Goal: Task Accomplishment & Management: Complete application form

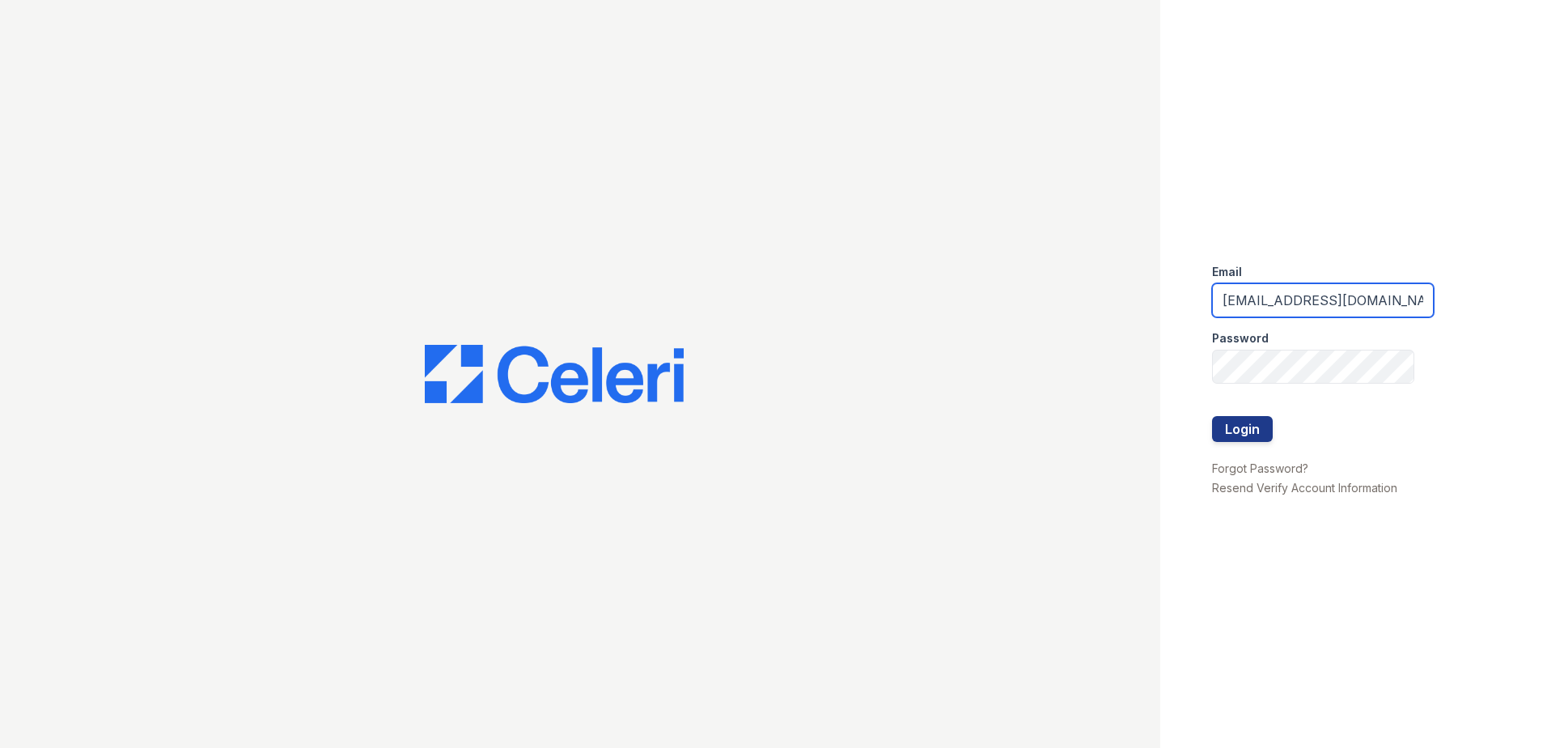
drag, startPoint x: 1395, startPoint y: 298, endPoint x: 1106, endPoint y: 320, distance: 289.8
click at [1106, 320] on div "Email nkassem@trinity-pm.com Password Login Forgot Password? Resend Verify Acco…" at bounding box center [773, 374] width 1547 height 748
type input "kdurga@trinity-pm.com"
click at [1095, 377] on div "Email kdurga@trinity-pm.com Password Login Forgot Password? Resend Verify Accou…" at bounding box center [773, 374] width 1547 height 748
click at [1212, 416] on button "Login" at bounding box center [1242, 429] width 61 height 26
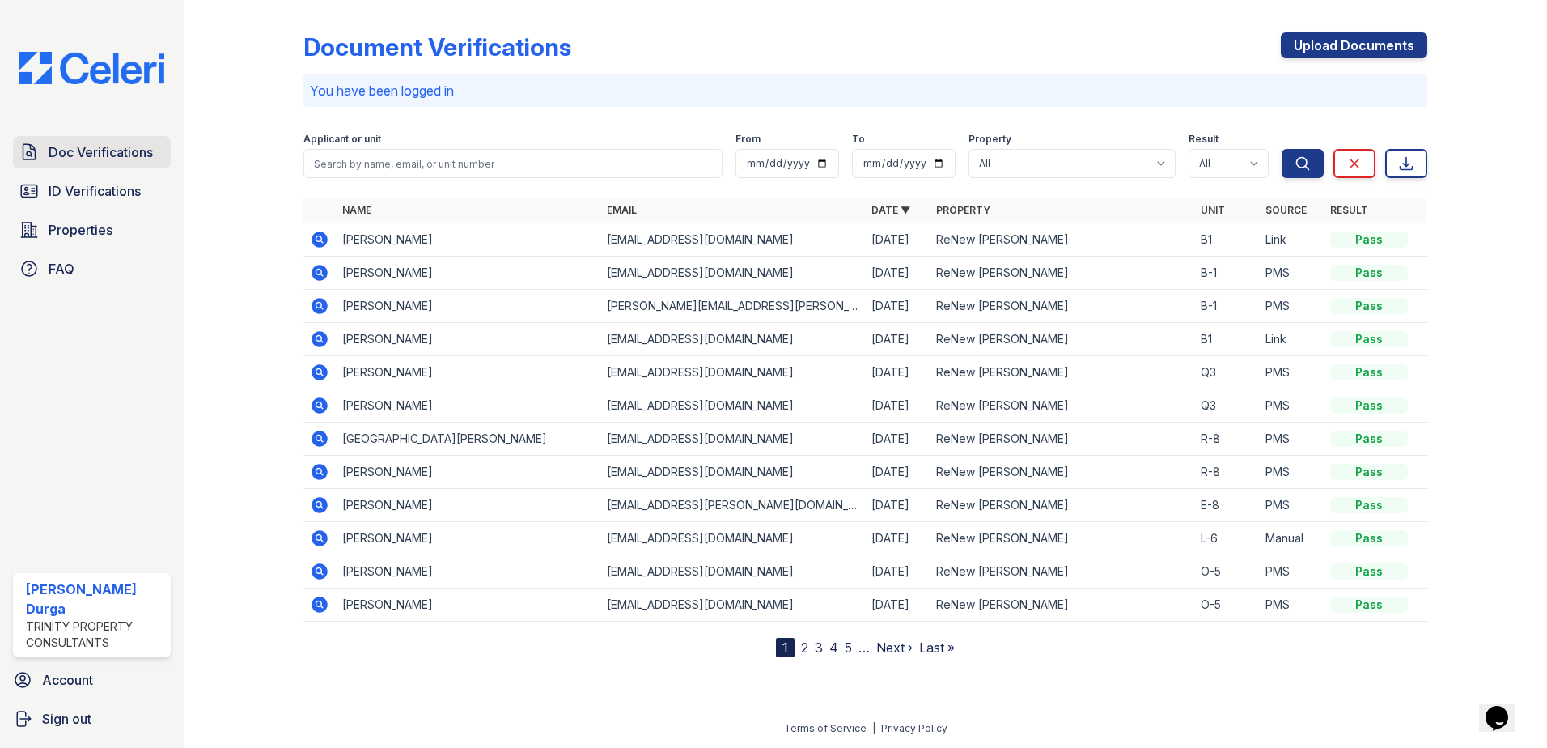
click at [101, 149] on span "Doc Verifications" at bounding box center [101, 151] width 104 height 19
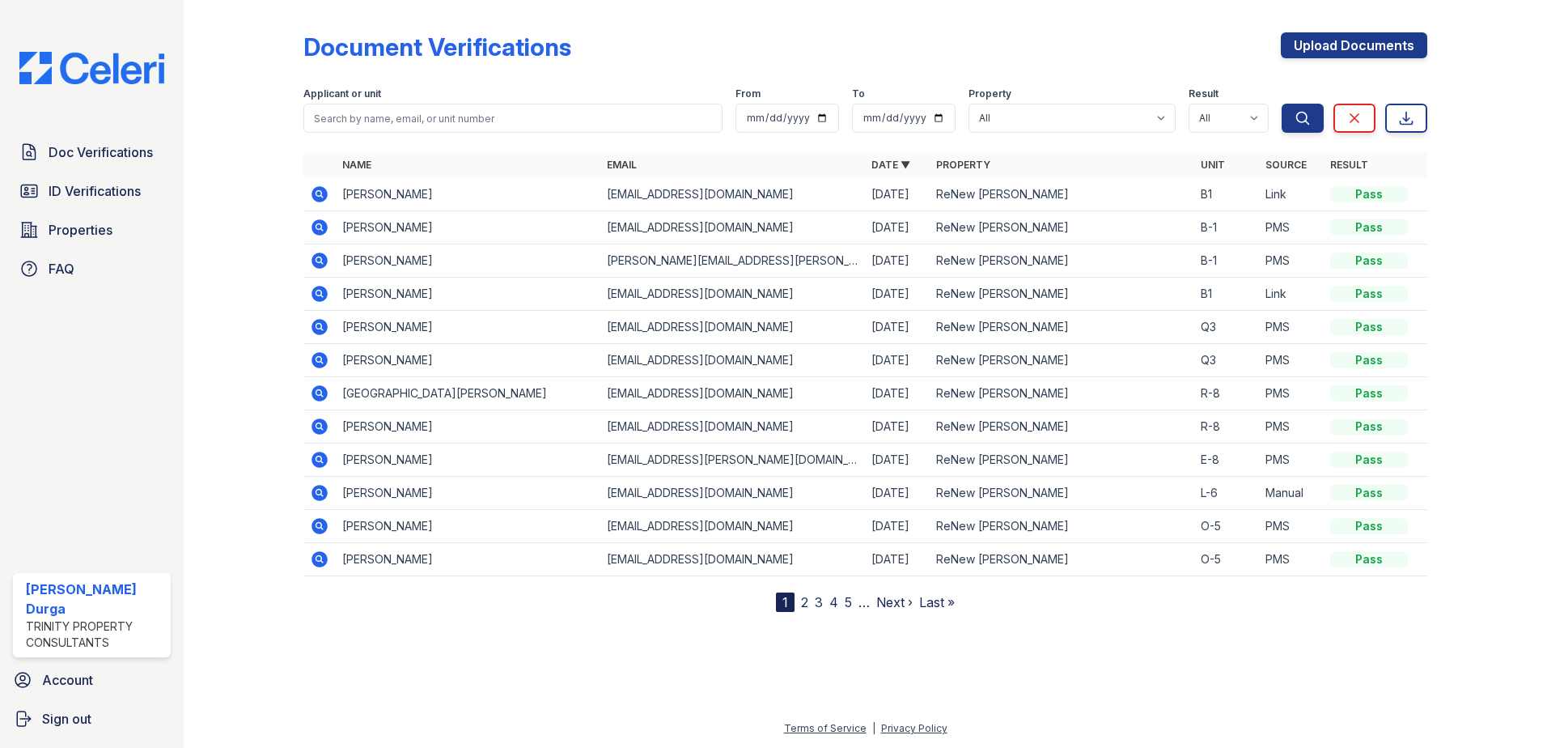
click at [322, 195] on icon at bounding box center [320, 194] width 16 height 16
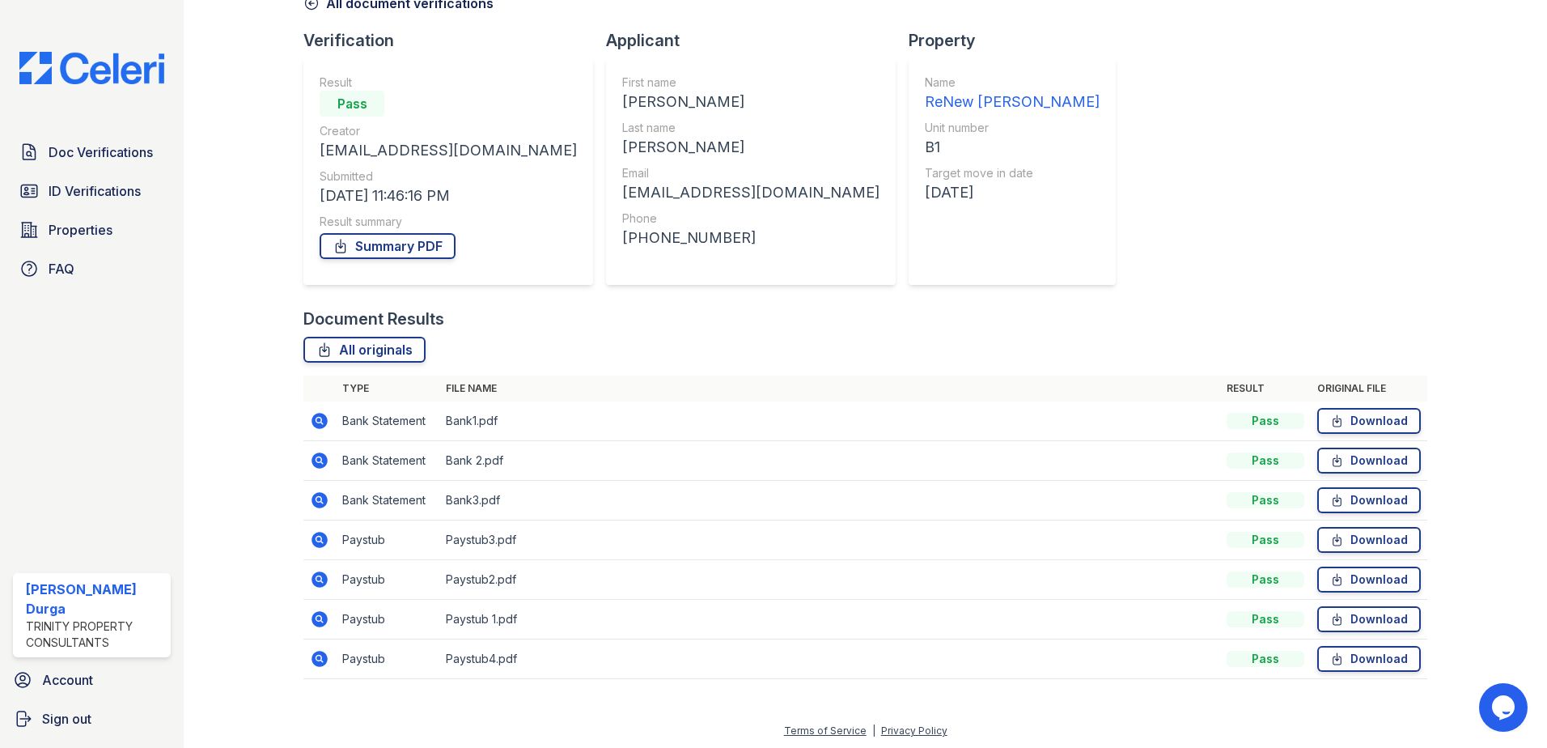
scroll to position [93, 0]
click at [320, 416] on icon at bounding box center [319, 418] width 19 height 19
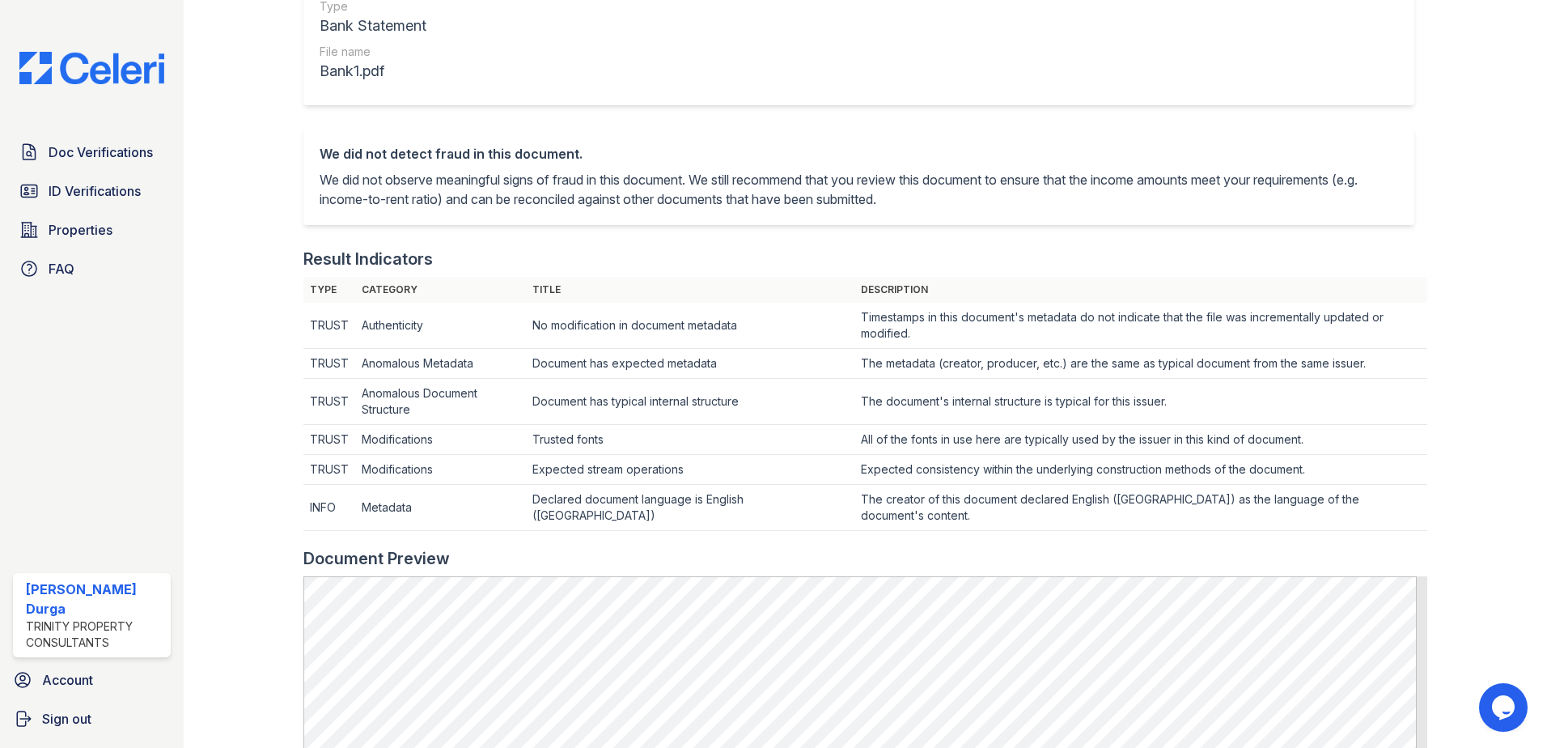
scroll to position [243, 0]
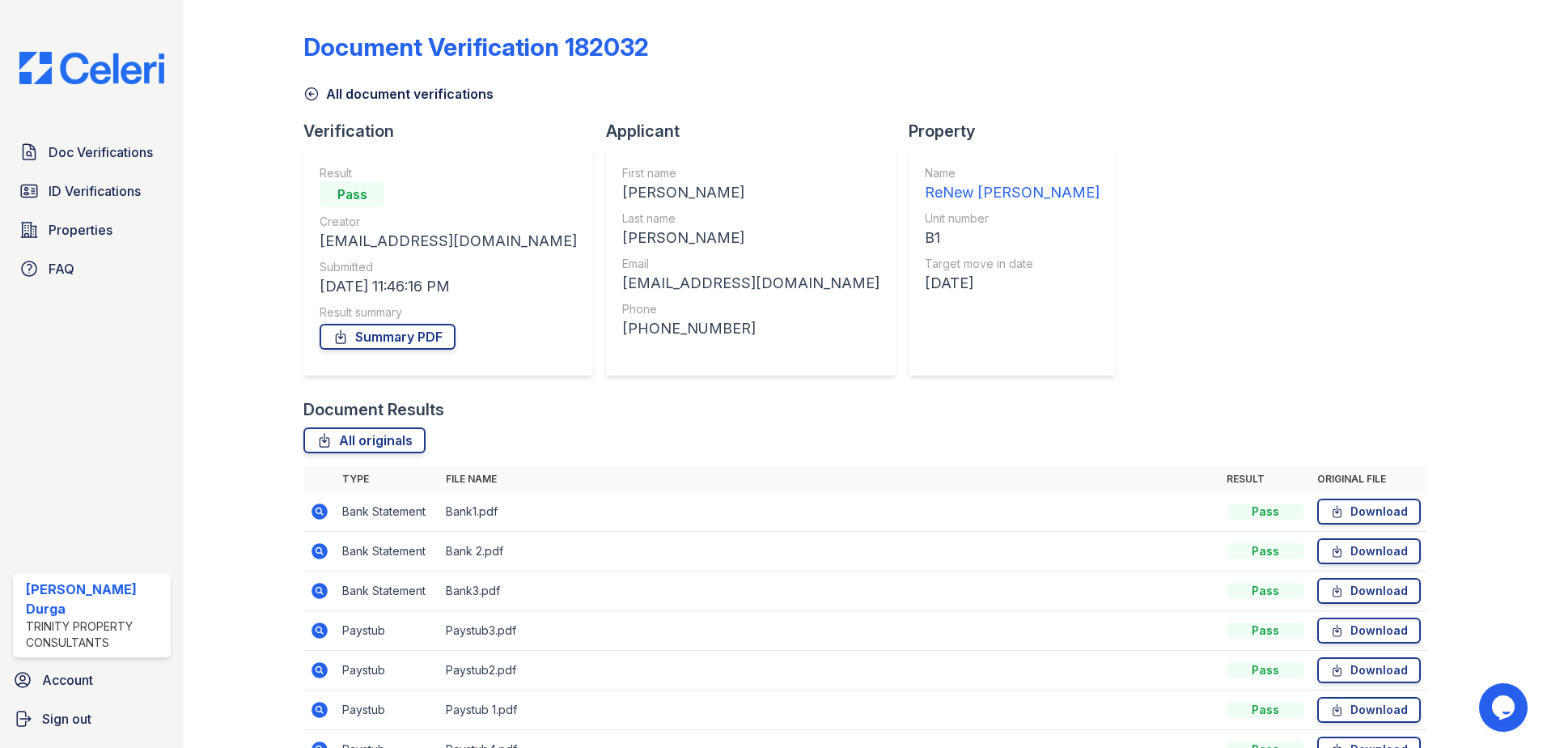
click at [315, 629] on icon at bounding box center [319, 630] width 19 height 19
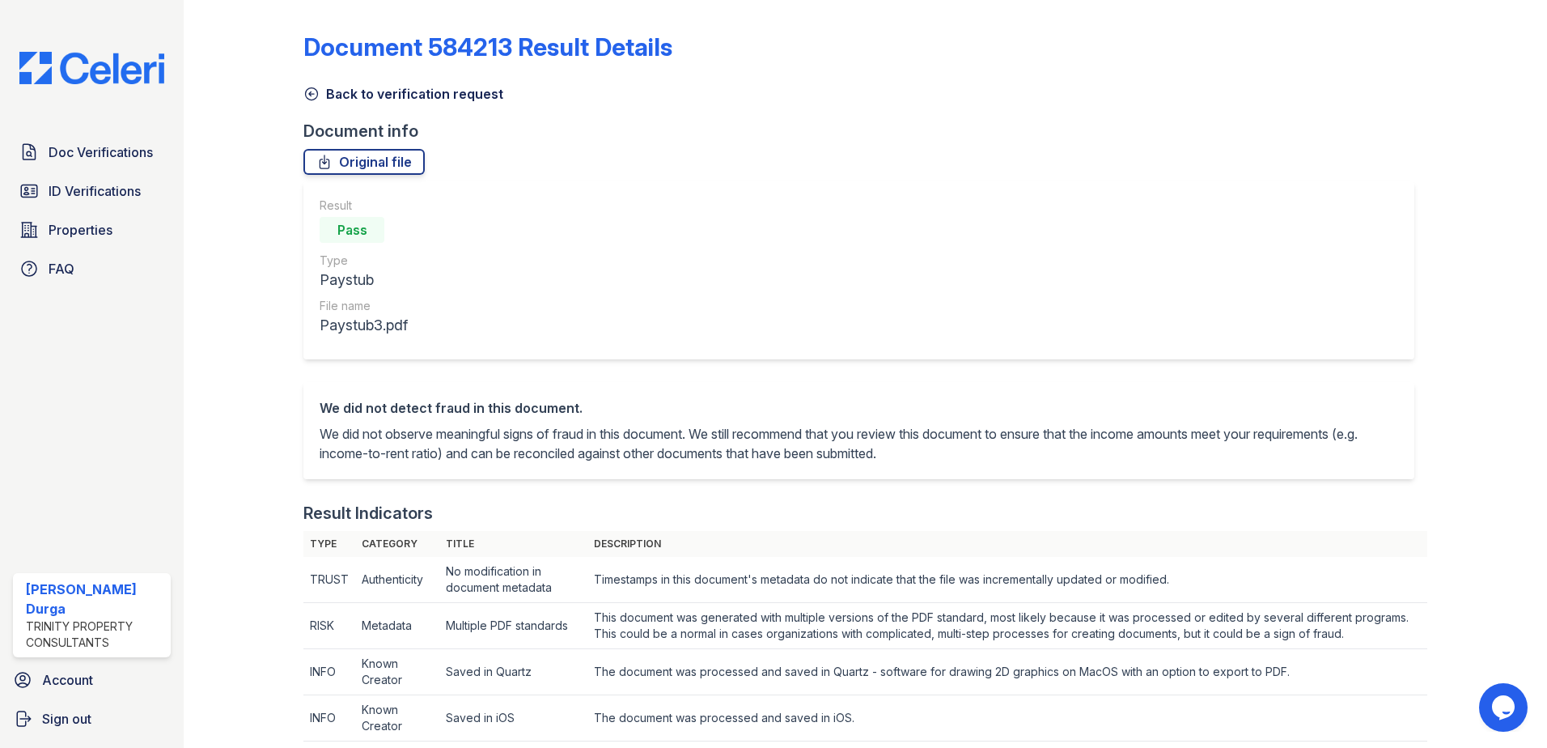
click at [314, 96] on icon at bounding box center [311, 94] width 16 height 16
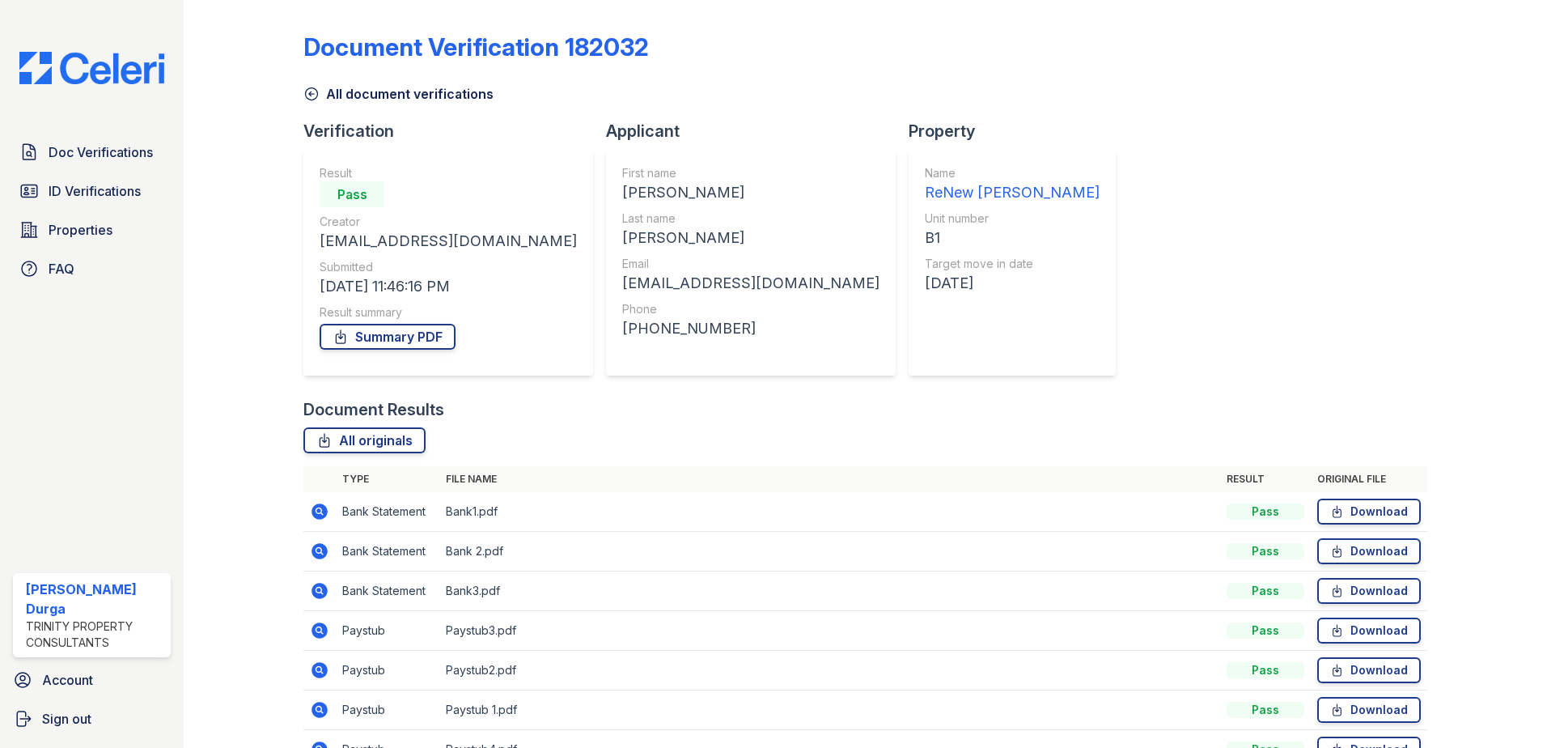
click at [314, 671] on icon at bounding box center [320, 670] width 16 height 16
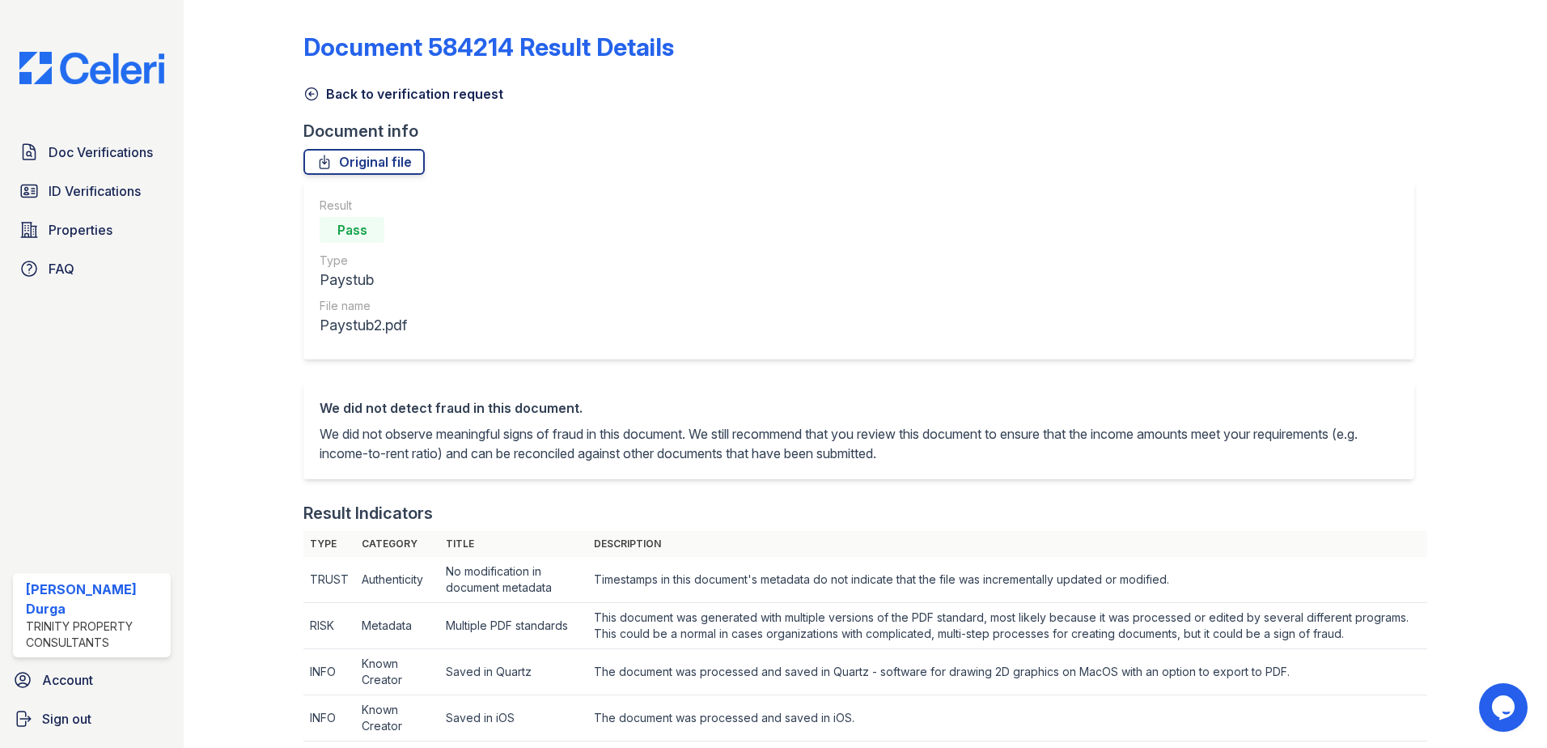
drag, startPoint x: 312, startPoint y: 96, endPoint x: 306, endPoint y: 116, distance: 20.5
click at [312, 96] on icon at bounding box center [311, 94] width 16 height 16
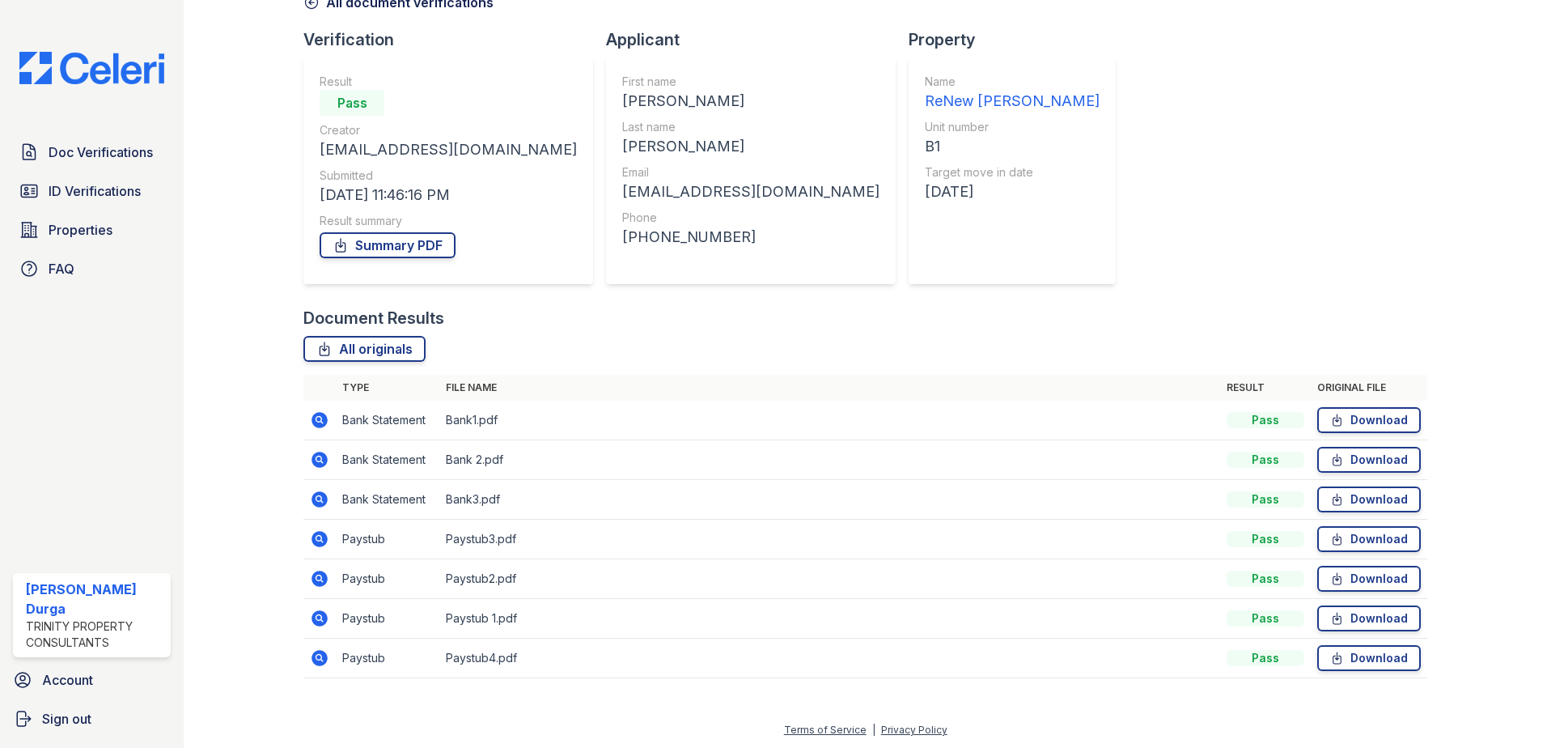
scroll to position [93, 0]
click at [319, 618] on icon at bounding box center [319, 616] width 19 height 19
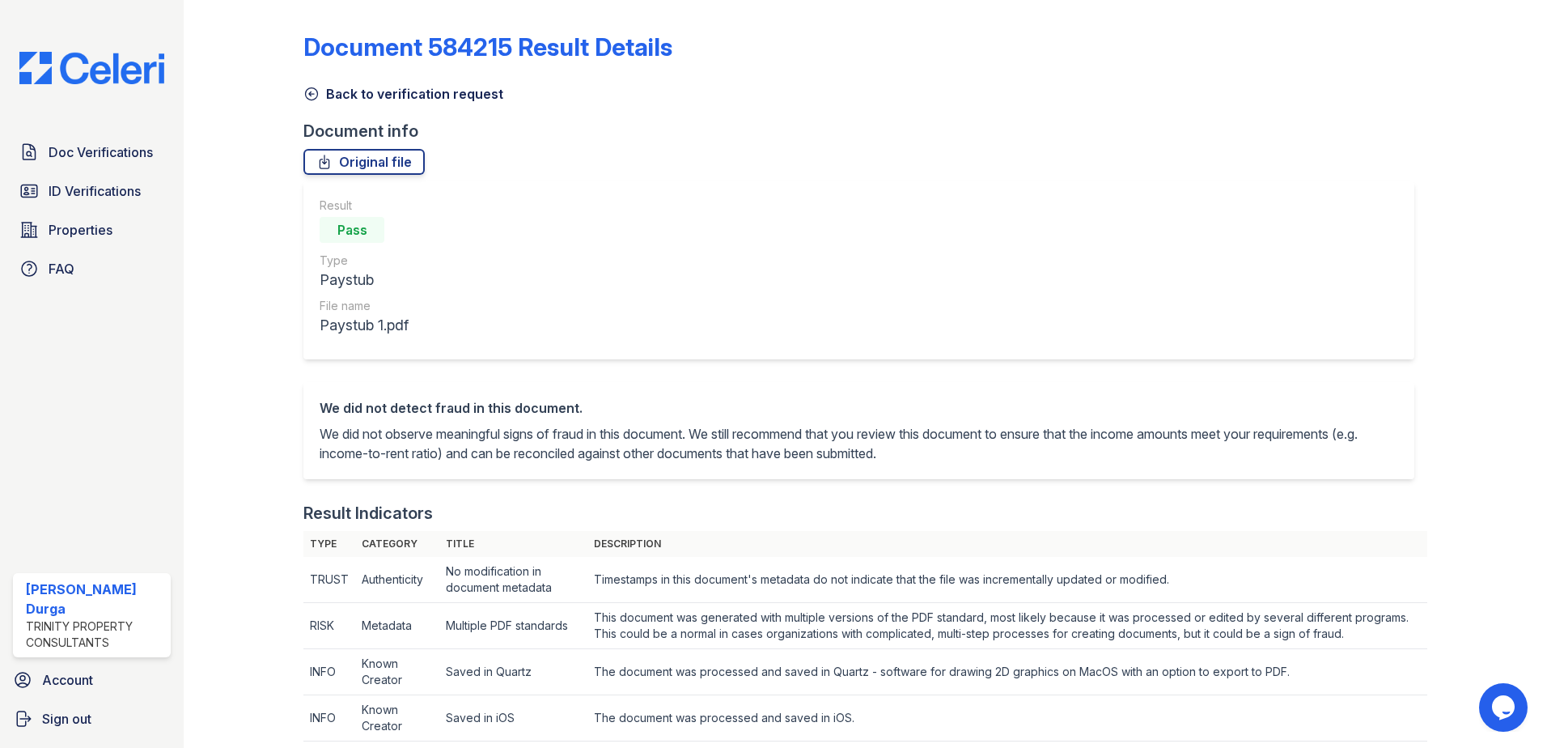
click at [311, 95] on icon at bounding box center [311, 94] width 16 height 16
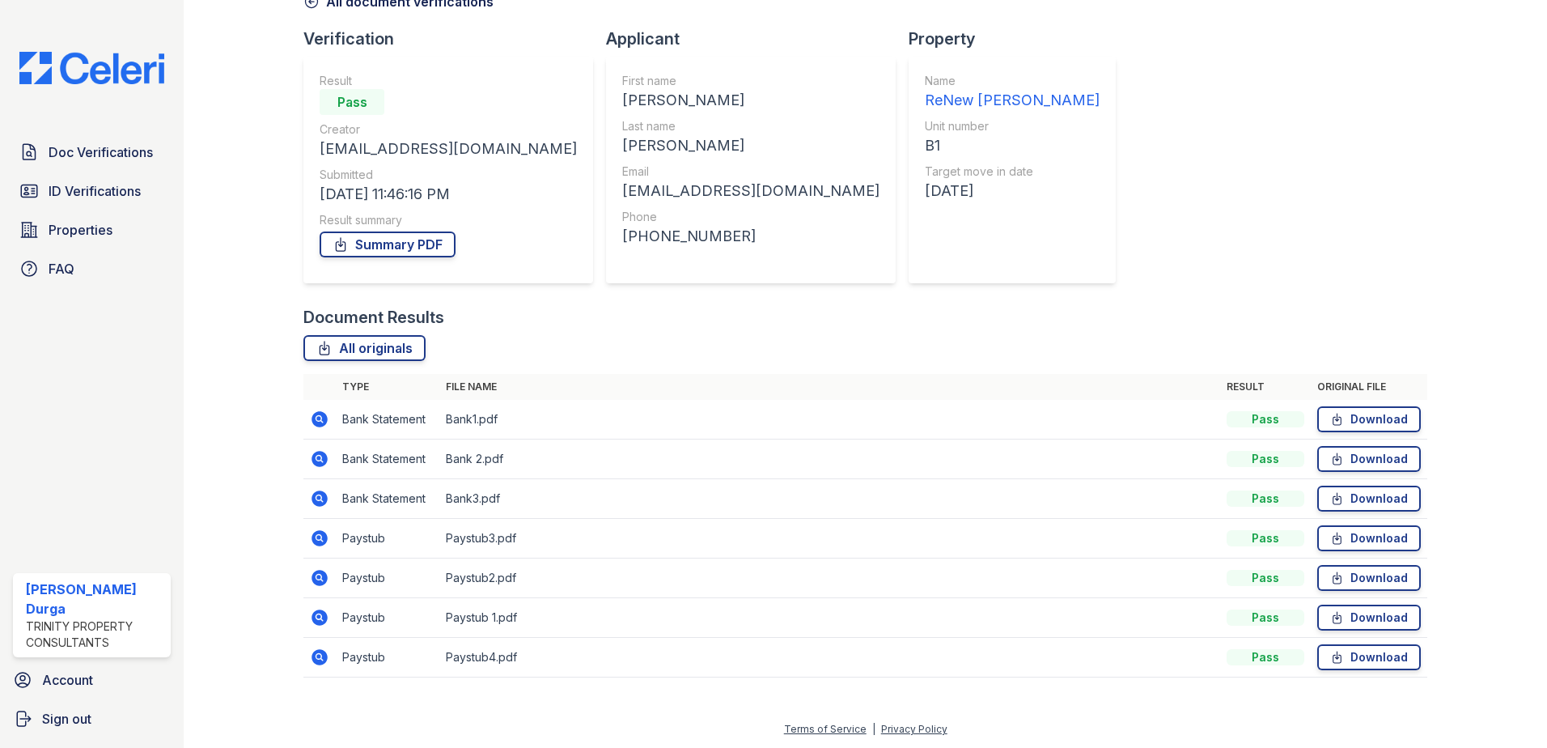
scroll to position [93, 0]
click at [318, 578] on icon at bounding box center [318, 576] width 4 height 4
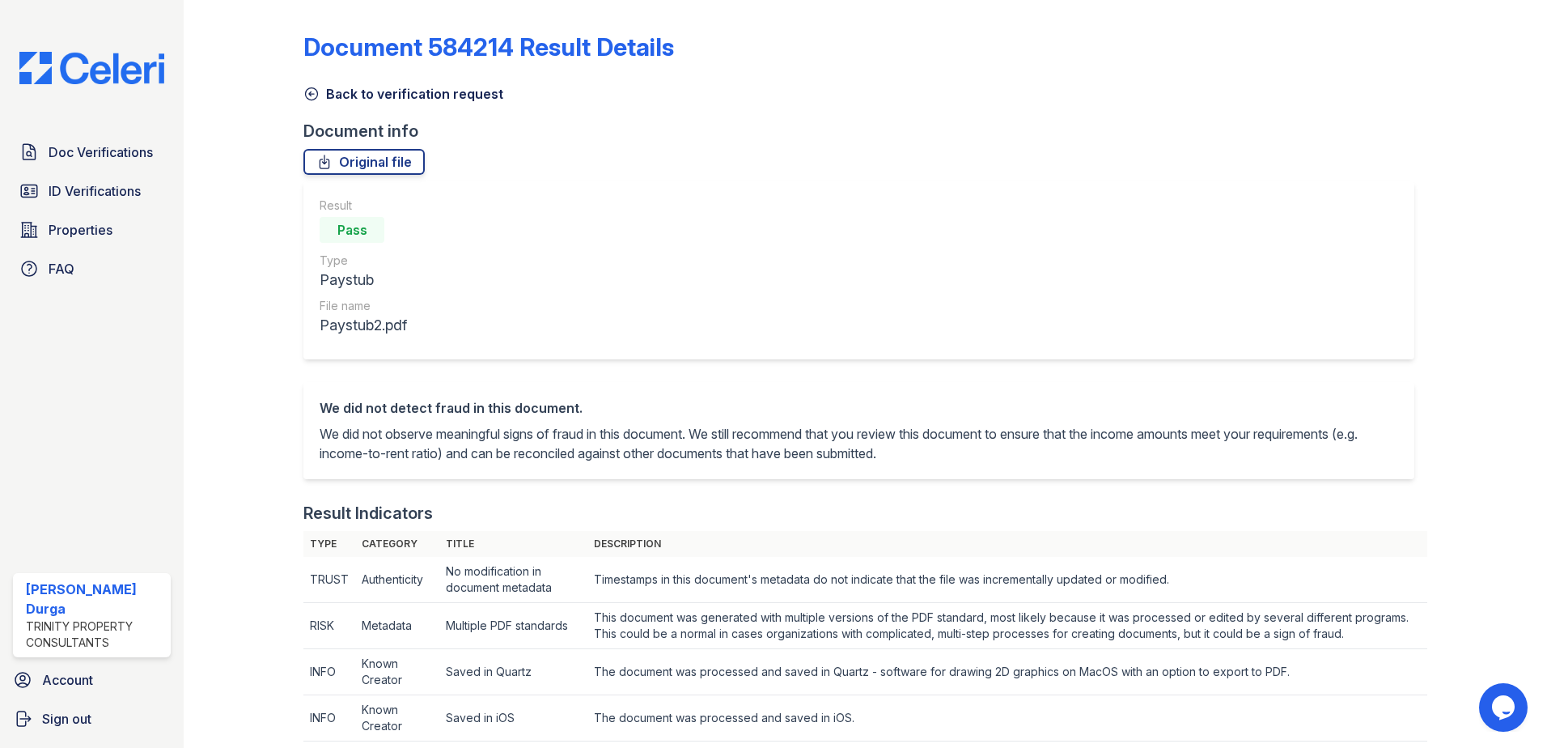
click at [310, 90] on icon at bounding box center [311, 94] width 16 height 16
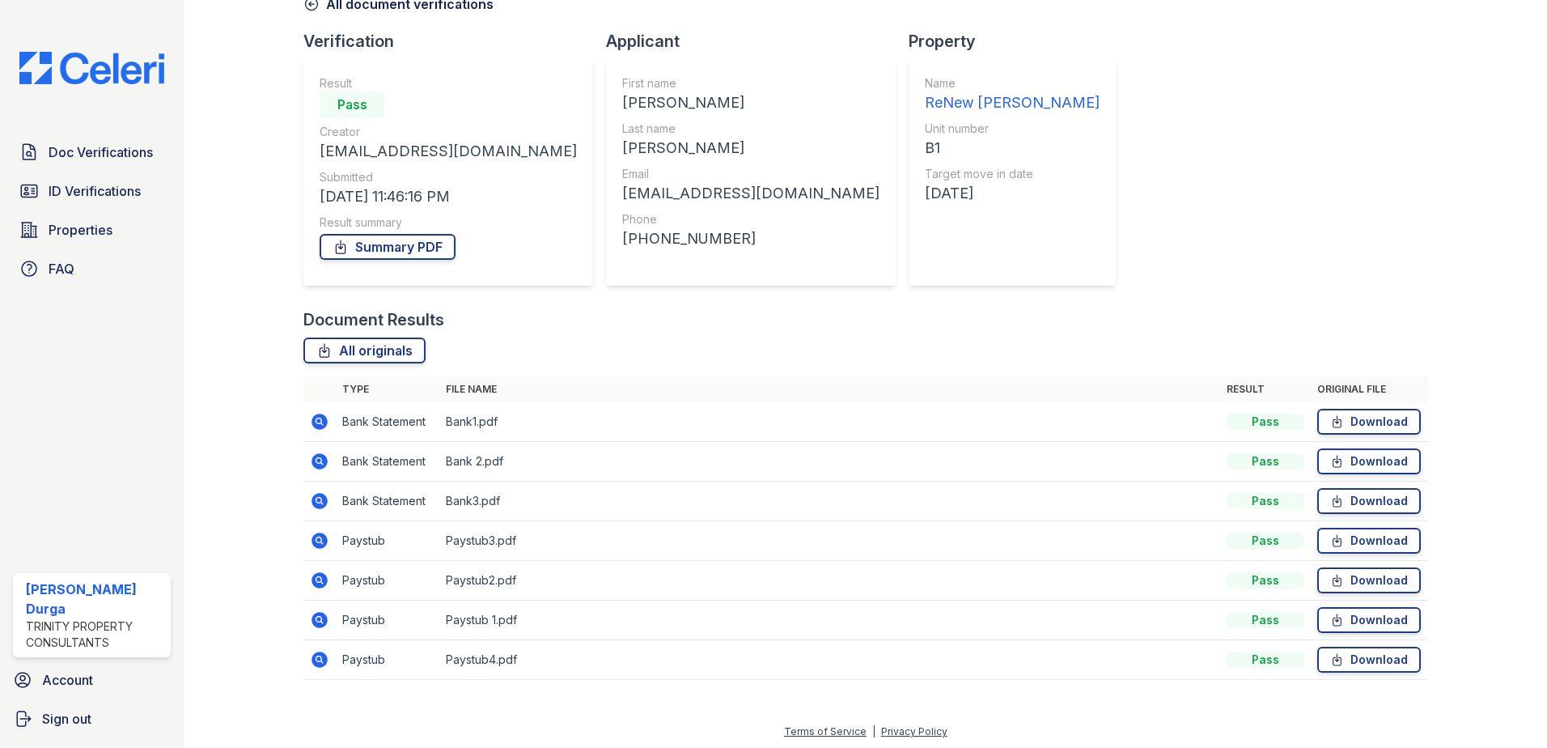
scroll to position [93, 0]
click at [320, 658] on icon at bounding box center [319, 656] width 19 height 19
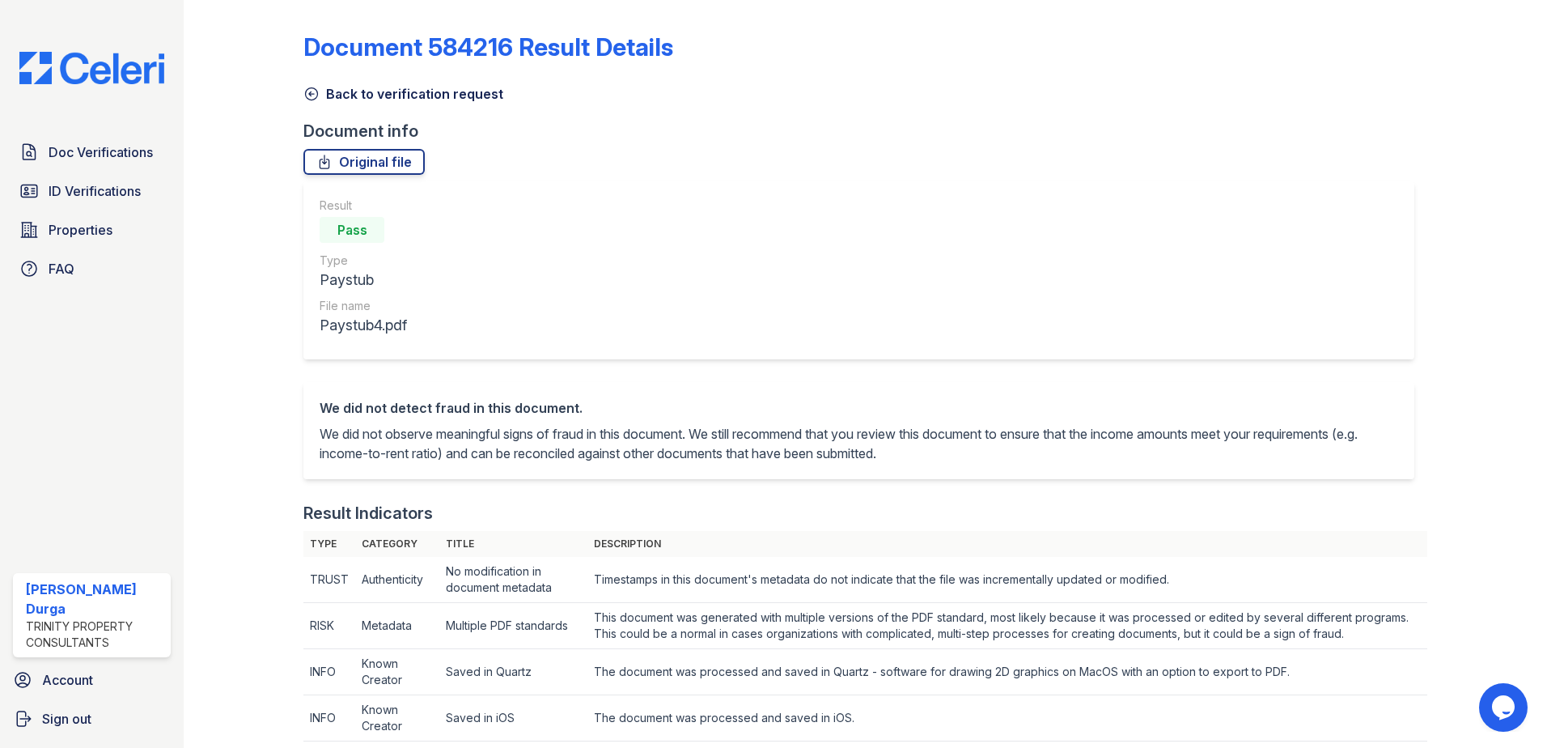
click at [307, 91] on icon at bounding box center [311, 94] width 16 height 16
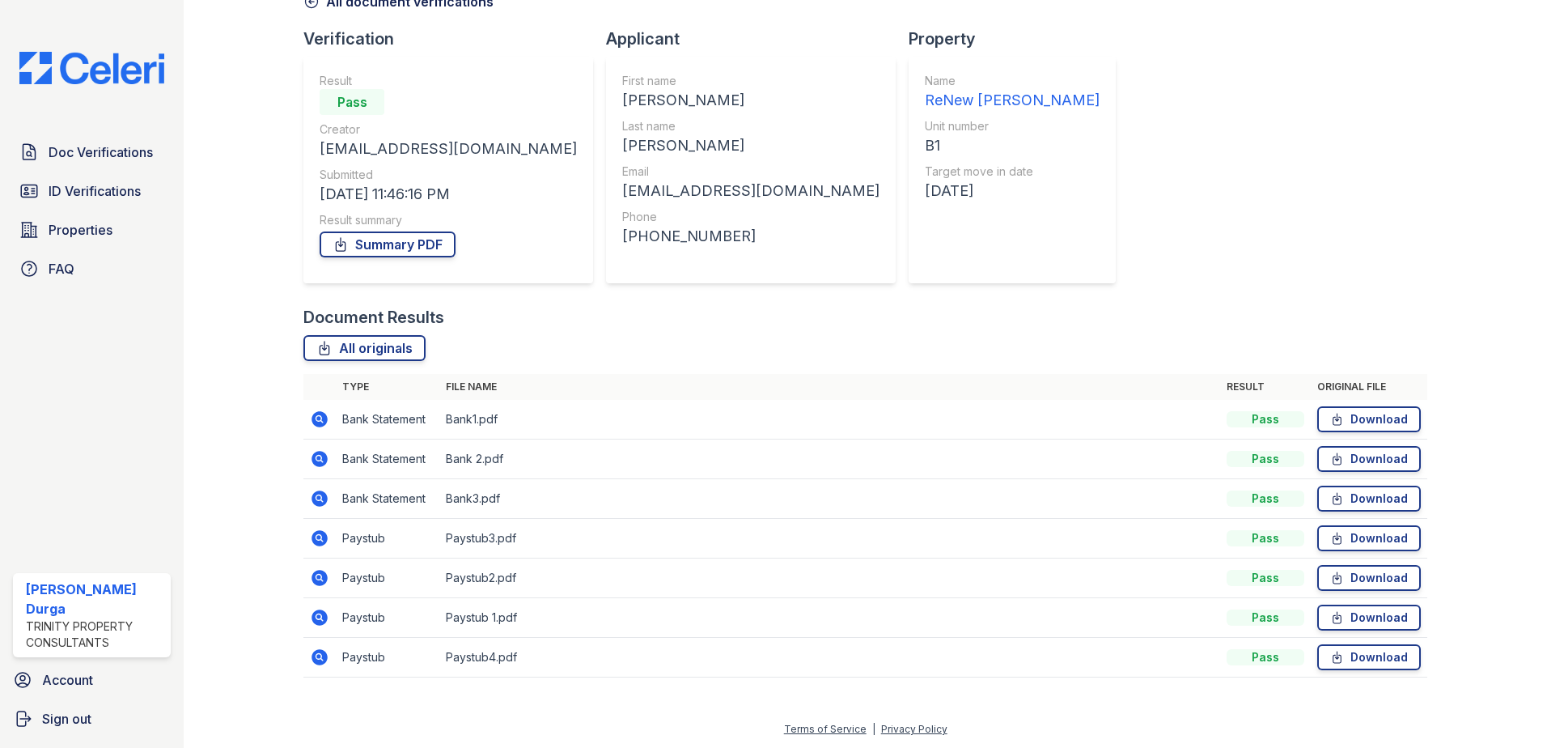
scroll to position [93, 0]
click at [317, 581] on icon at bounding box center [320, 577] width 16 height 16
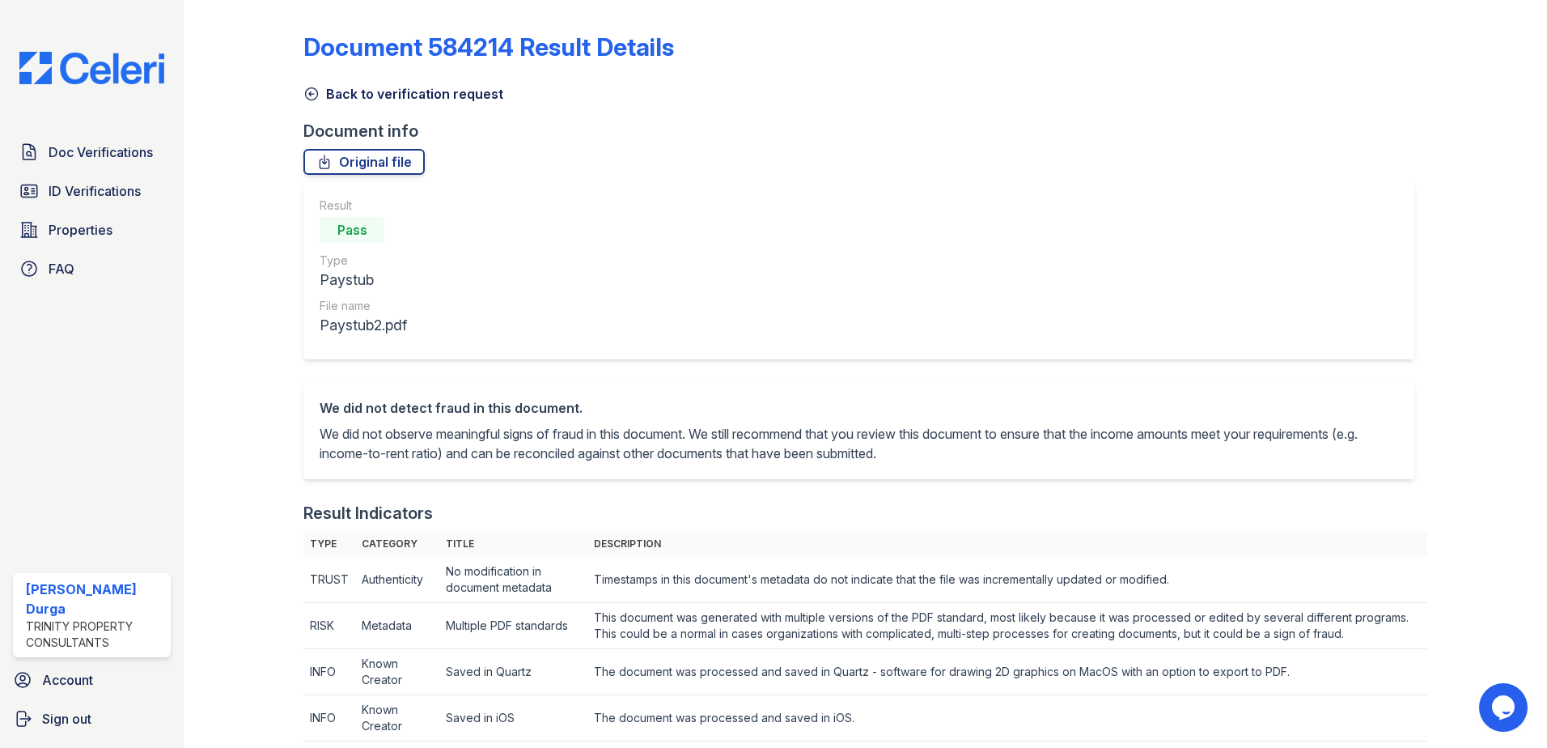
click at [312, 94] on icon at bounding box center [312, 94] width 12 height 12
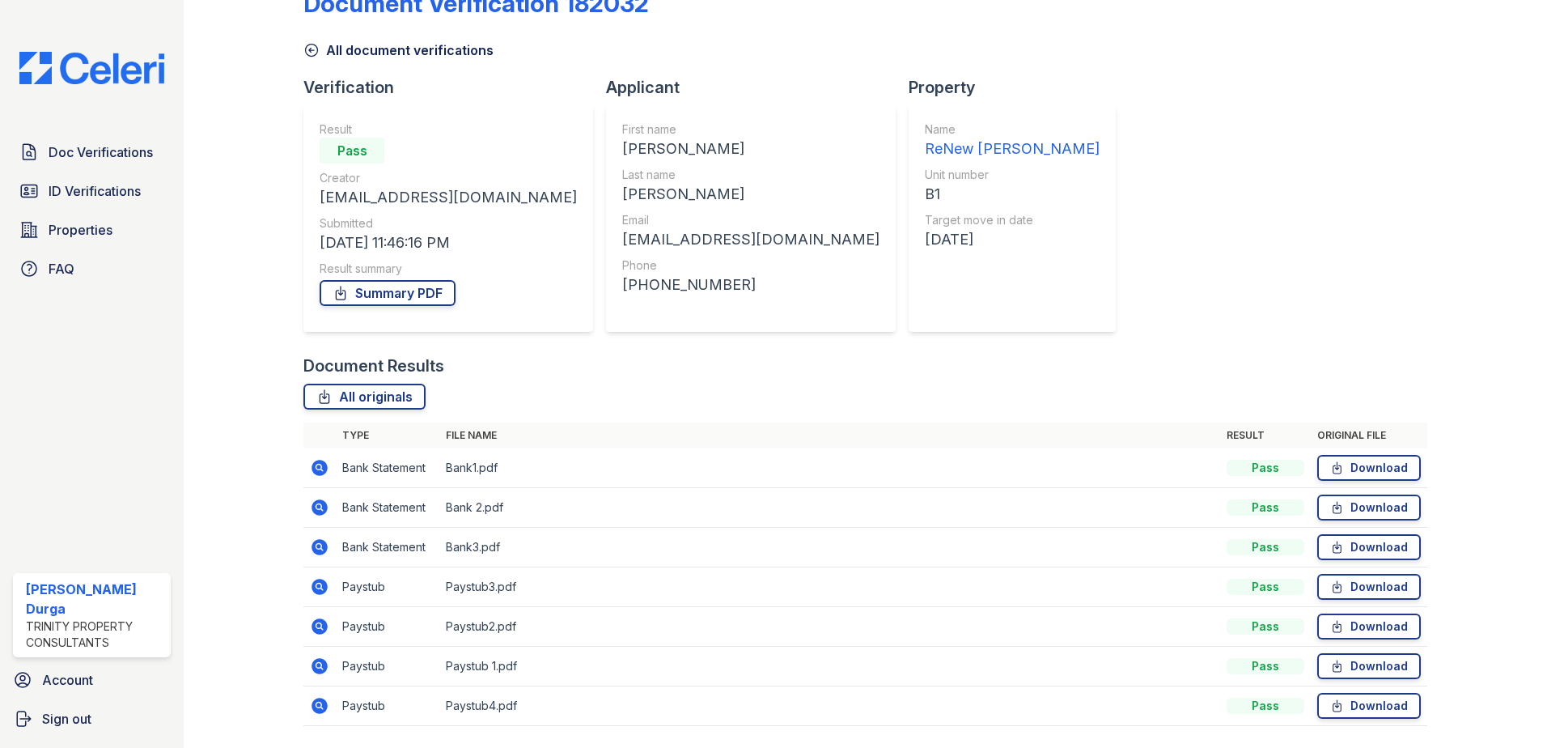
scroll to position [81, 0]
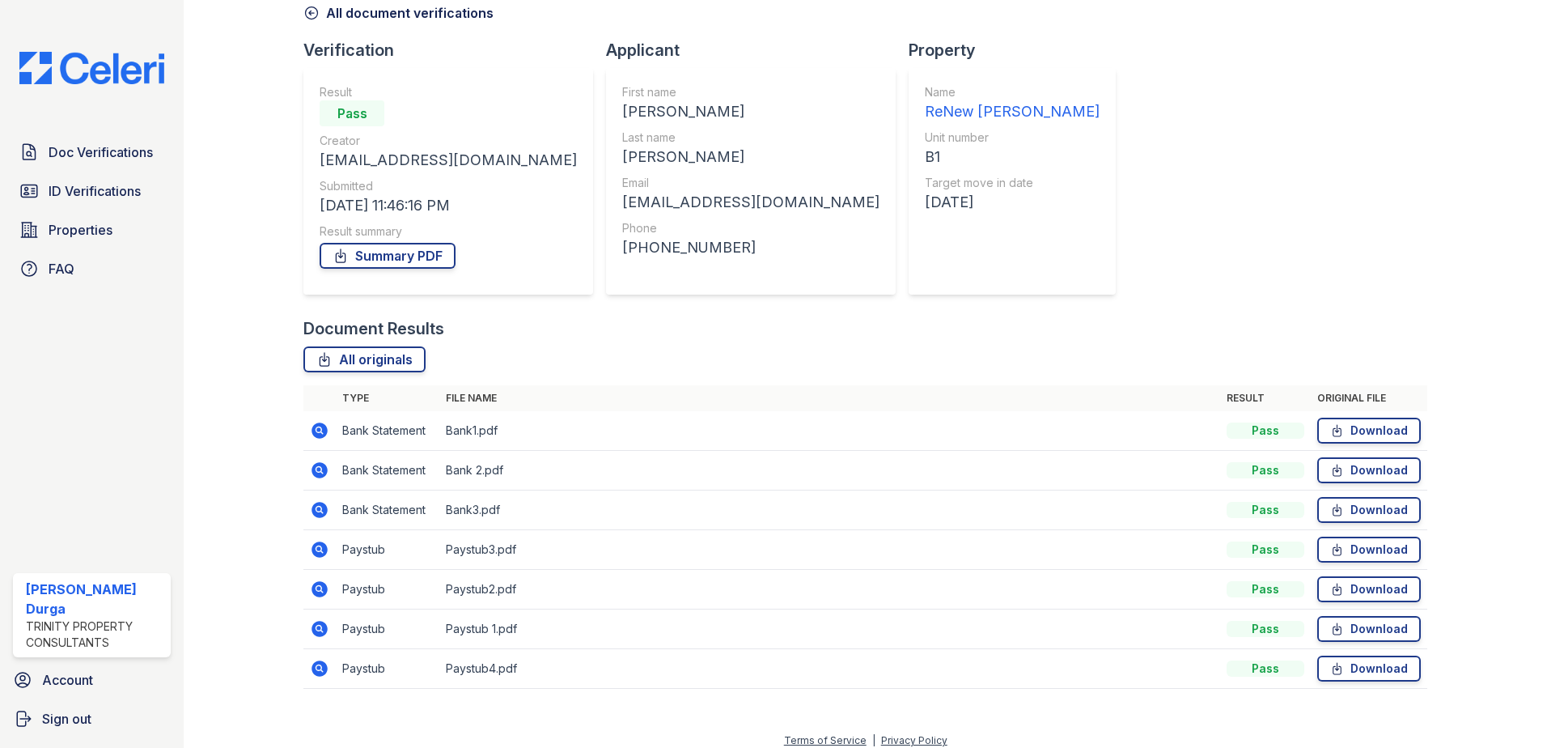
click at [320, 587] on icon at bounding box center [319, 588] width 19 height 19
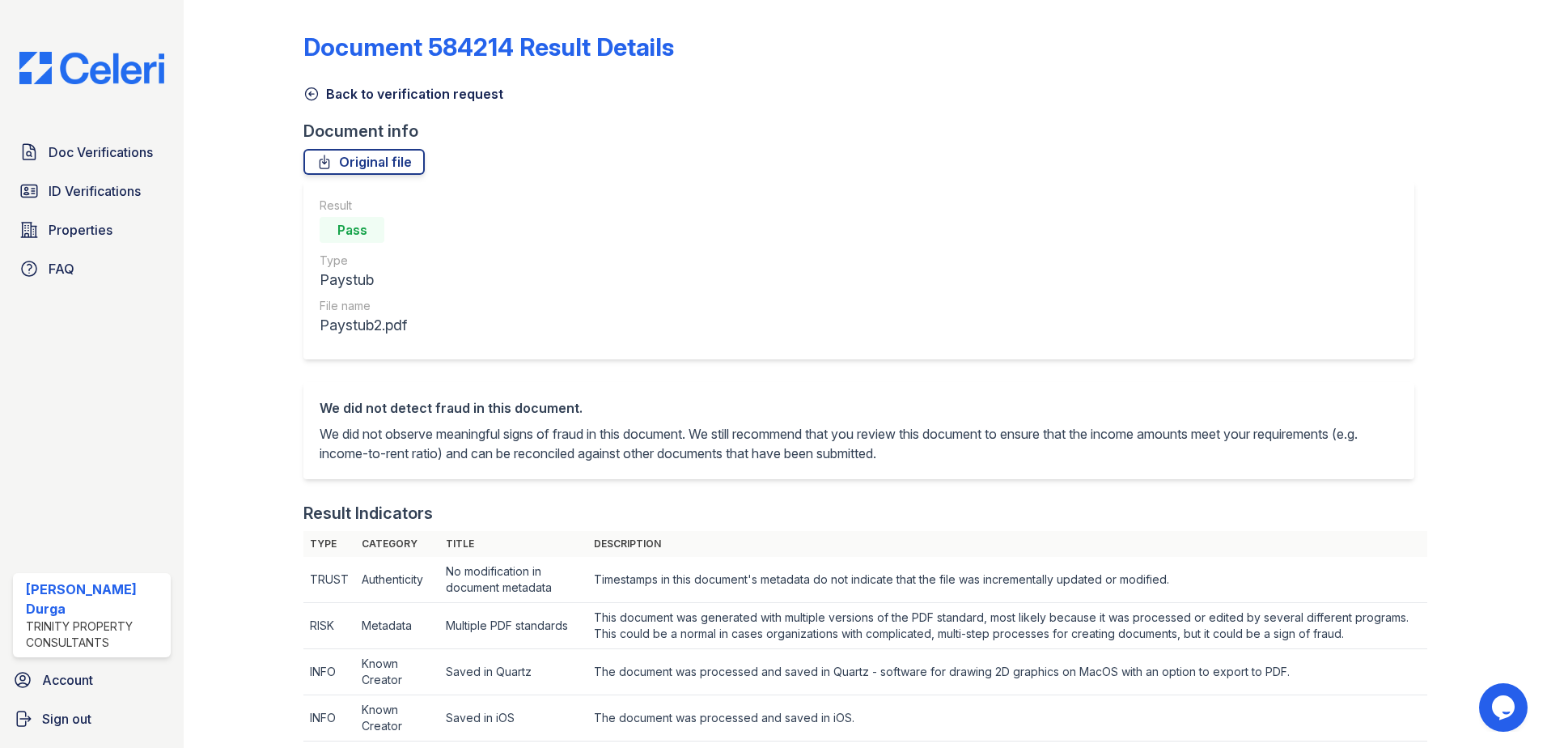
click at [311, 92] on icon at bounding box center [311, 94] width 16 height 16
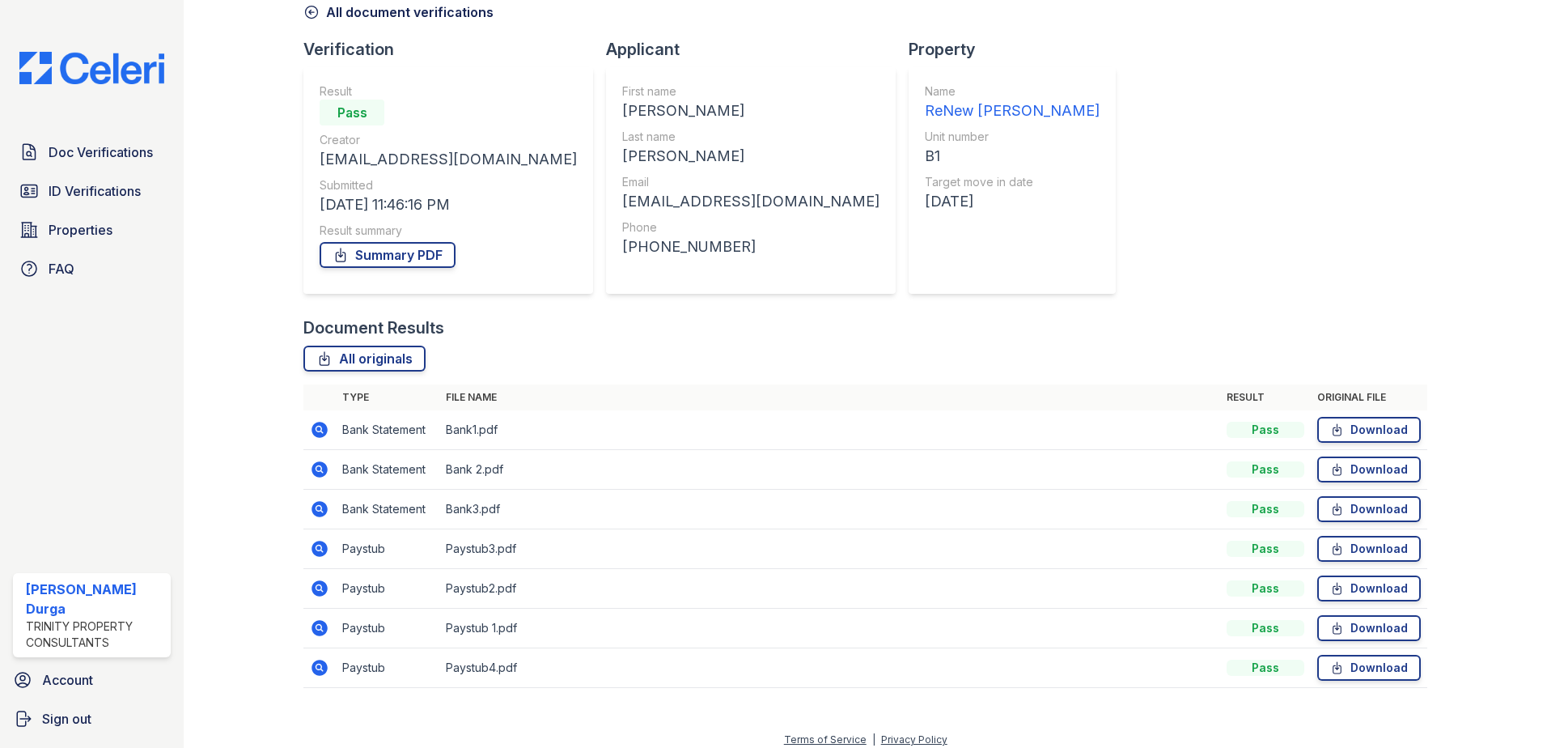
scroll to position [93, 0]
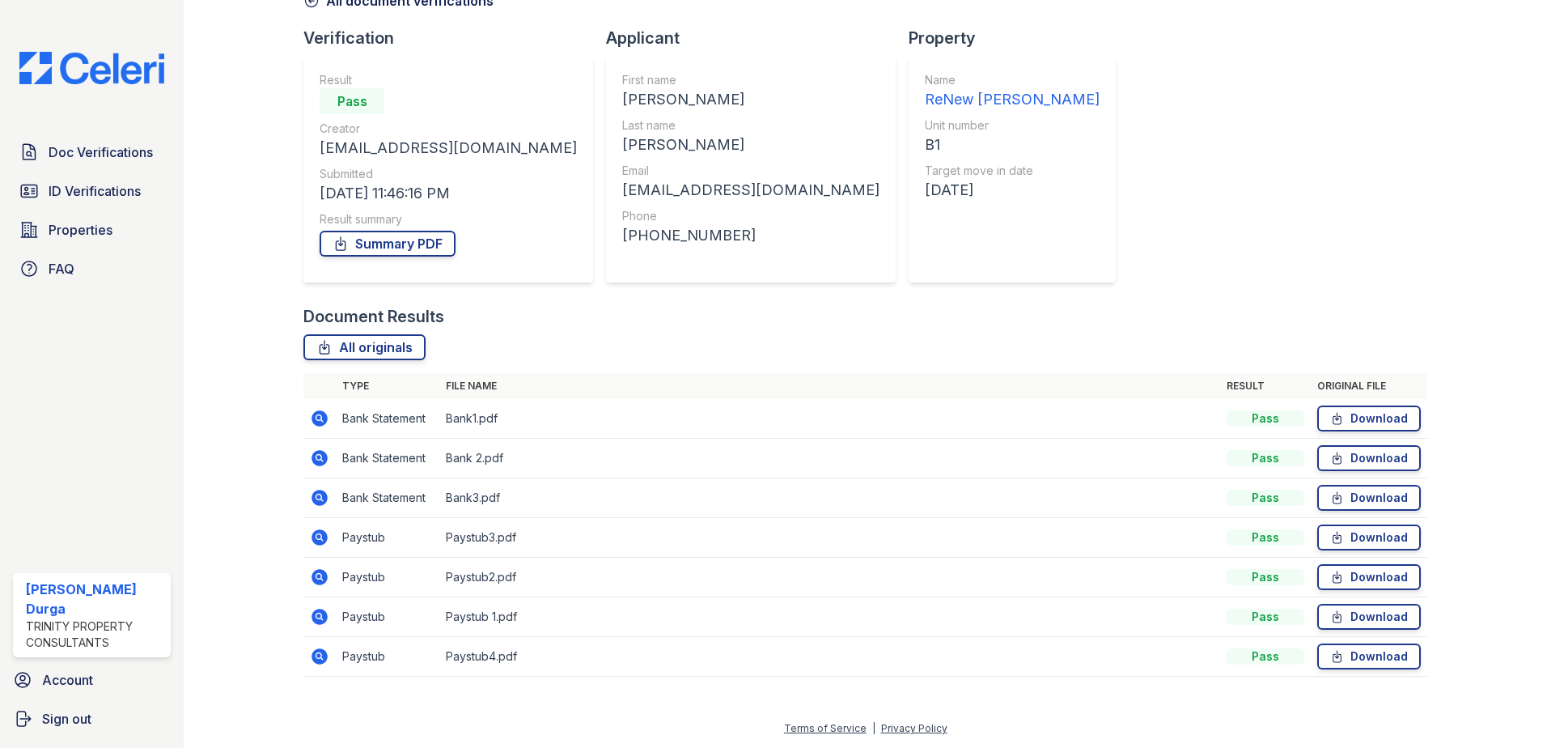
click at [318, 531] on icon at bounding box center [320, 537] width 16 height 16
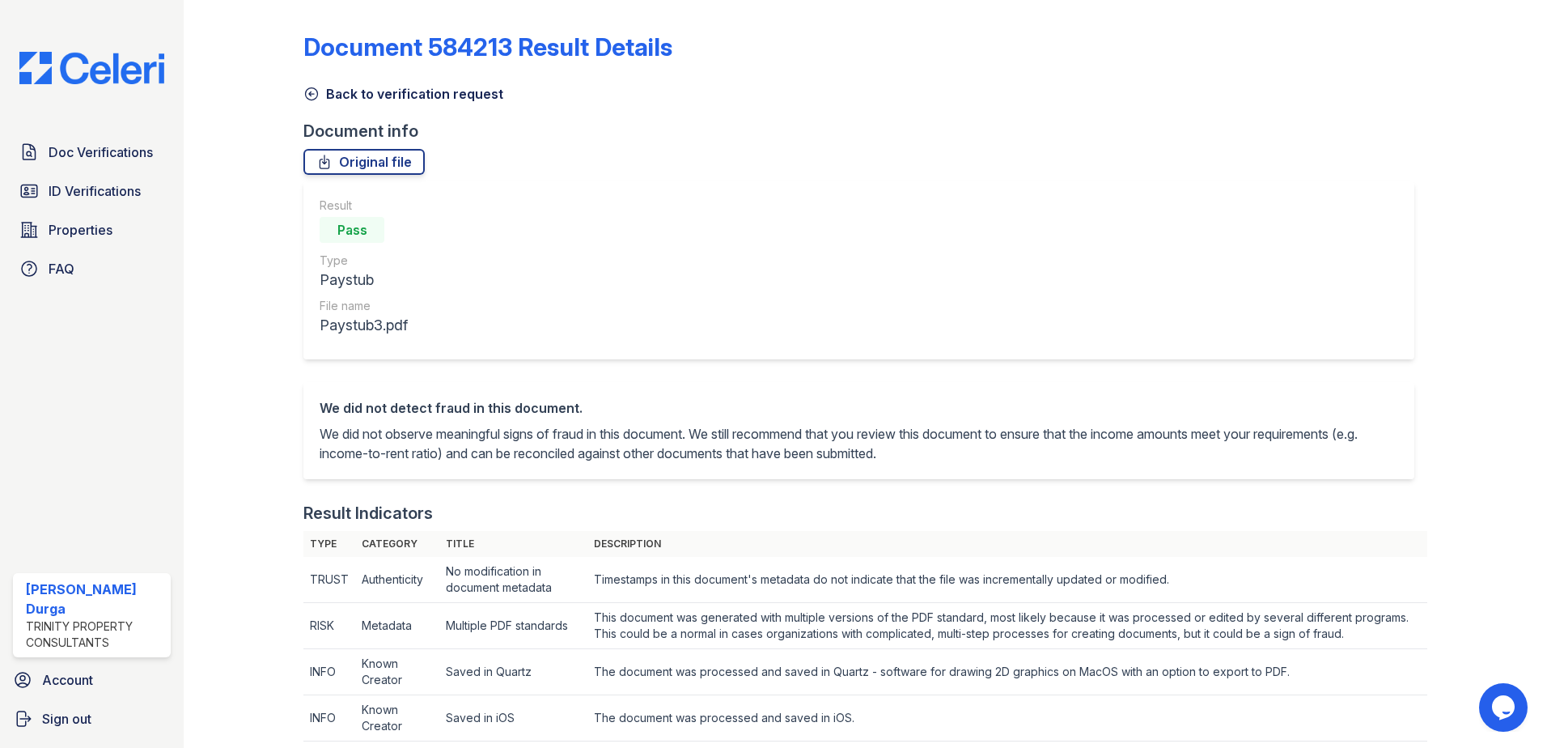
click at [307, 99] on icon at bounding box center [312, 94] width 12 height 12
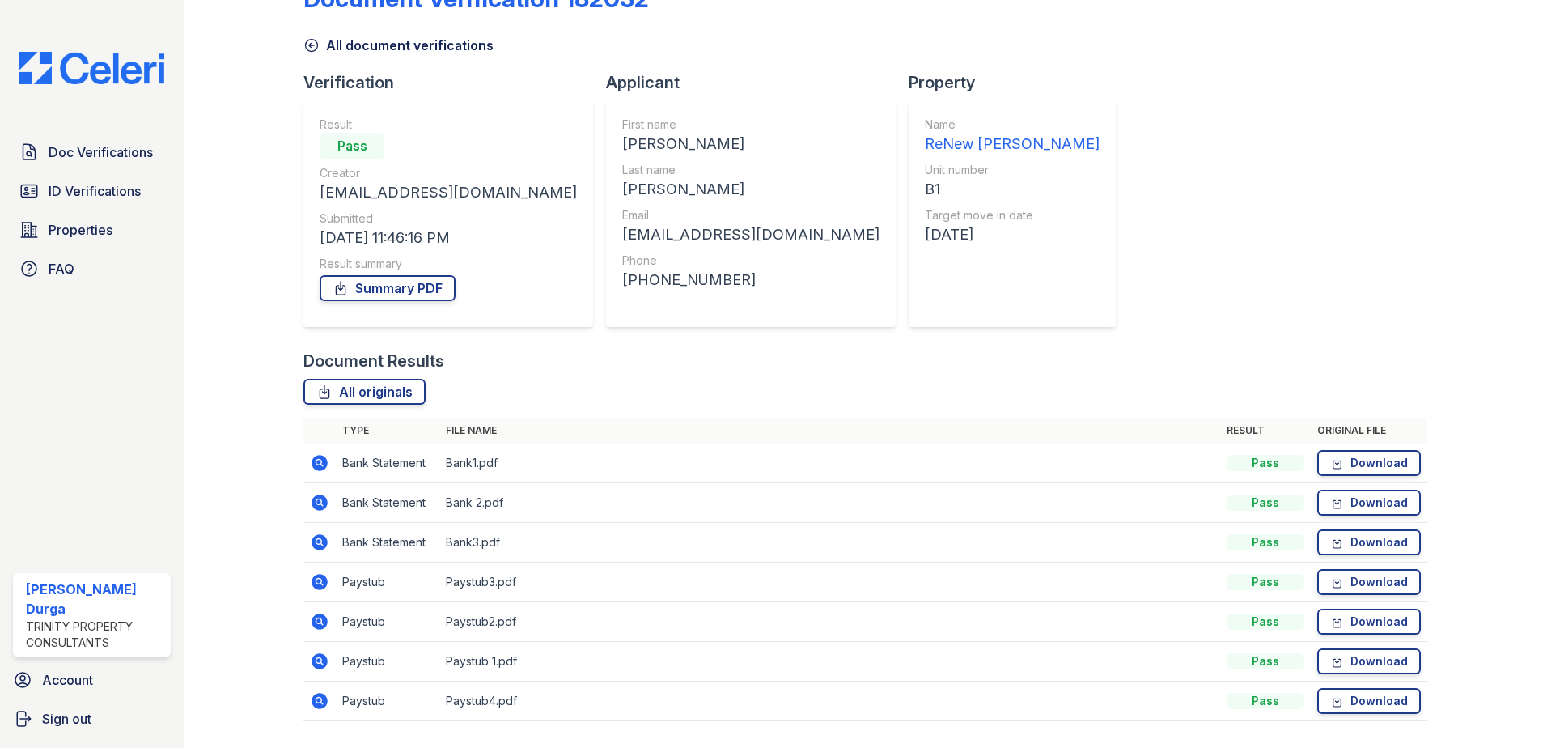
scroll to position [93, 0]
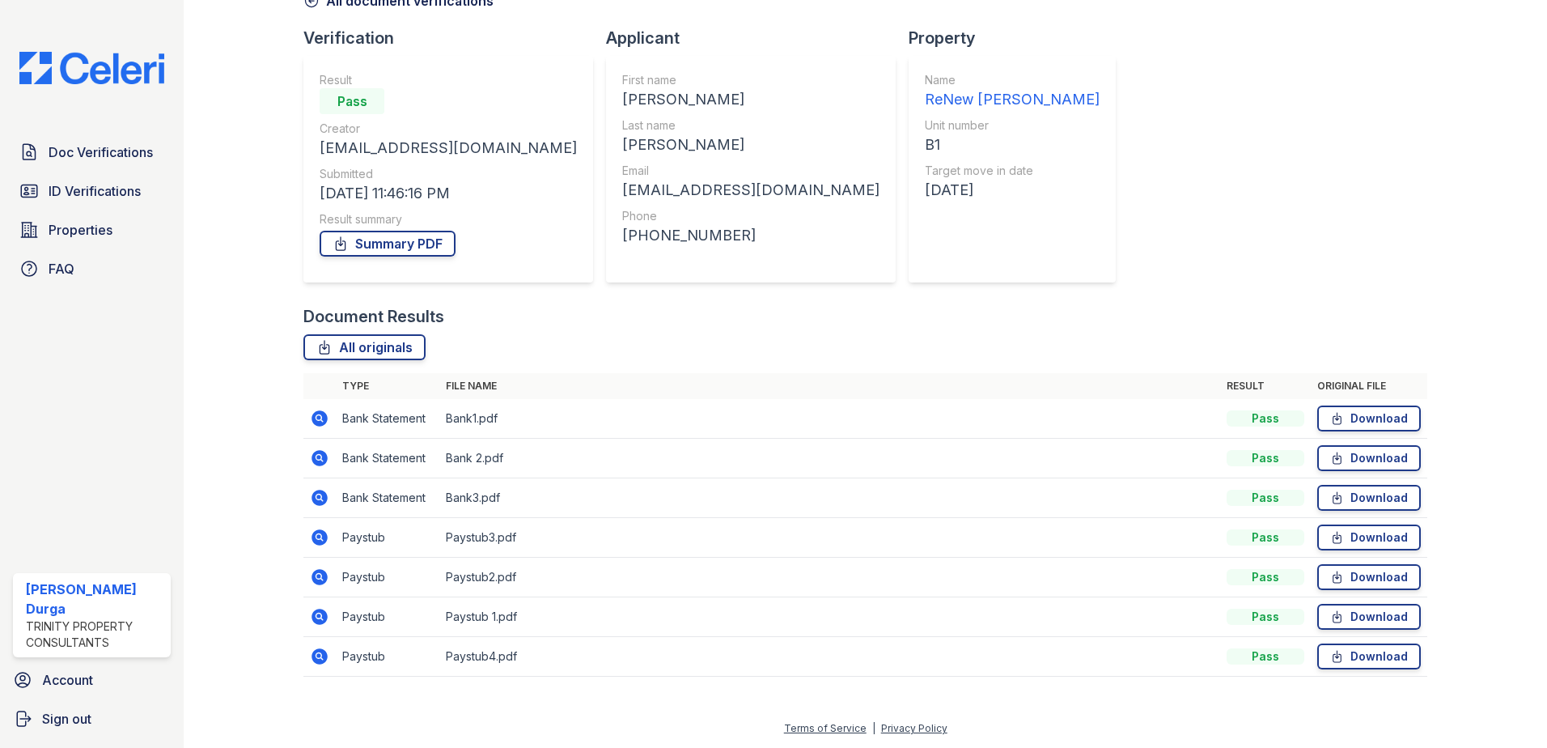
click at [319, 541] on icon at bounding box center [320, 537] width 16 height 16
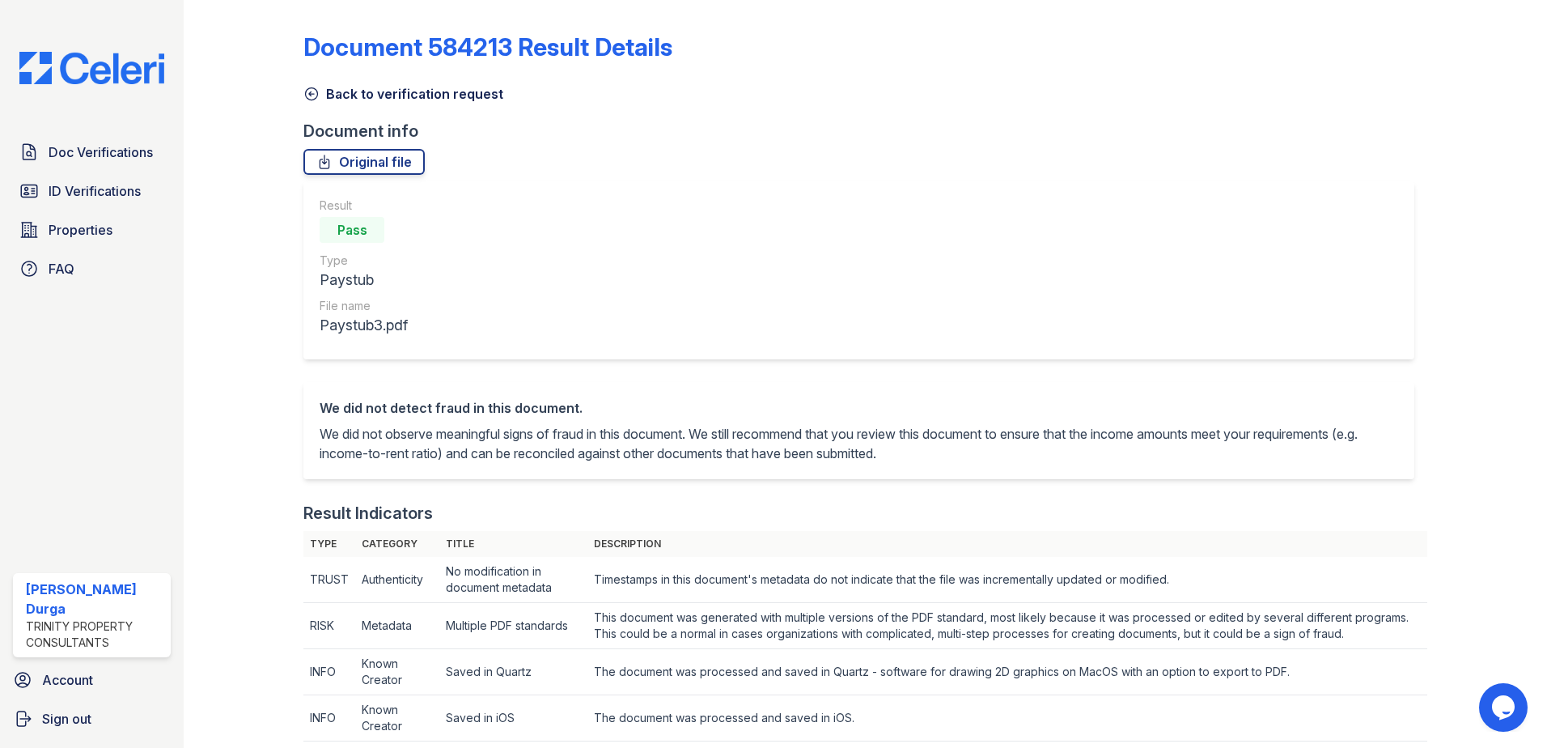
click at [312, 96] on icon at bounding box center [311, 94] width 16 height 16
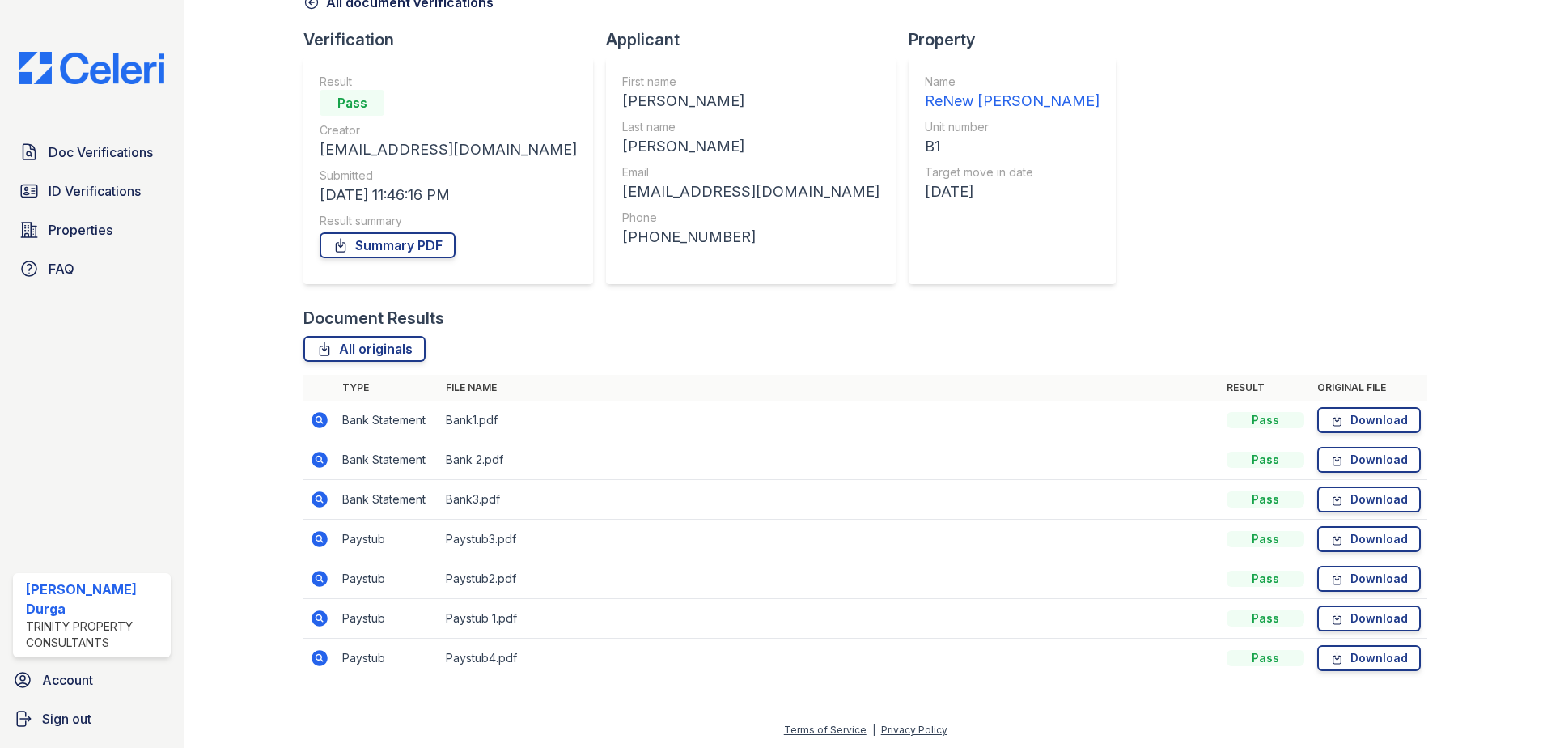
scroll to position [93, 0]
click at [321, 578] on icon at bounding box center [320, 577] width 16 height 16
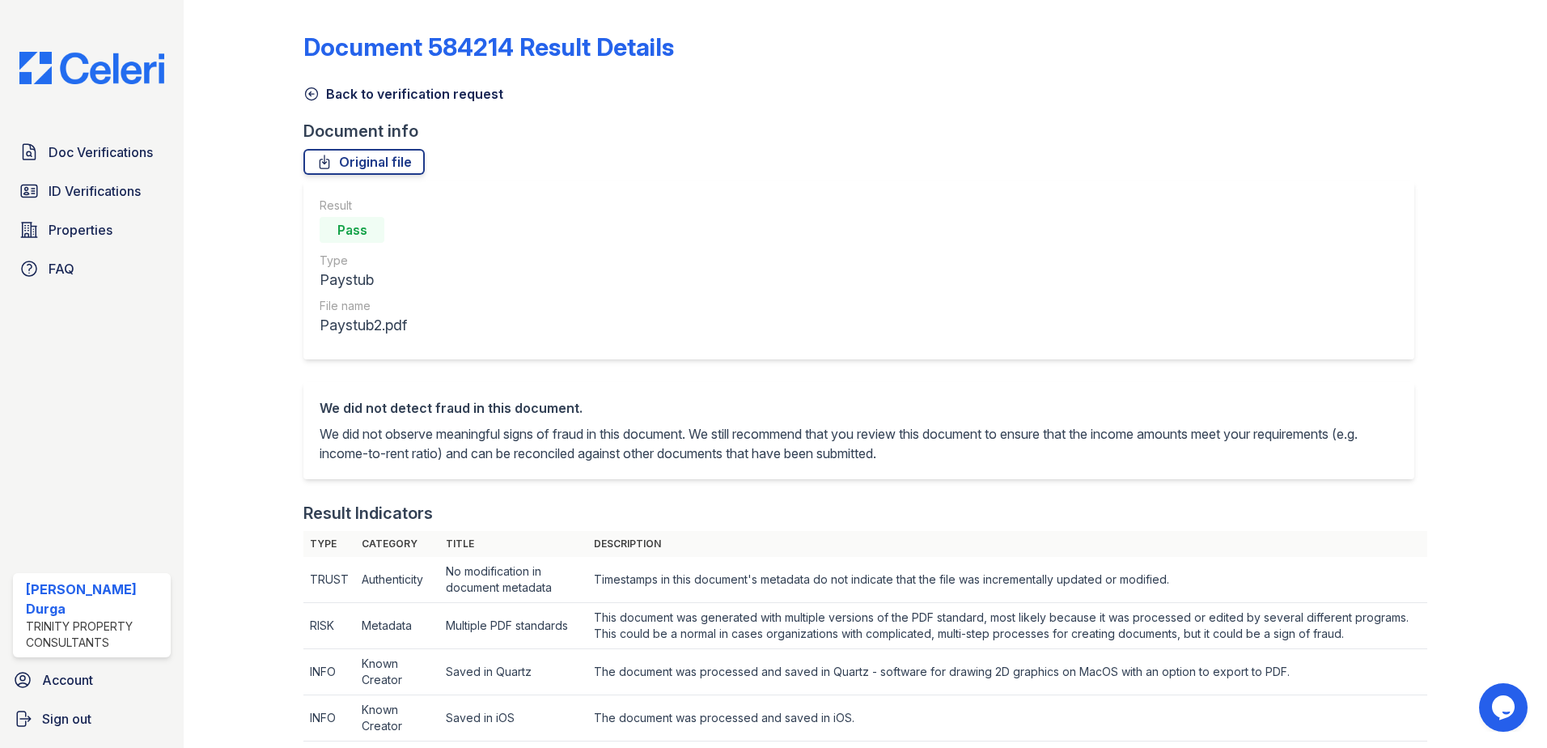
click at [307, 88] on icon at bounding box center [312, 94] width 12 height 12
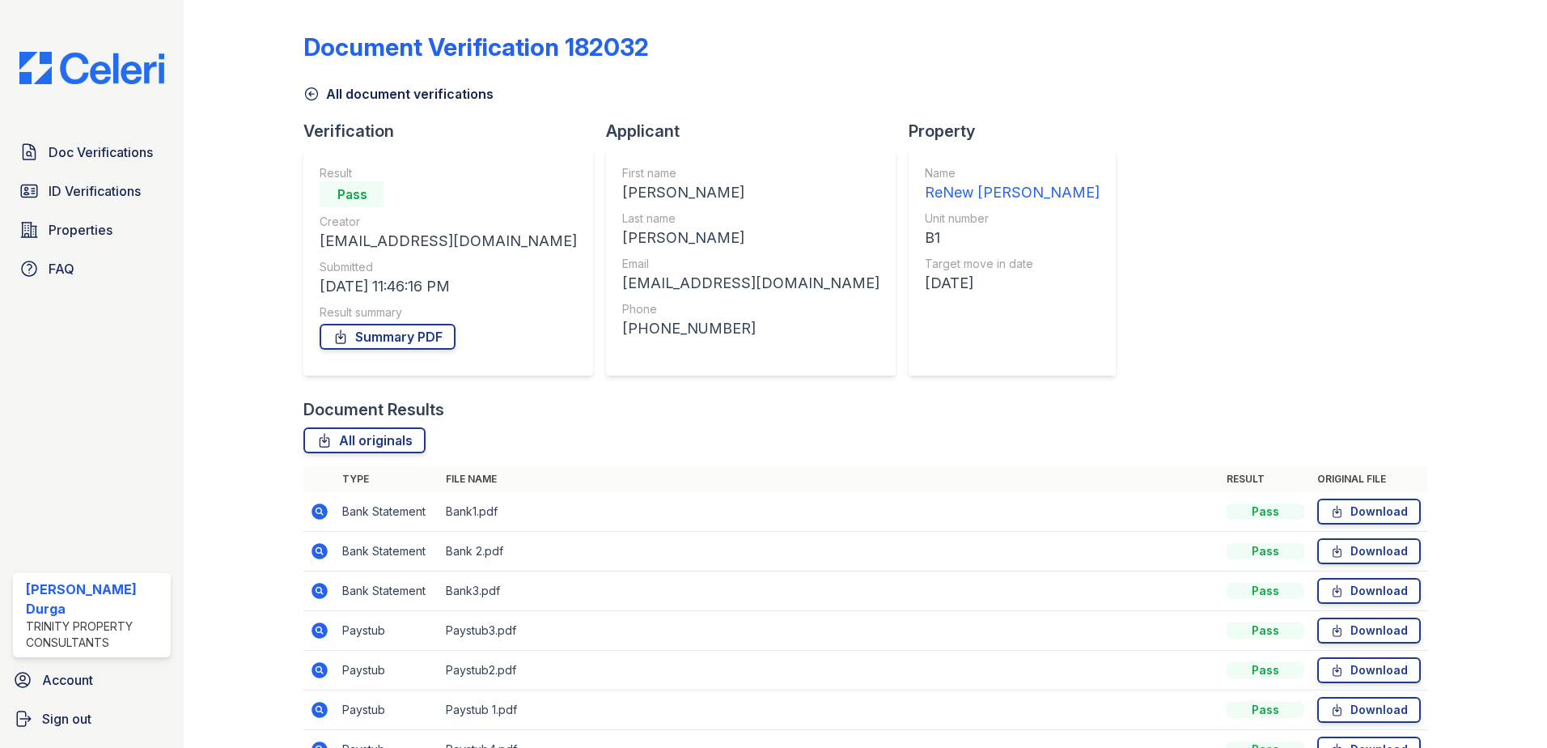
click at [307, 90] on icon at bounding box center [312, 94] width 12 height 12
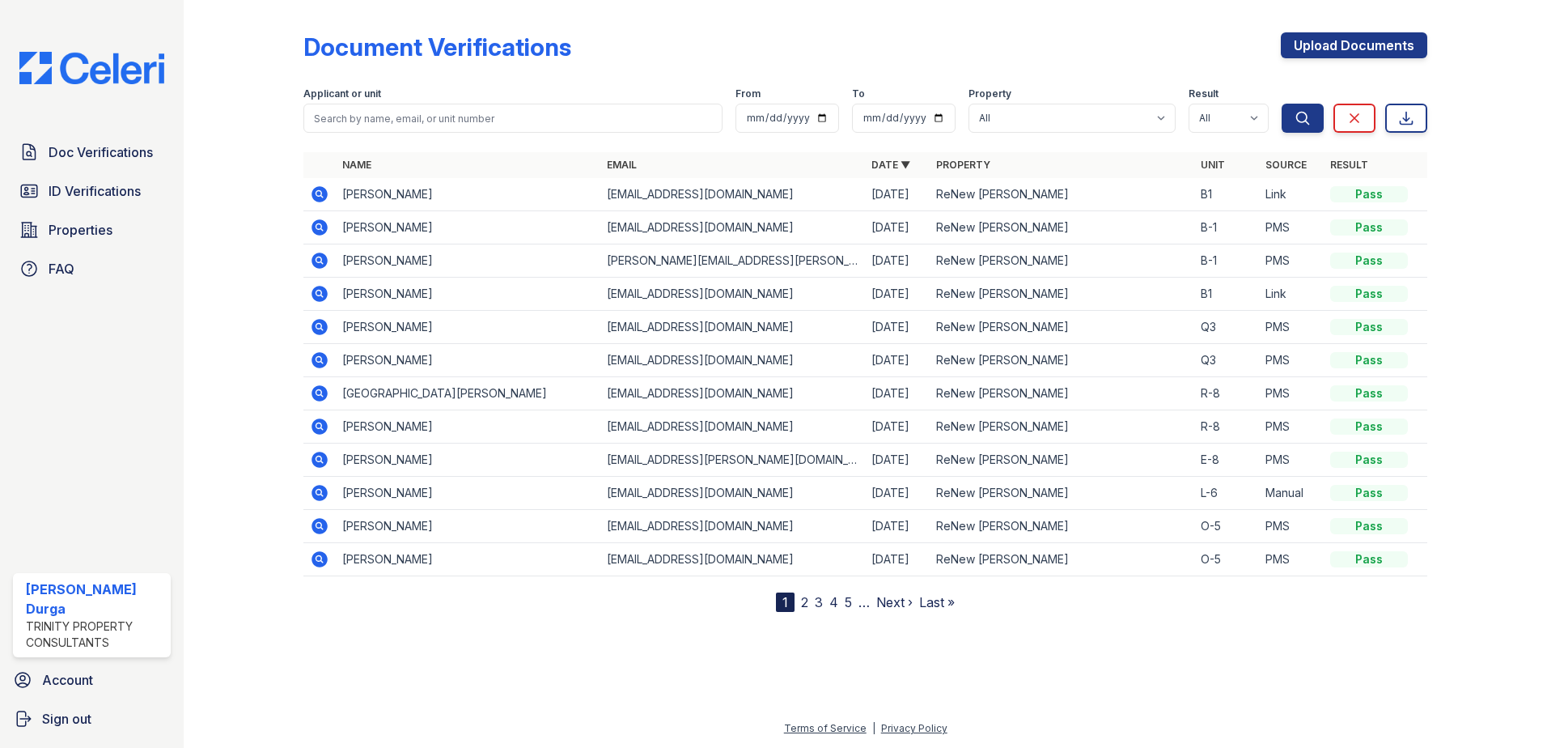
click at [317, 261] on icon at bounding box center [318, 259] width 4 height 4
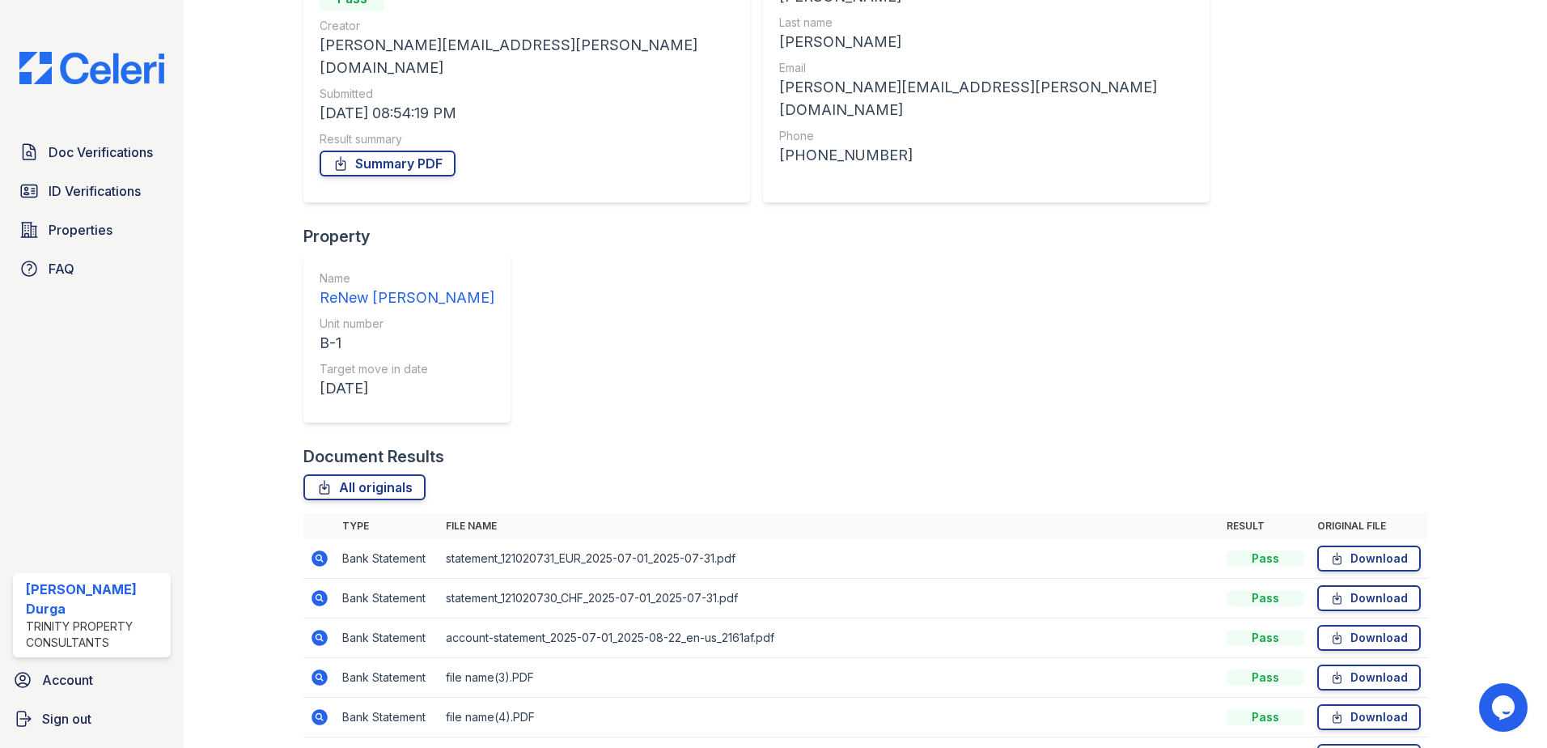
scroll to position [212, 0]
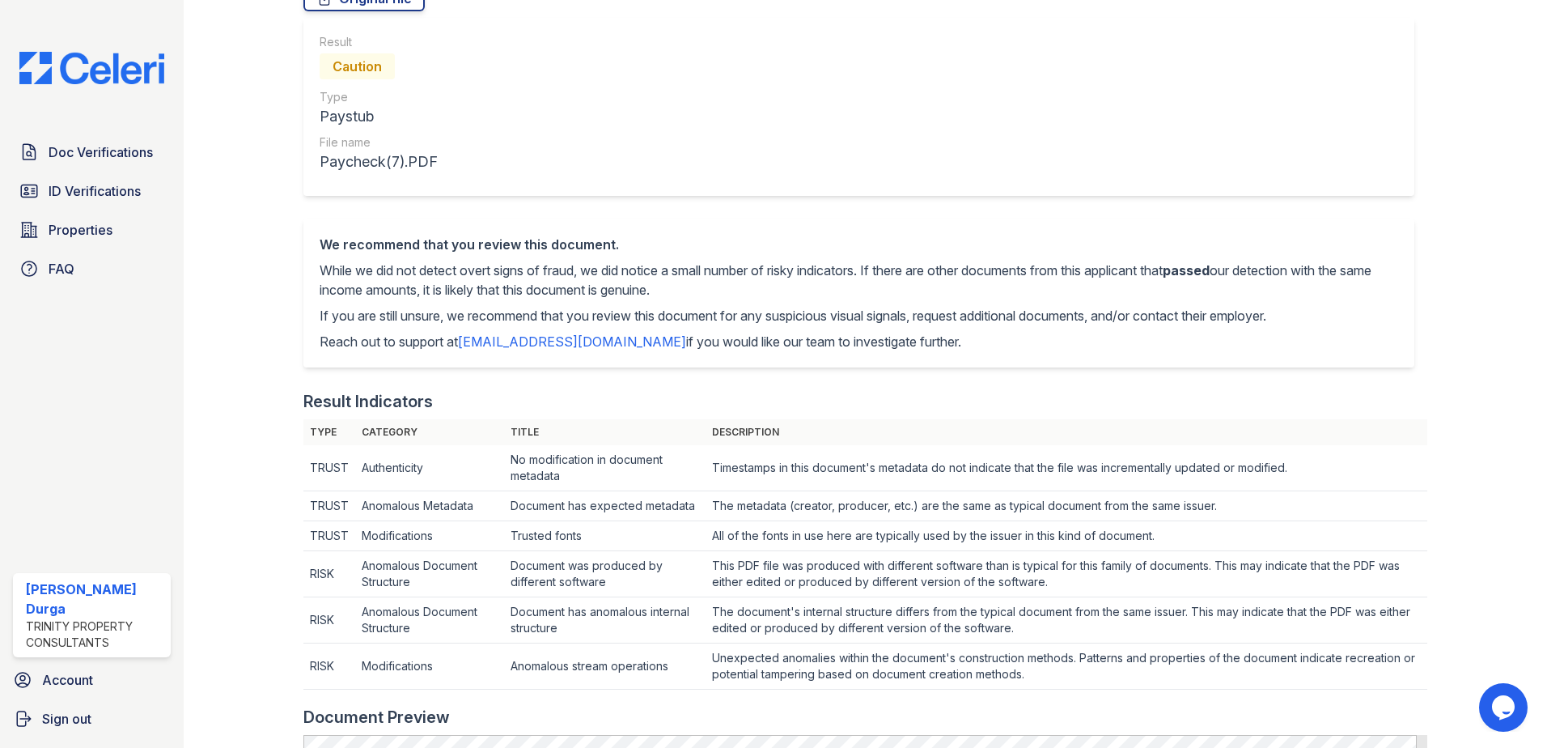
scroll to position [405, 0]
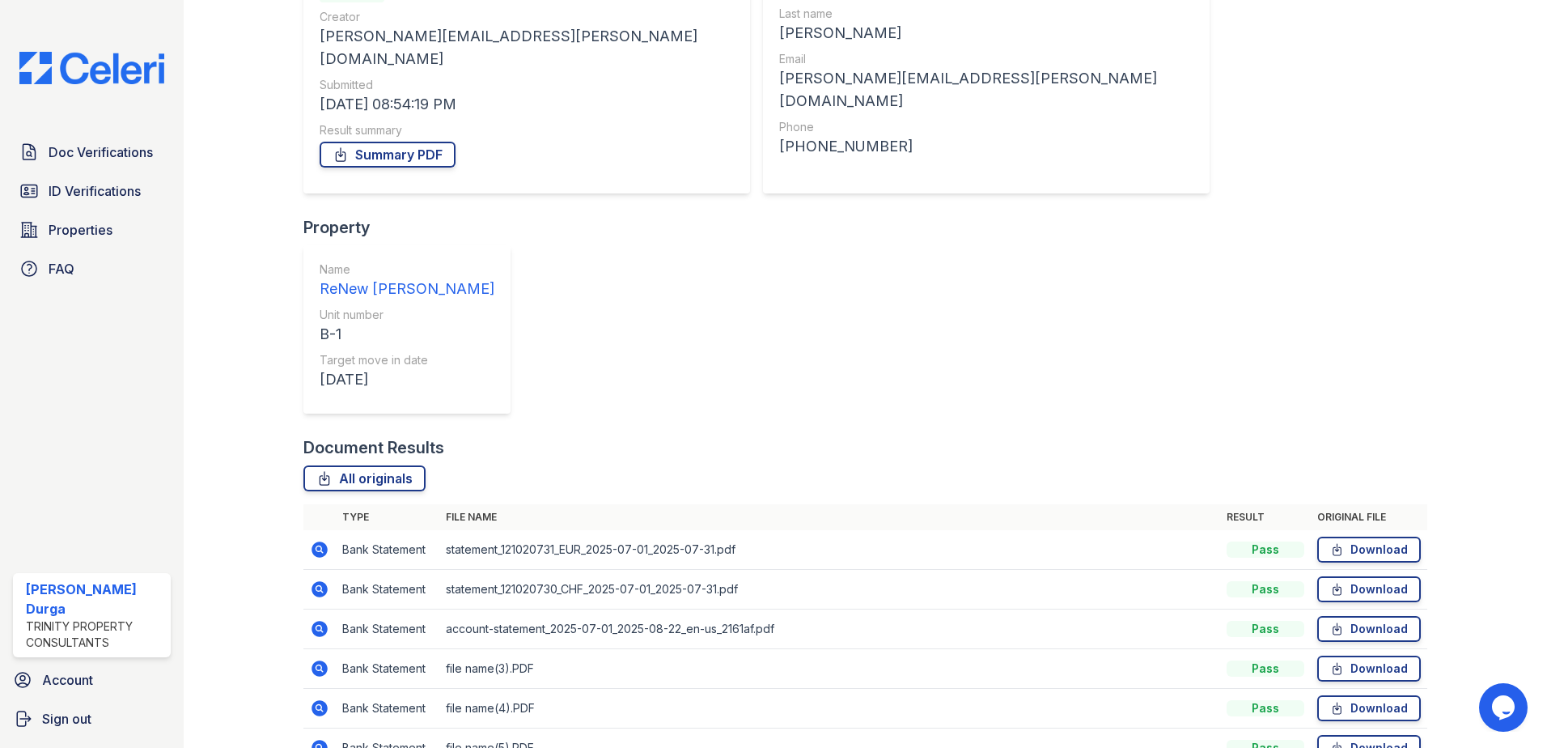
scroll to position [212, 0]
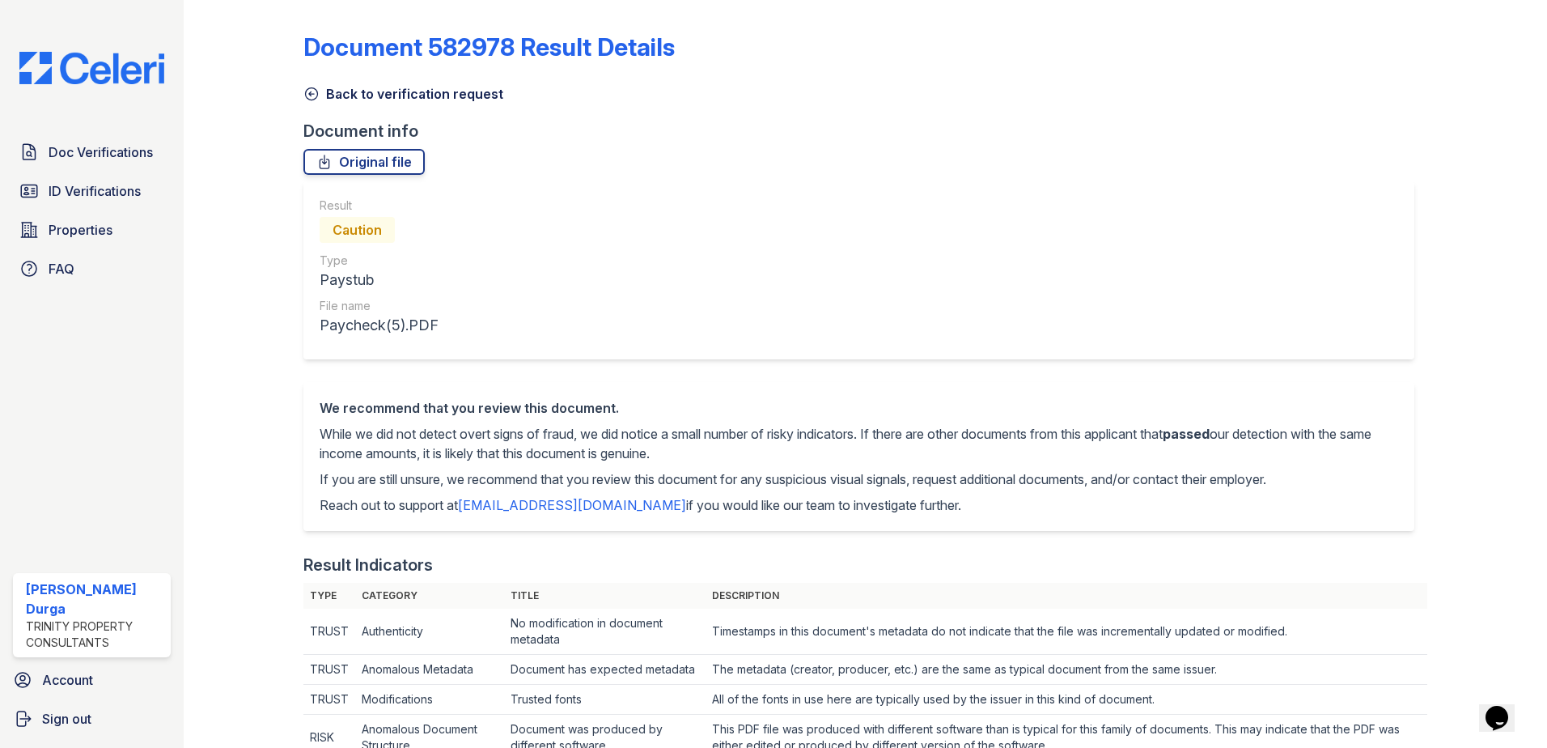
click at [307, 94] on icon at bounding box center [311, 94] width 16 height 16
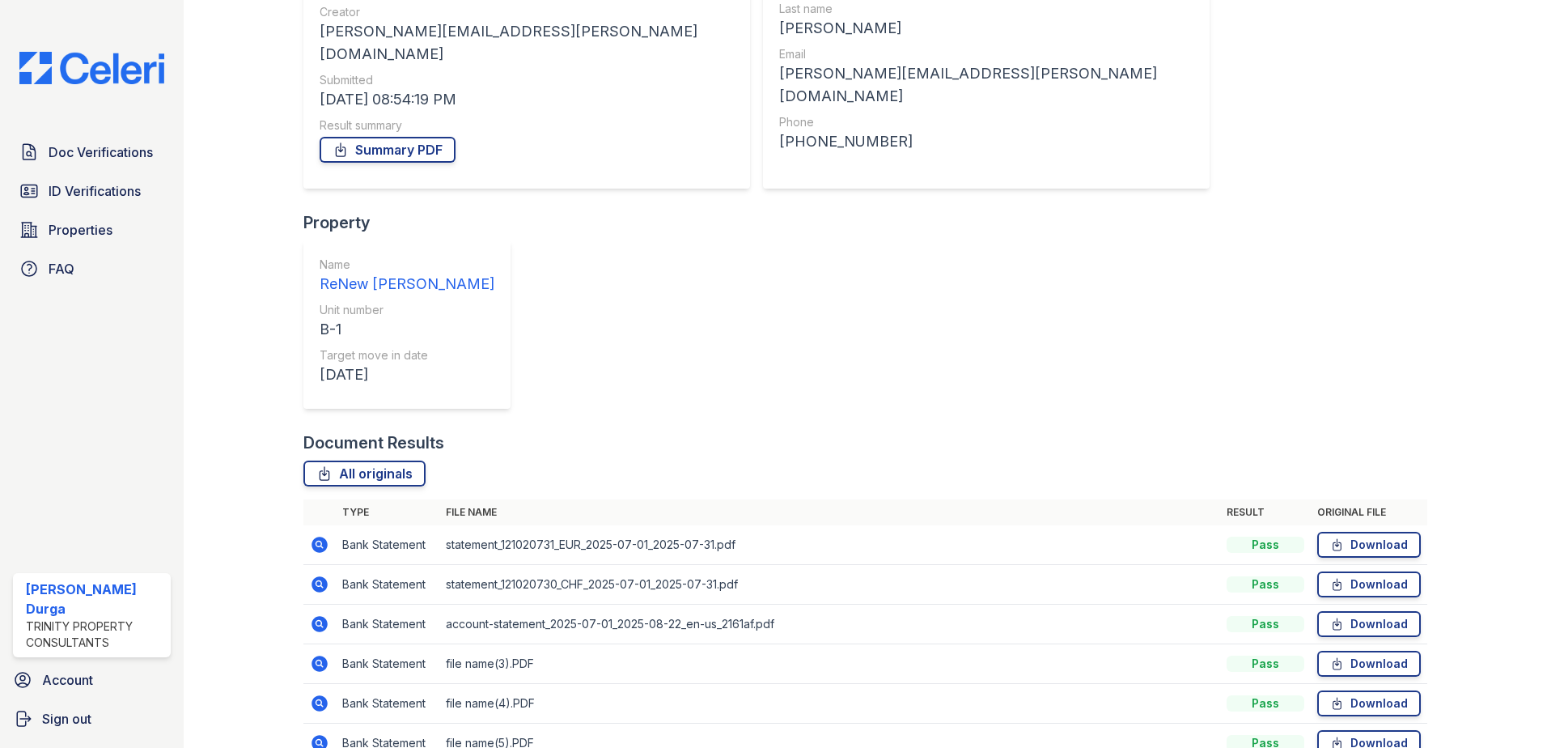
scroll to position [212, 0]
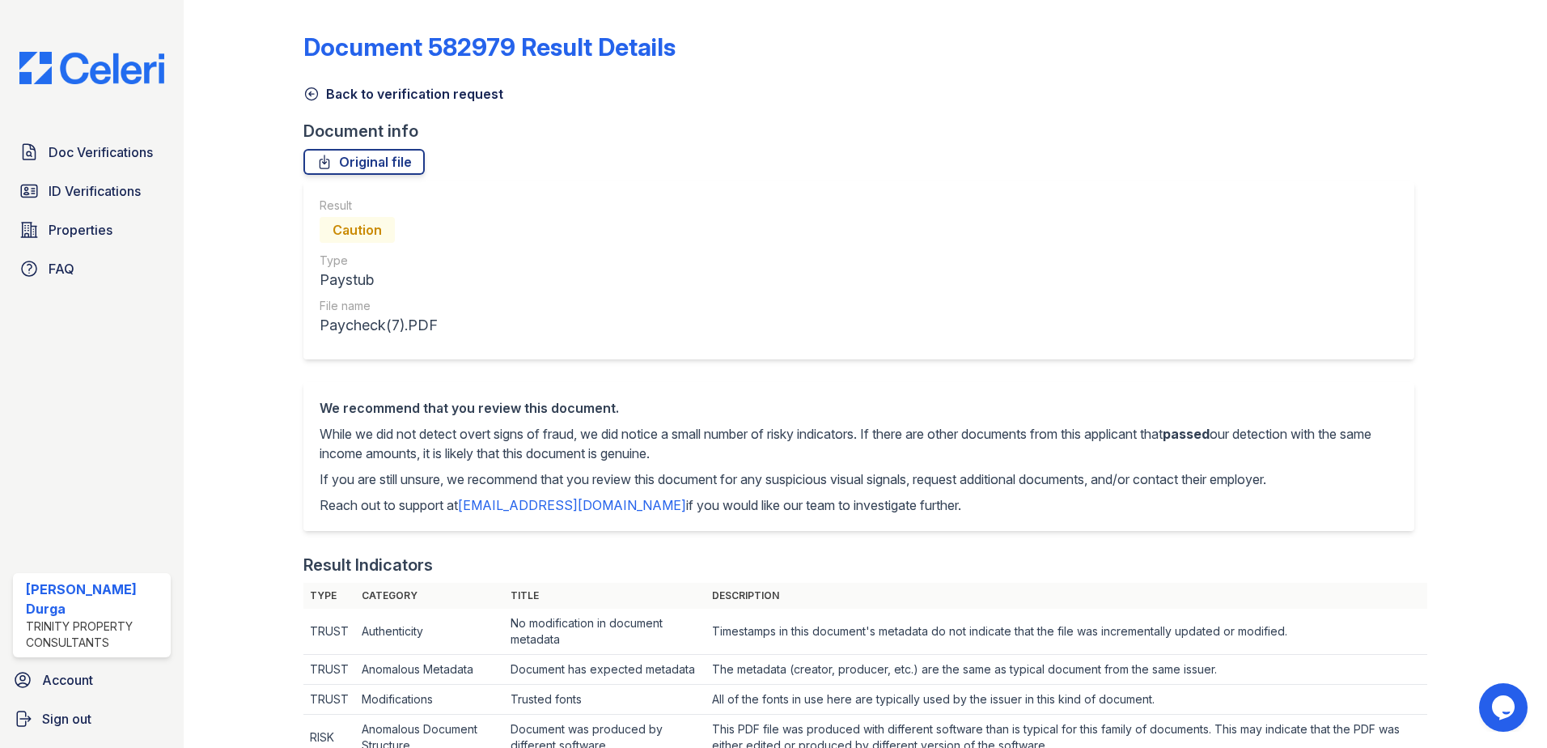
click at [311, 96] on icon at bounding box center [311, 94] width 16 height 16
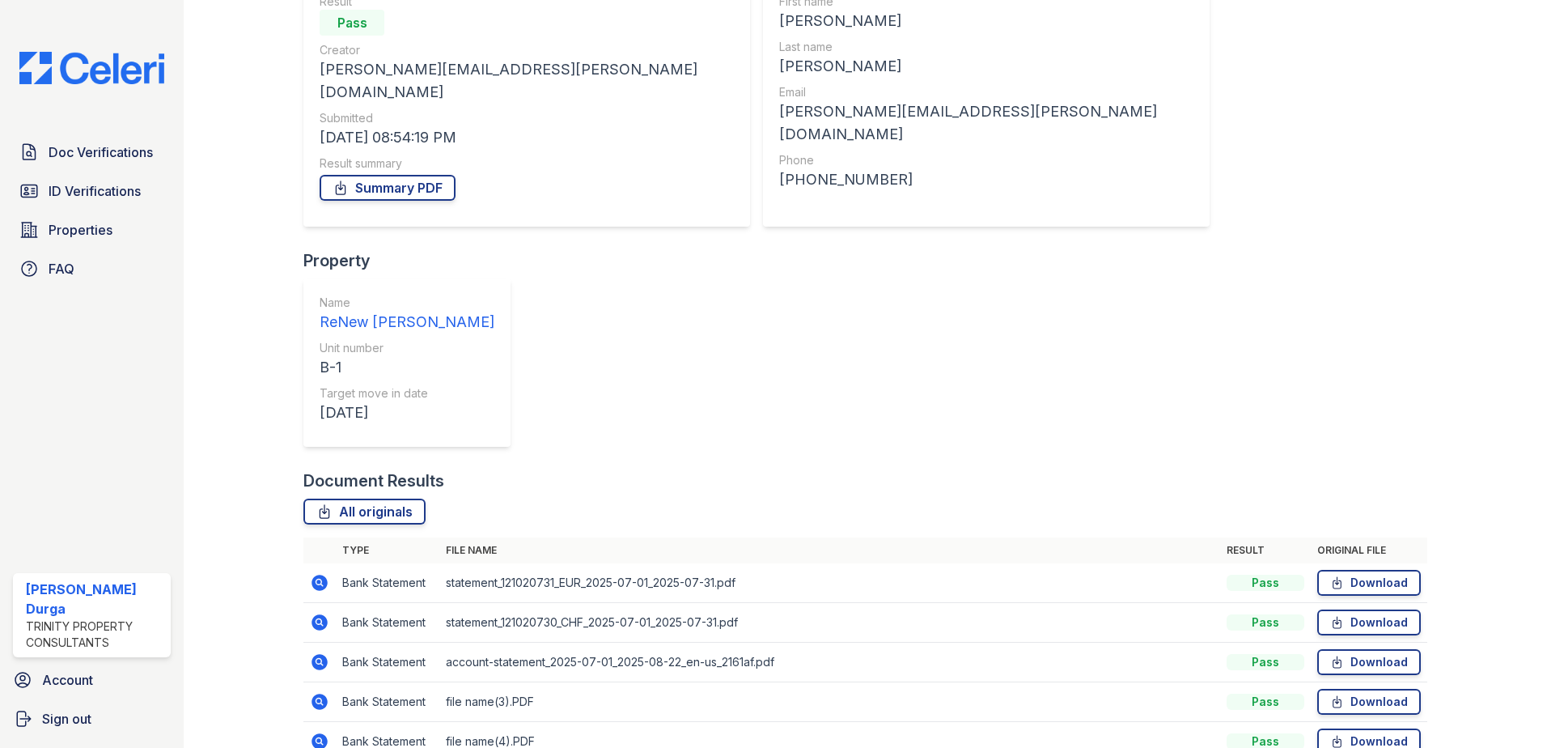
scroll to position [212, 0]
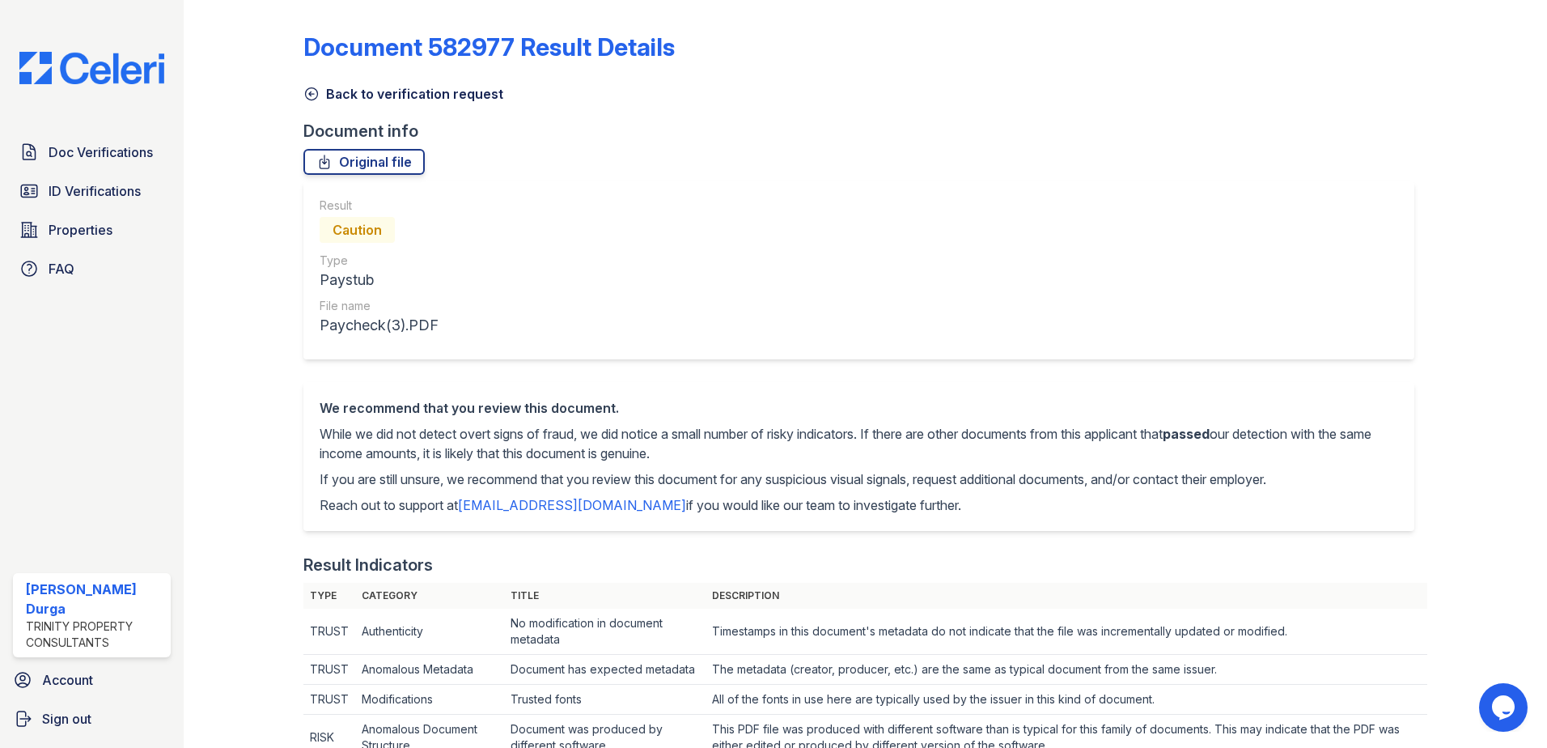
click at [313, 95] on icon at bounding box center [311, 94] width 16 height 16
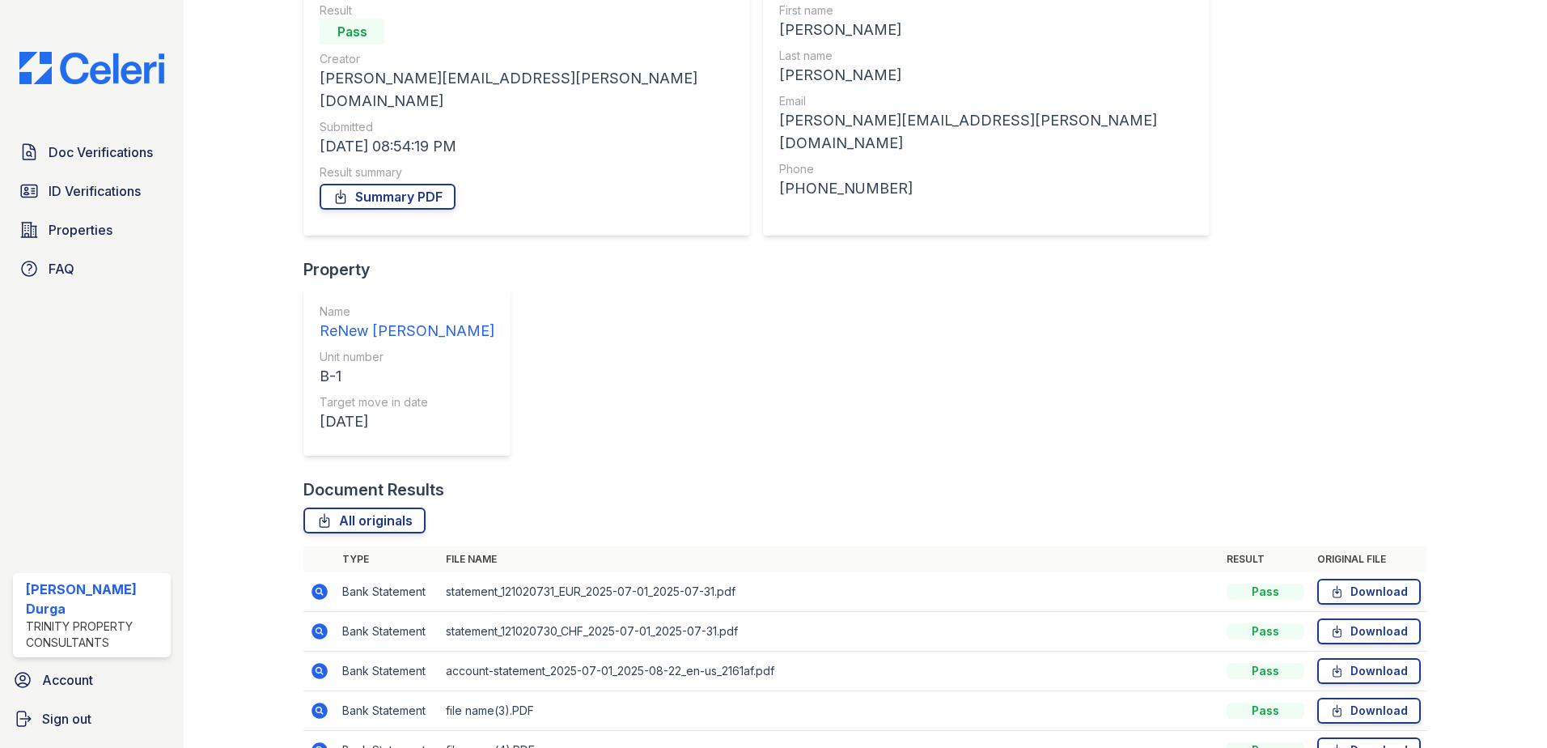
scroll to position [212, 0]
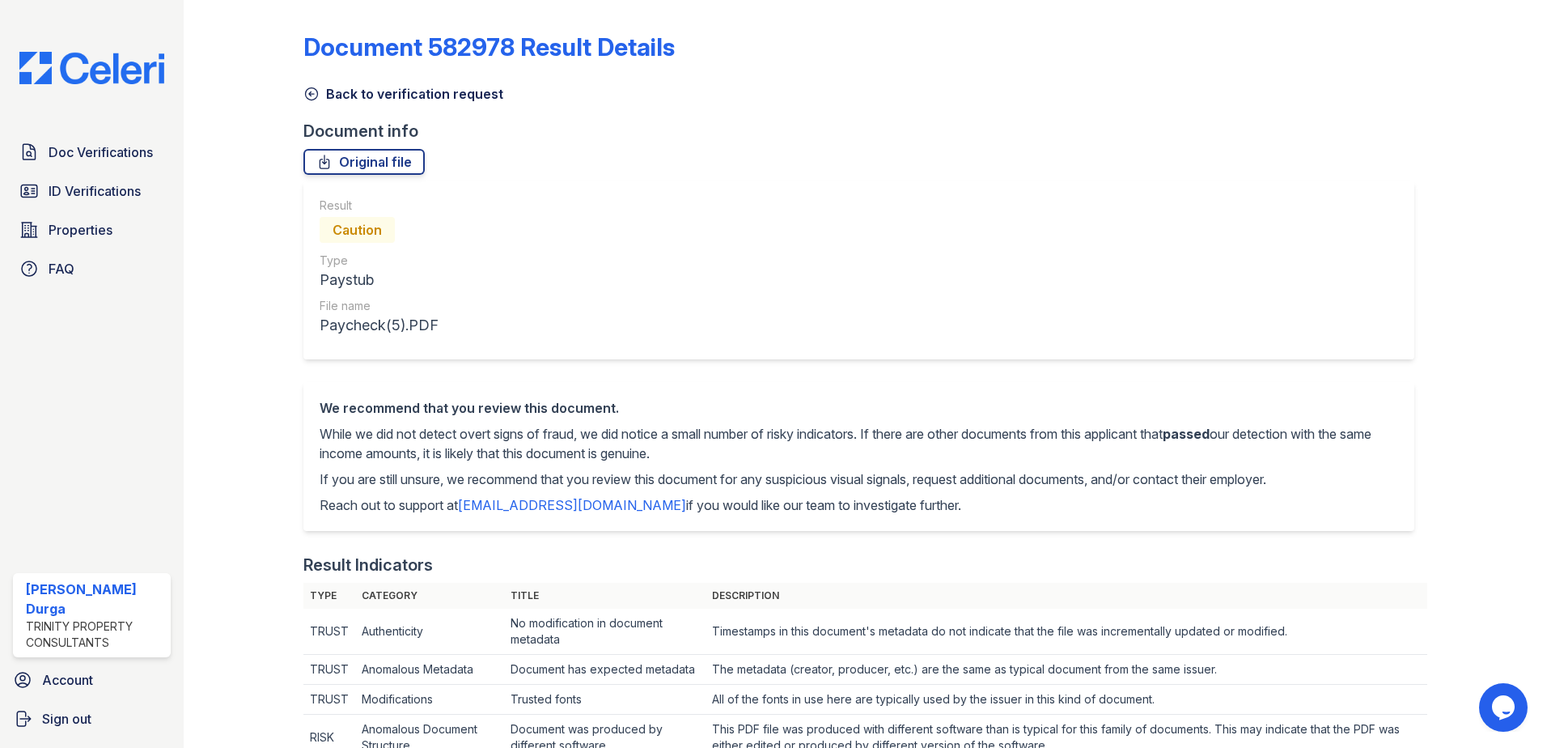
click at [306, 96] on icon at bounding box center [312, 94] width 12 height 12
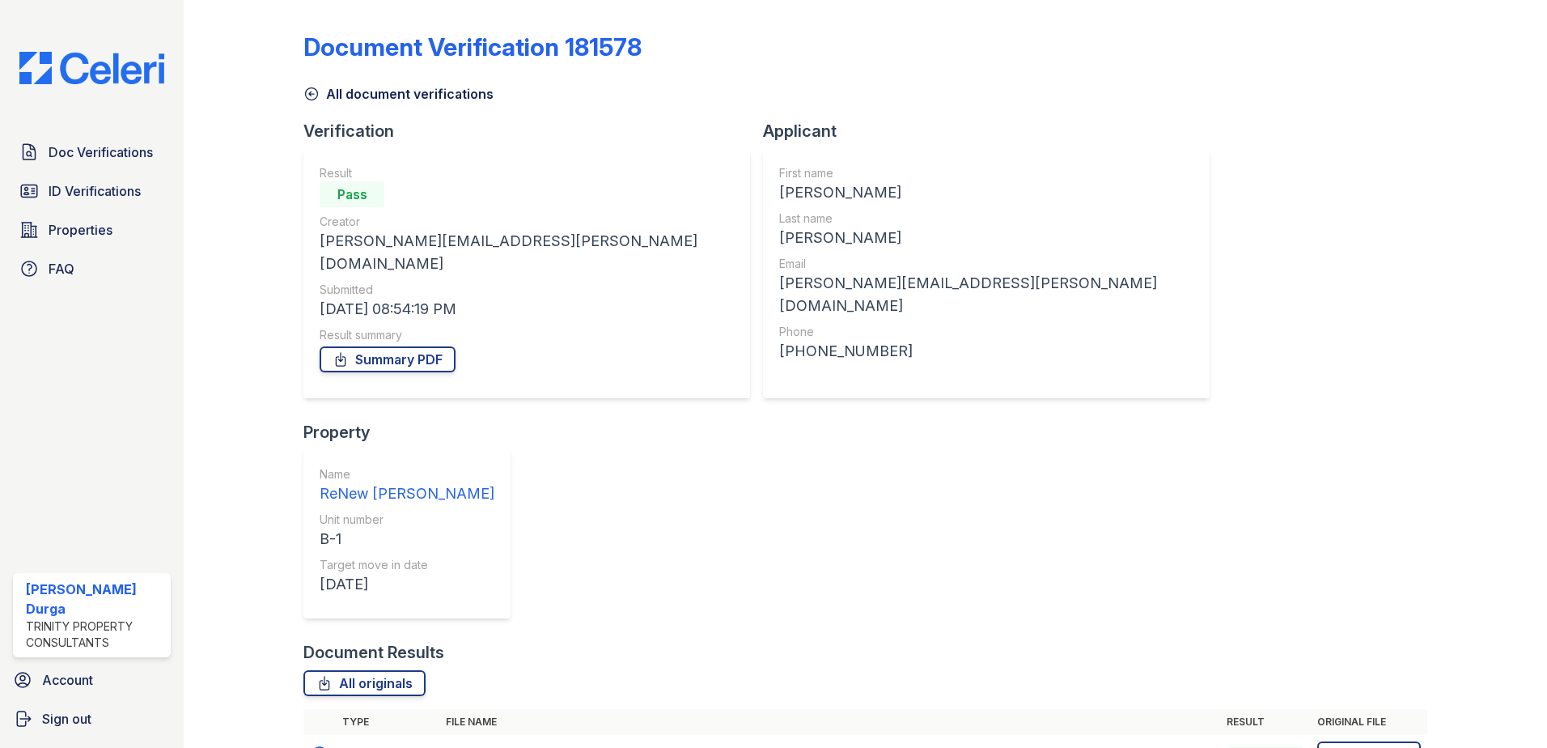
click at [314, 92] on icon at bounding box center [311, 94] width 16 height 16
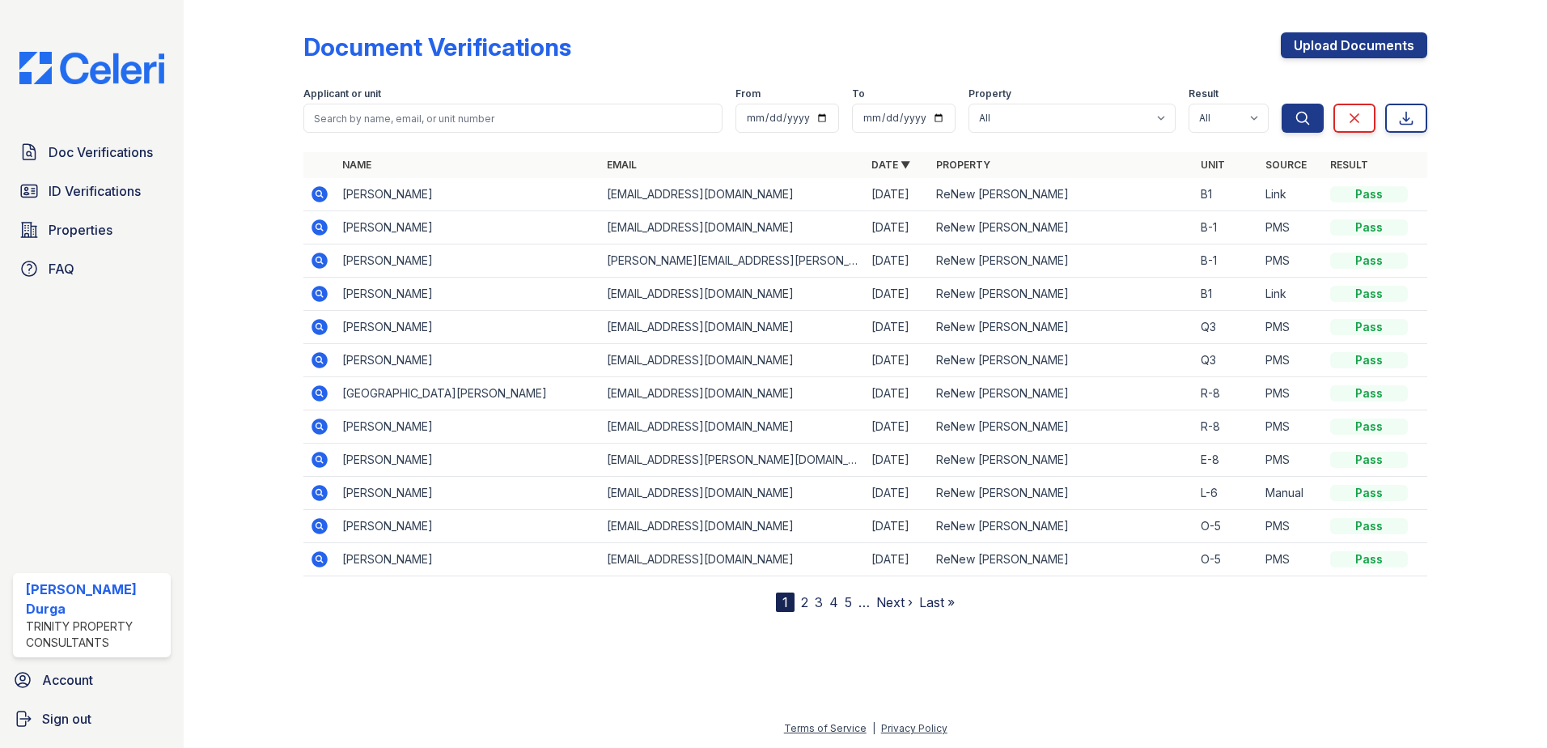
click at [315, 290] on icon at bounding box center [320, 294] width 16 height 16
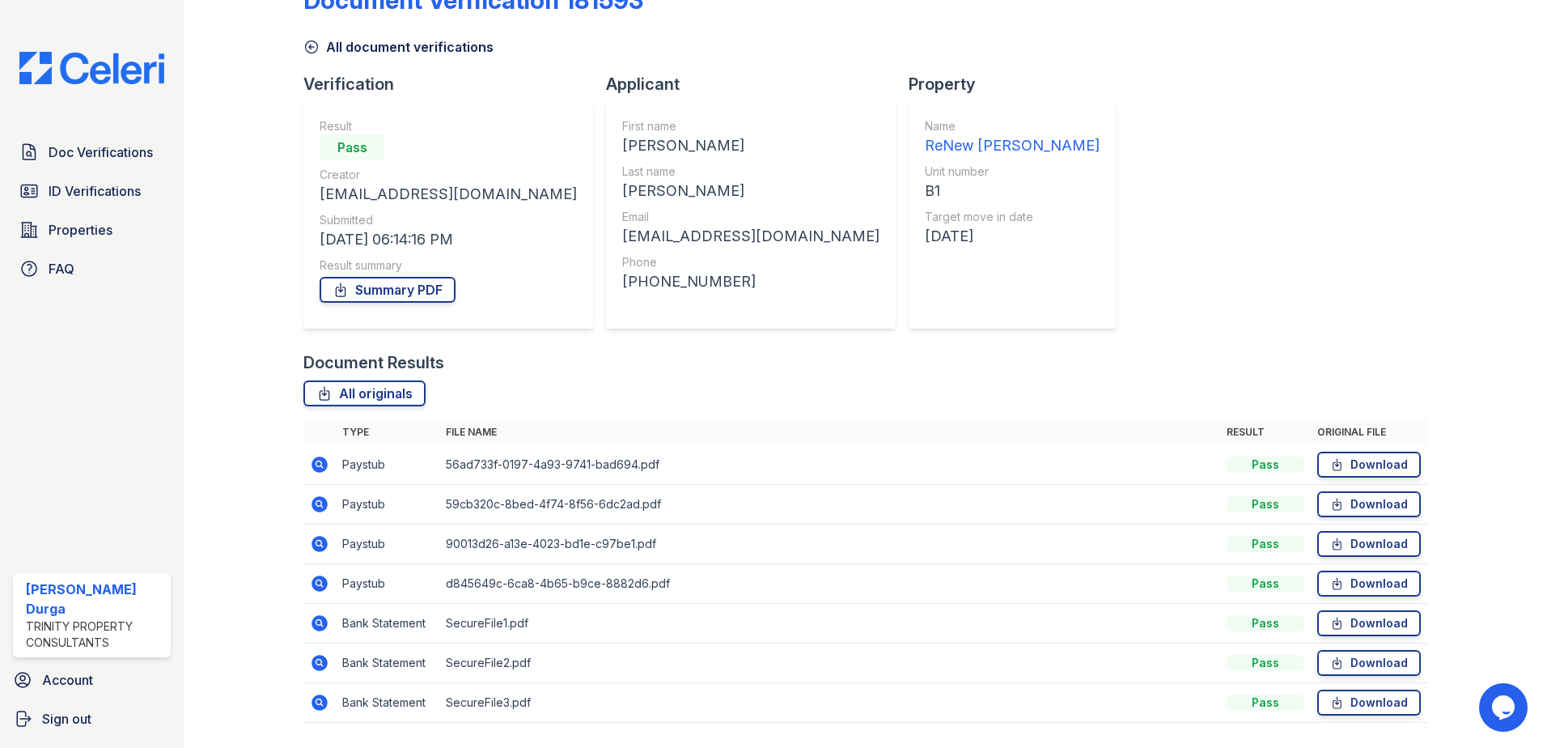
scroll to position [93, 0]
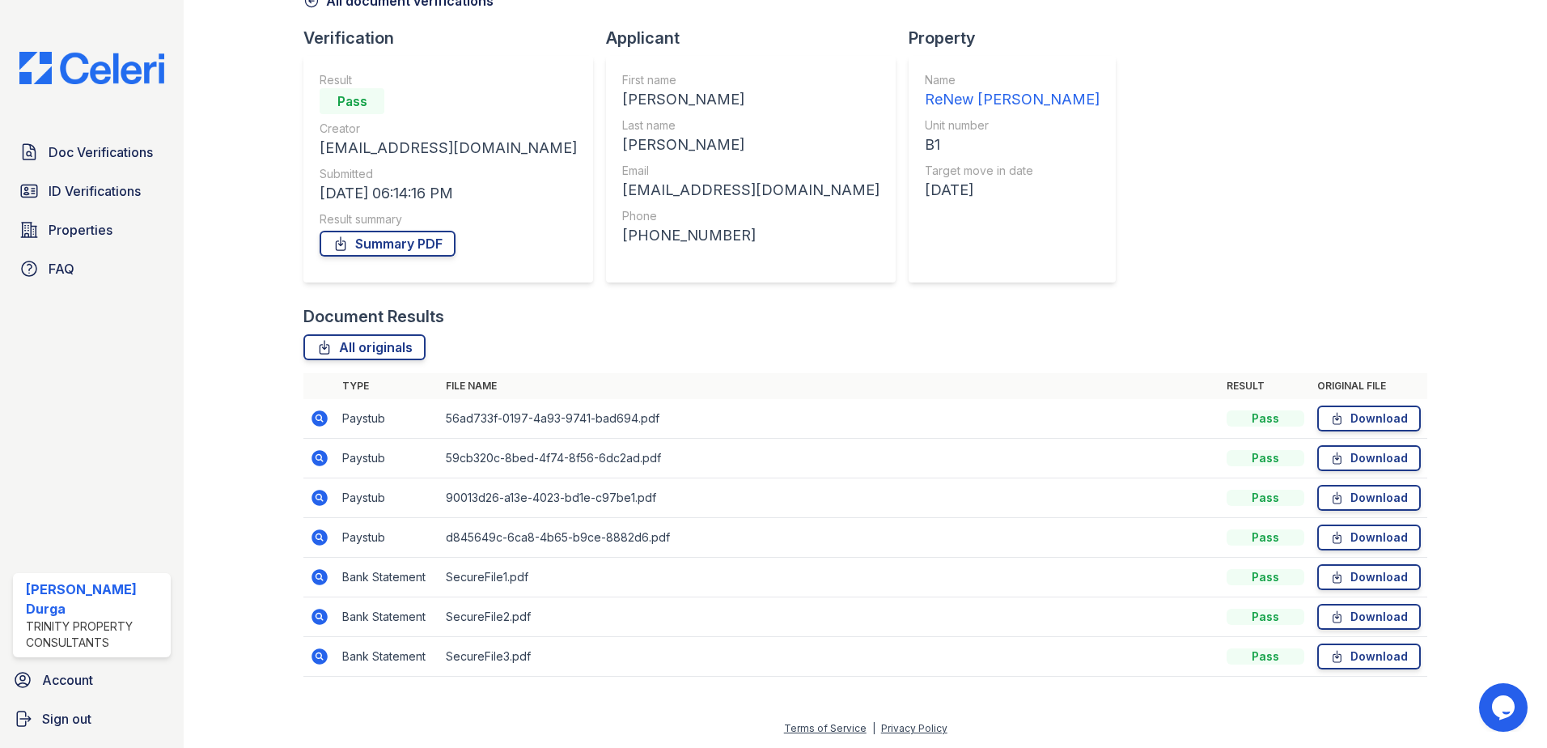
click at [316, 656] on icon at bounding box center [319, 656] width 19 height 19
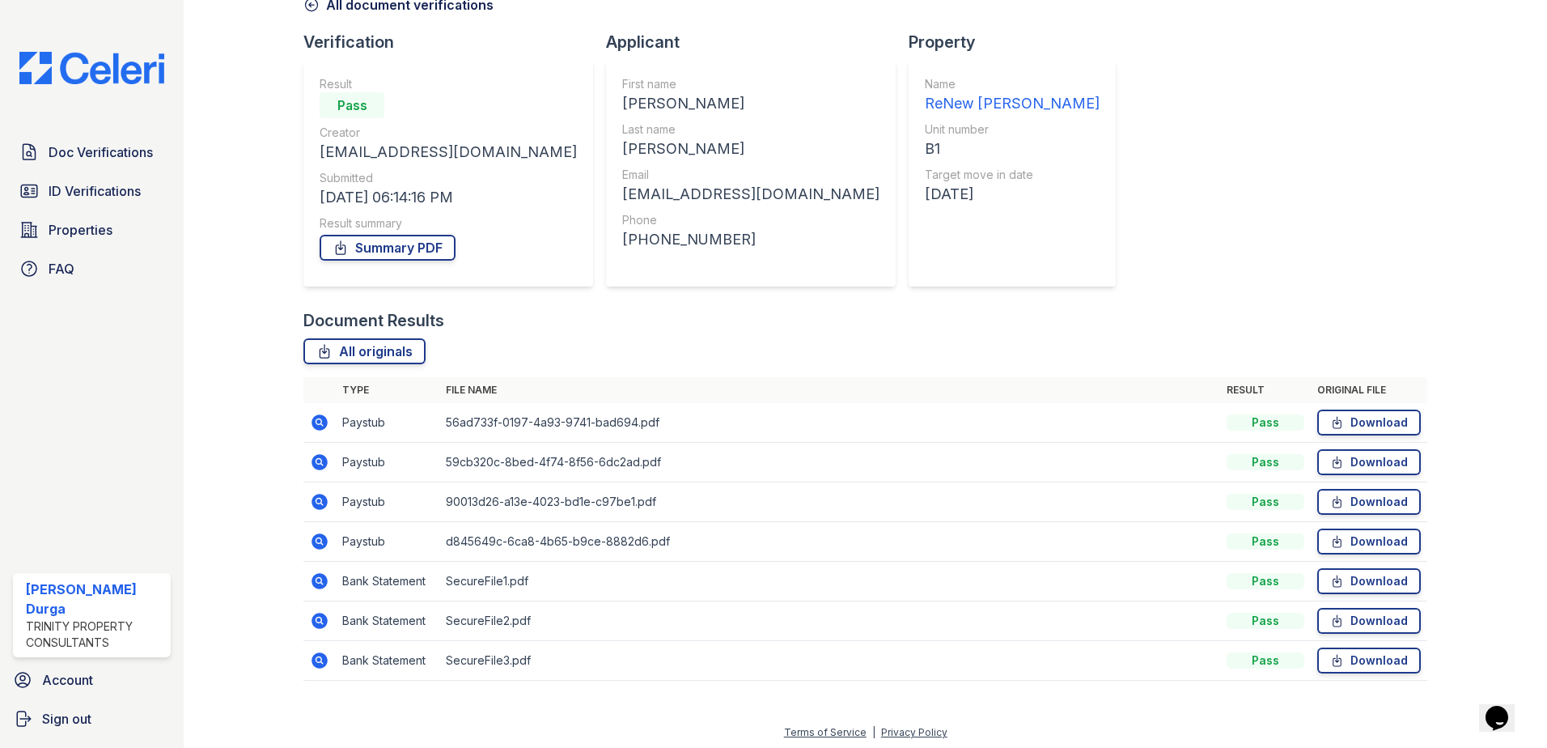
scroll to position [93, 0]
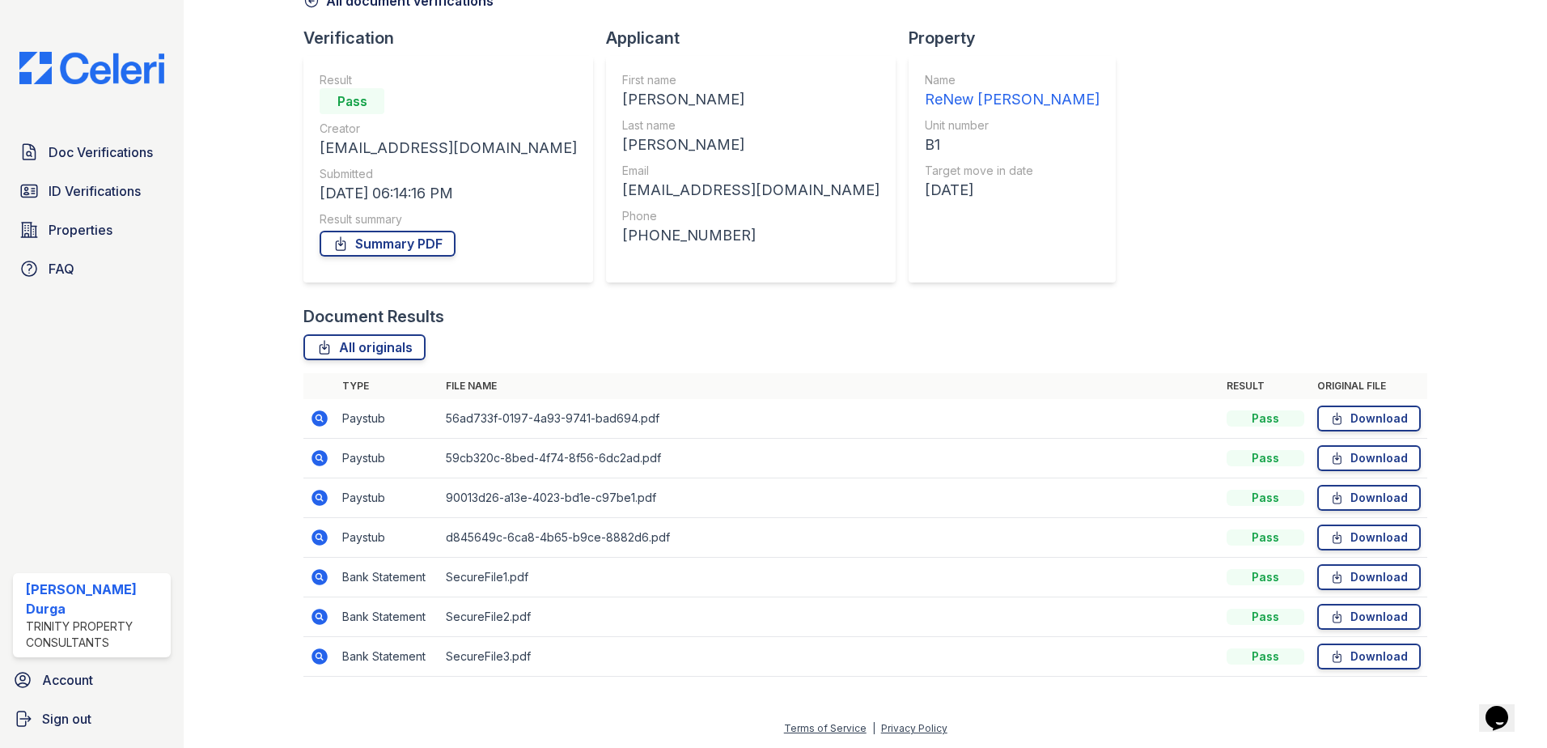
click at [314, 540] on icon at bounding box center [320, 537] width 16 height 16
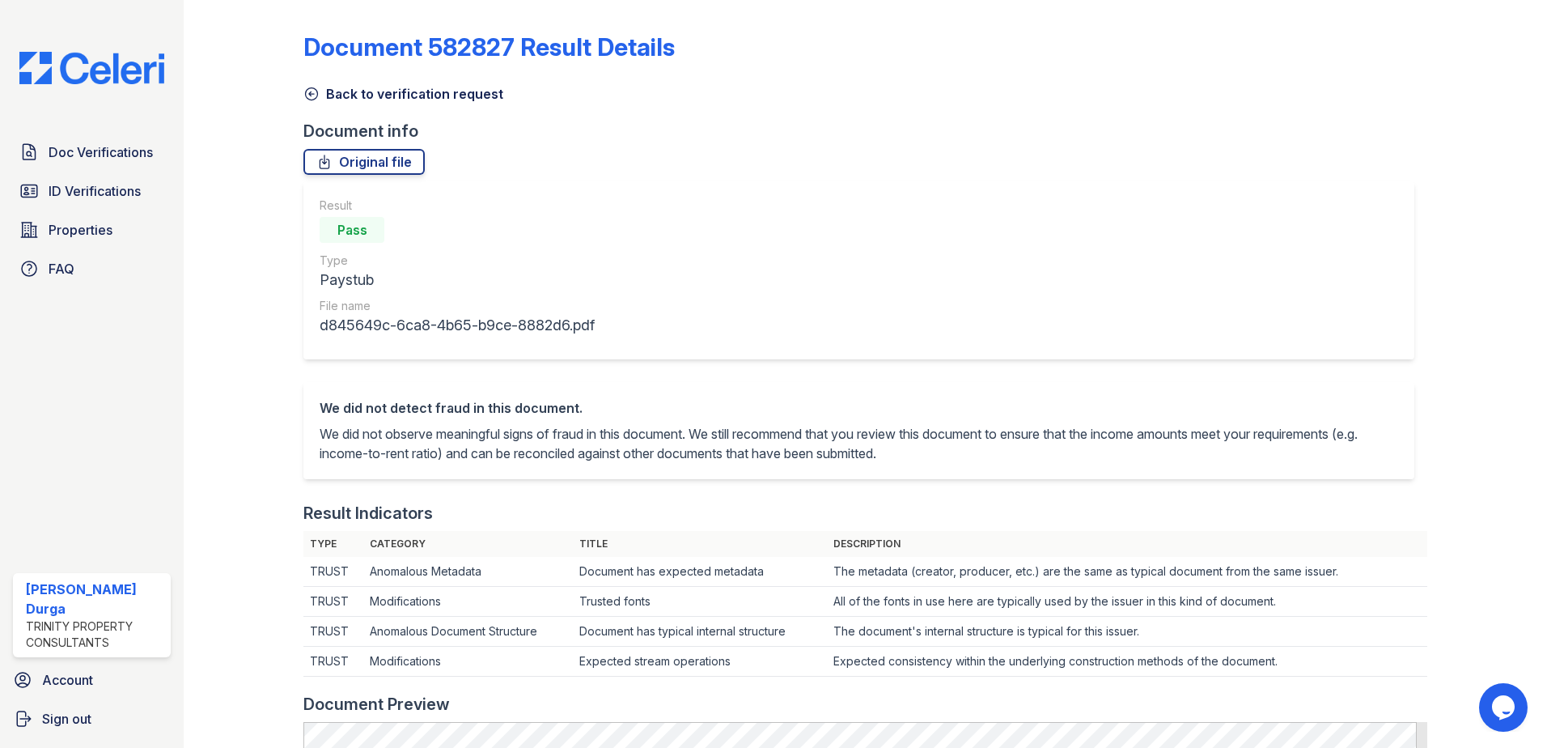
click at [309, 94] on icon at bounding box center [312, 94] width 12 height 12
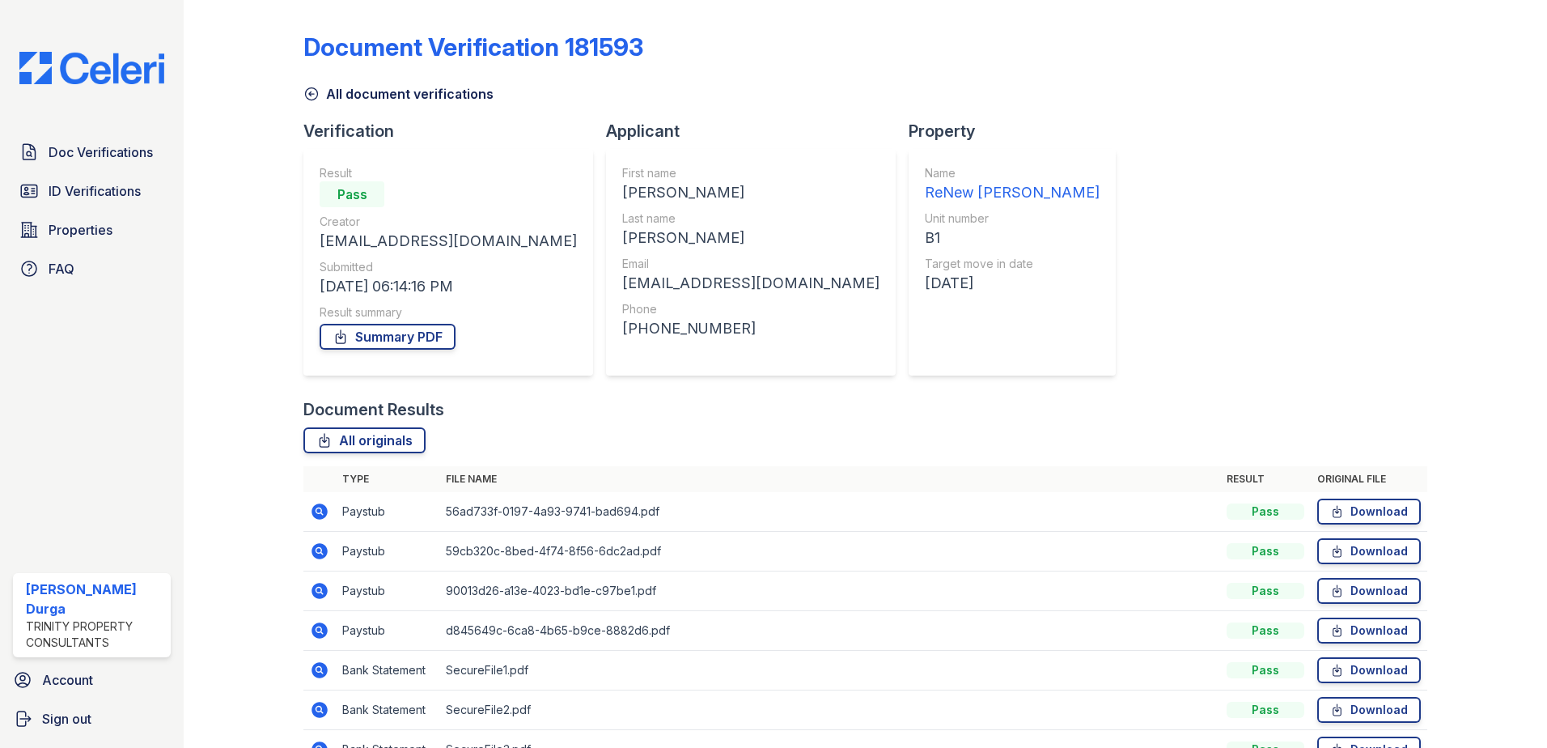
click at [319, 591] on icon at bounding box center [318, 589] width 4 height 4
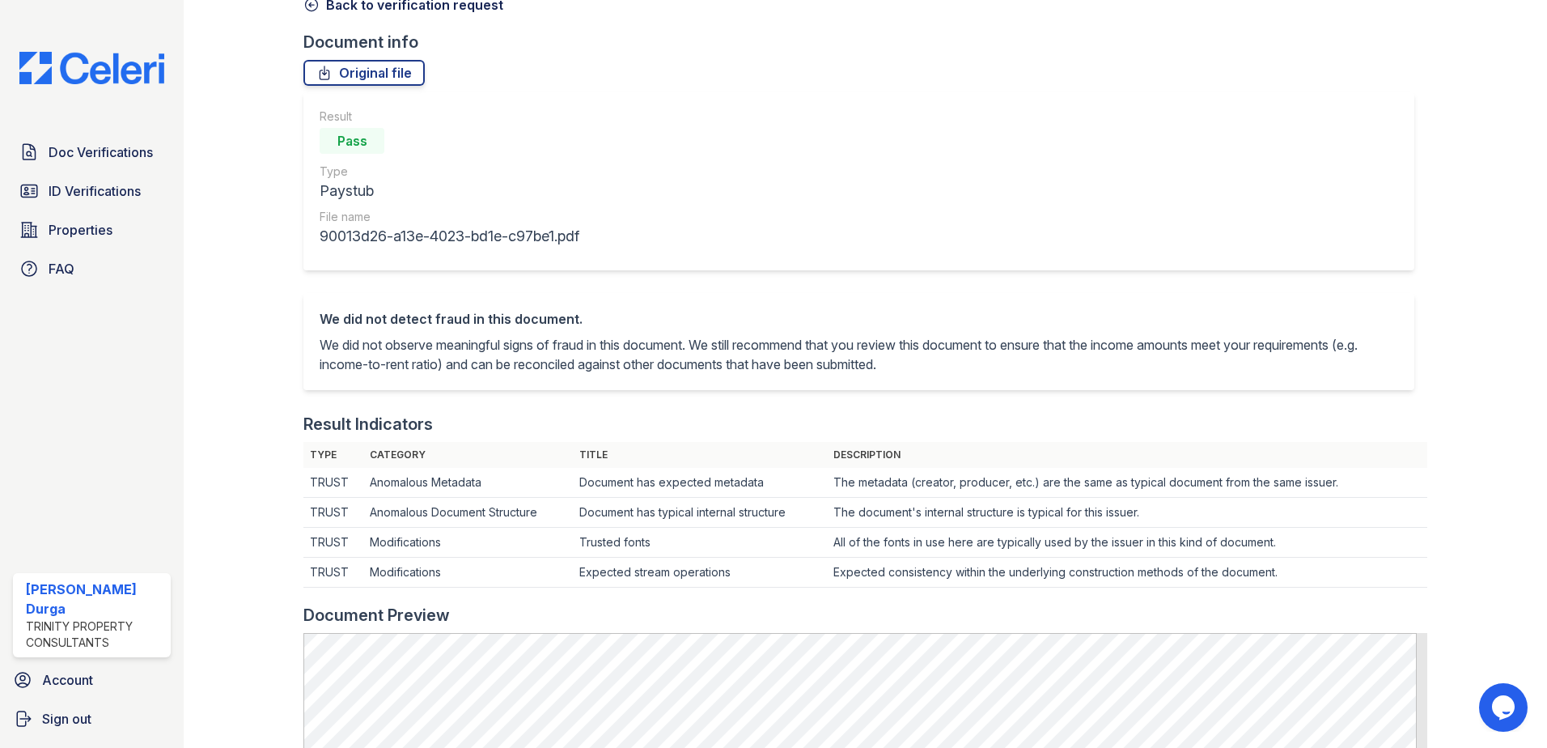
scroll to position [243, 0]
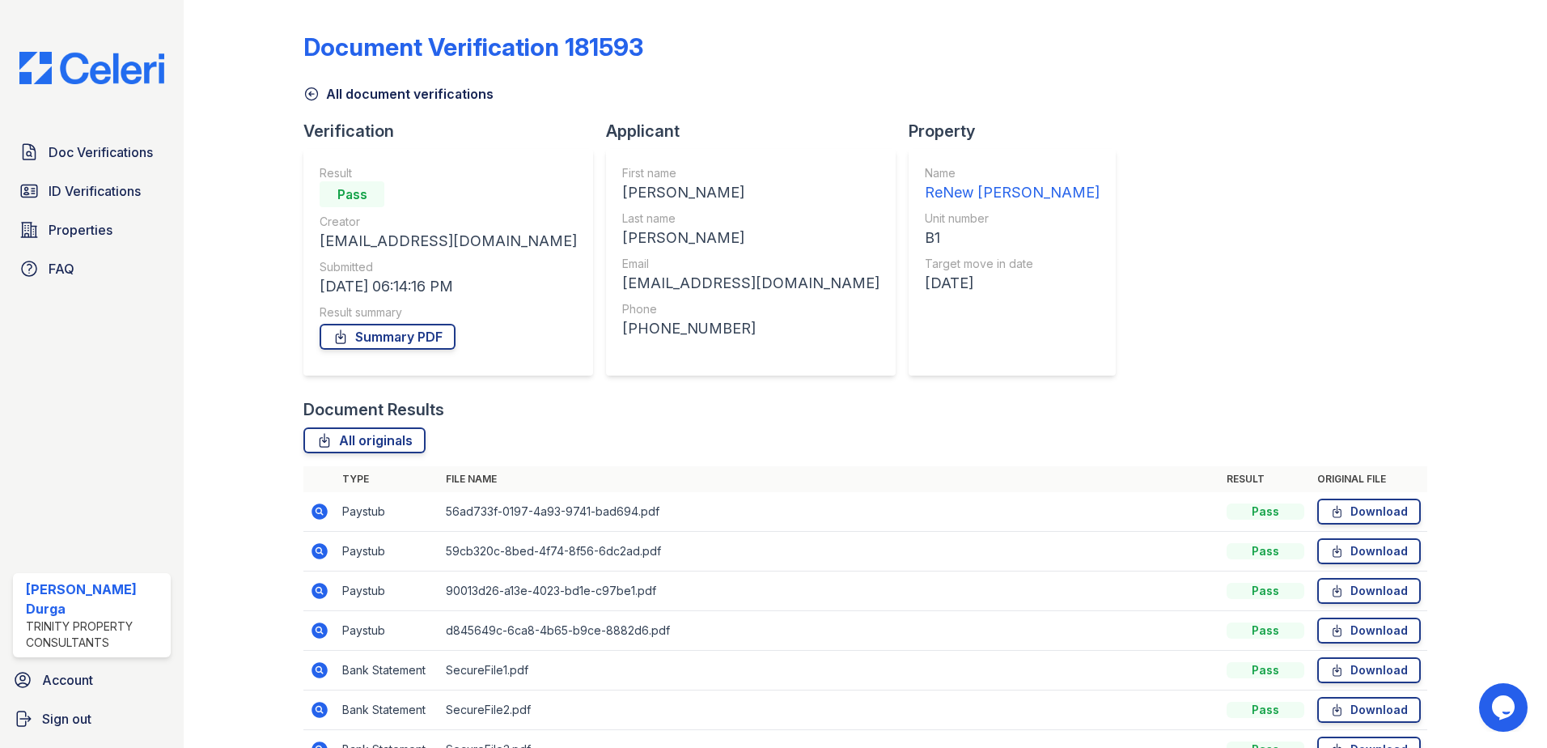
click at [321, 515] on icon at bounding box center [320, 511] width 16 height 16
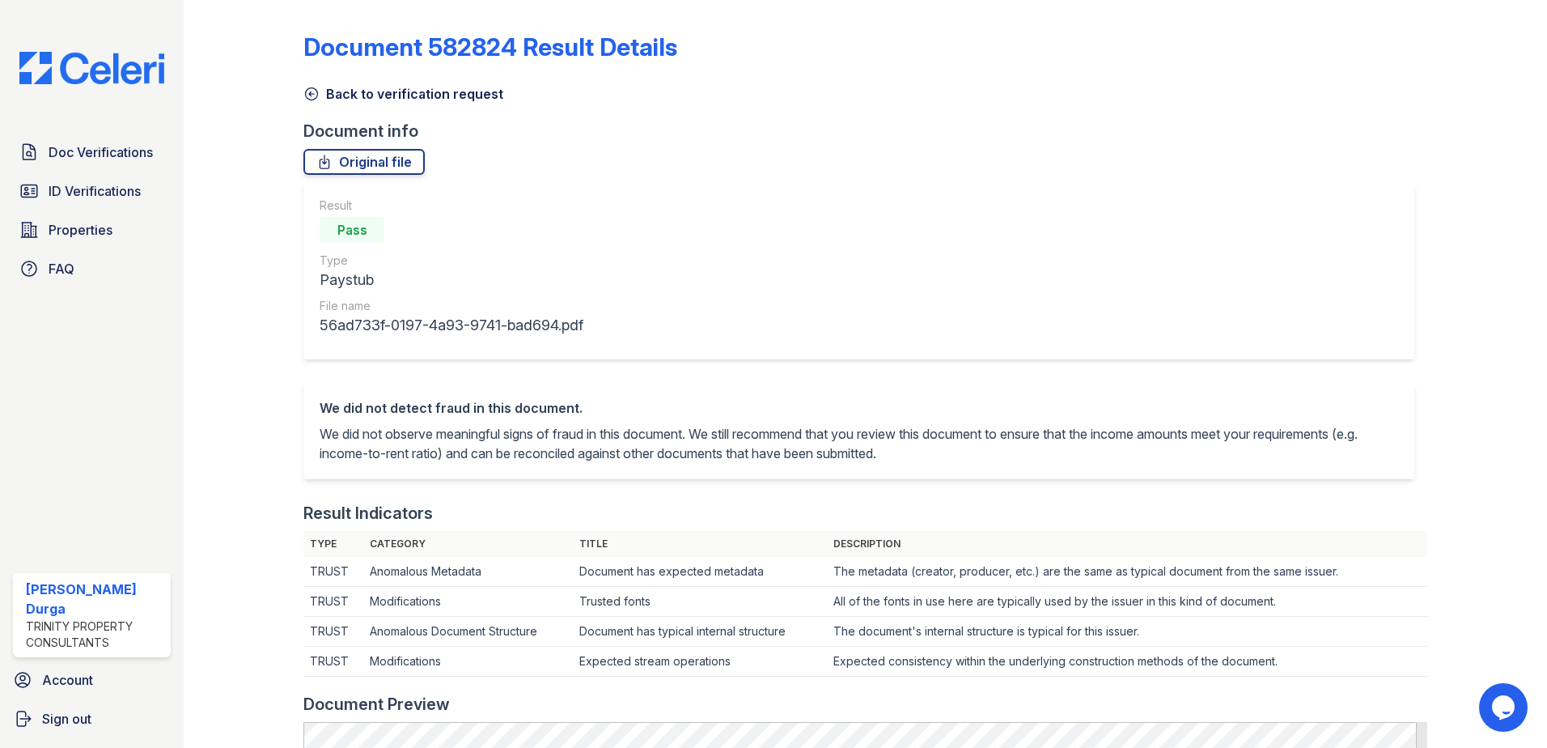
click at [312, 94] on icon at bounding box center [312, 94] width 12 height 12
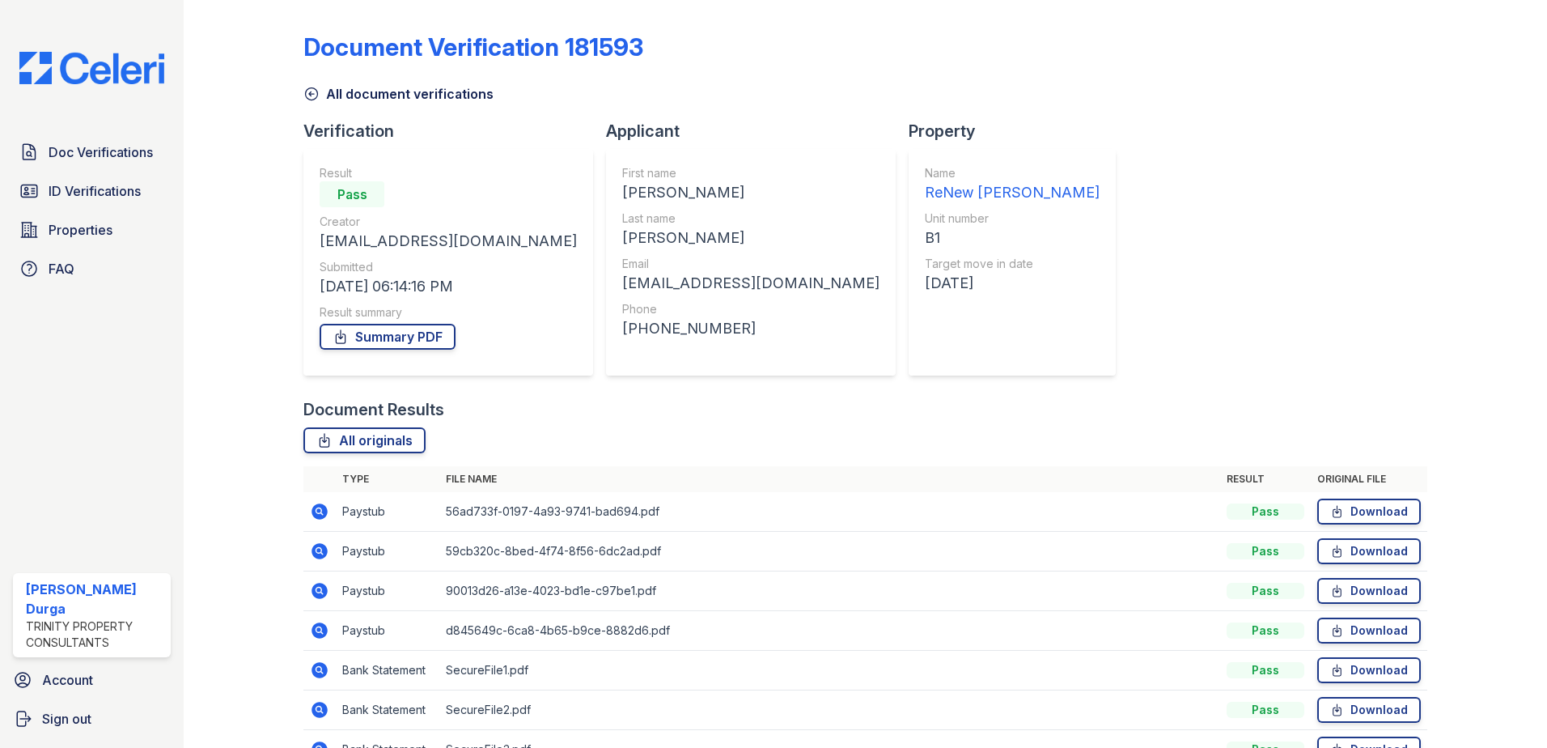
click at [306, 96] on icon at bounding box center [311, 94] width 16 height 16
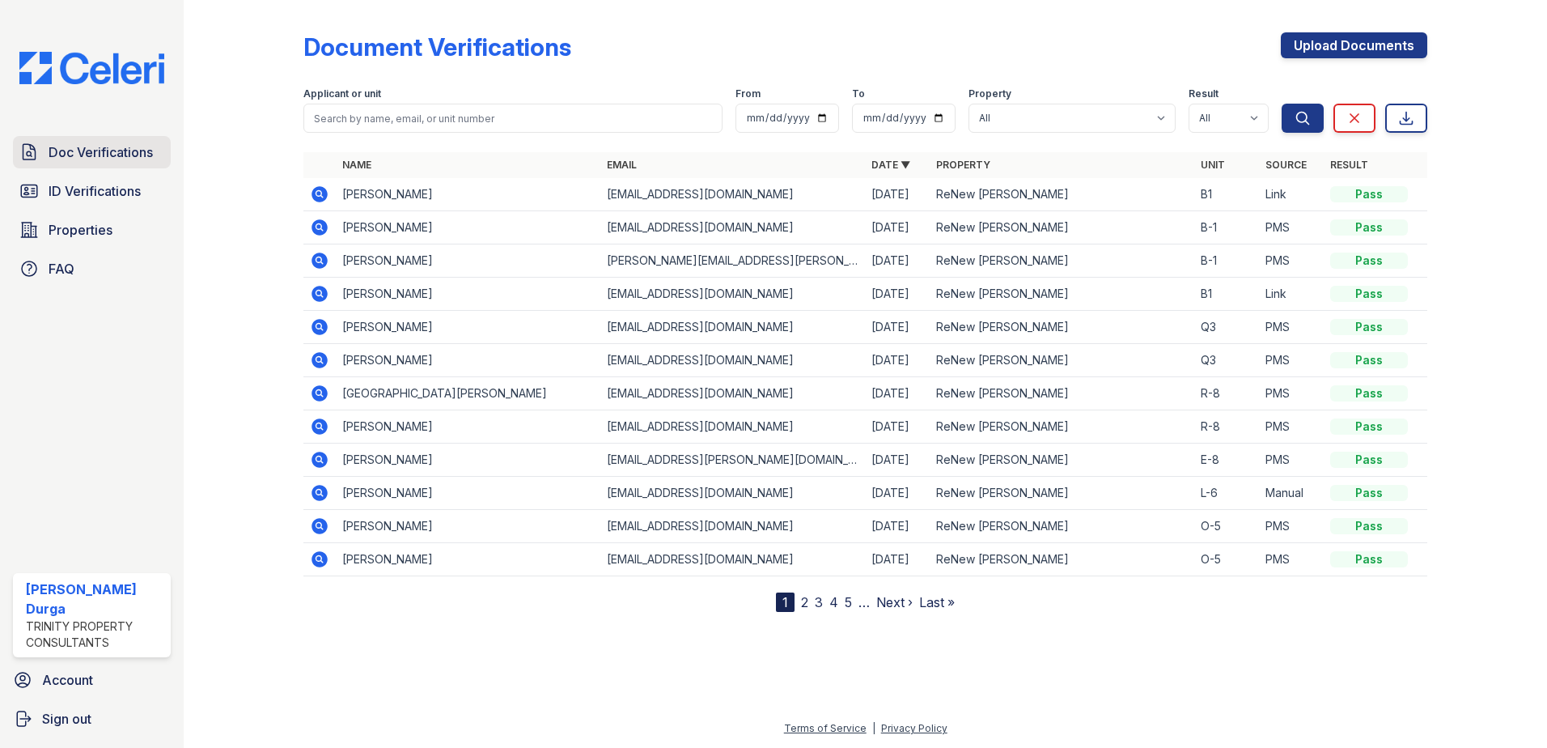
click at [74, 153] on span "Doc Verifications" at bounding box center [101, 151] width 104 height 19
click at [1324, 47] on link "Upload Documents" at bounding box center [1354, 45] width 146 height 26
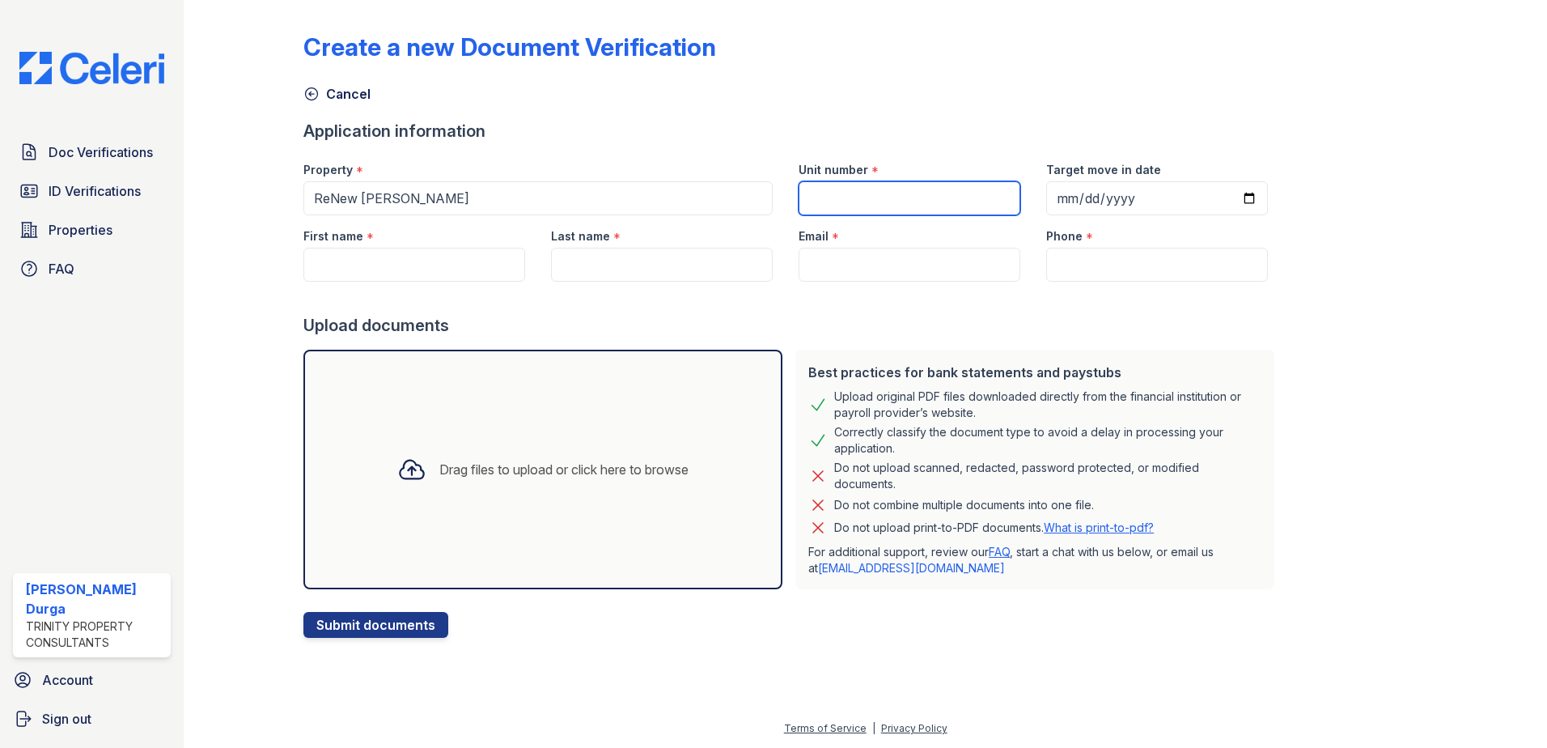
click at [881, 198] on input "Unit number" at bounding box center [910, 198] width 222 height 34
click at [383, 273] on input "First name" at bounding box center [414, 265] width 222 height 34
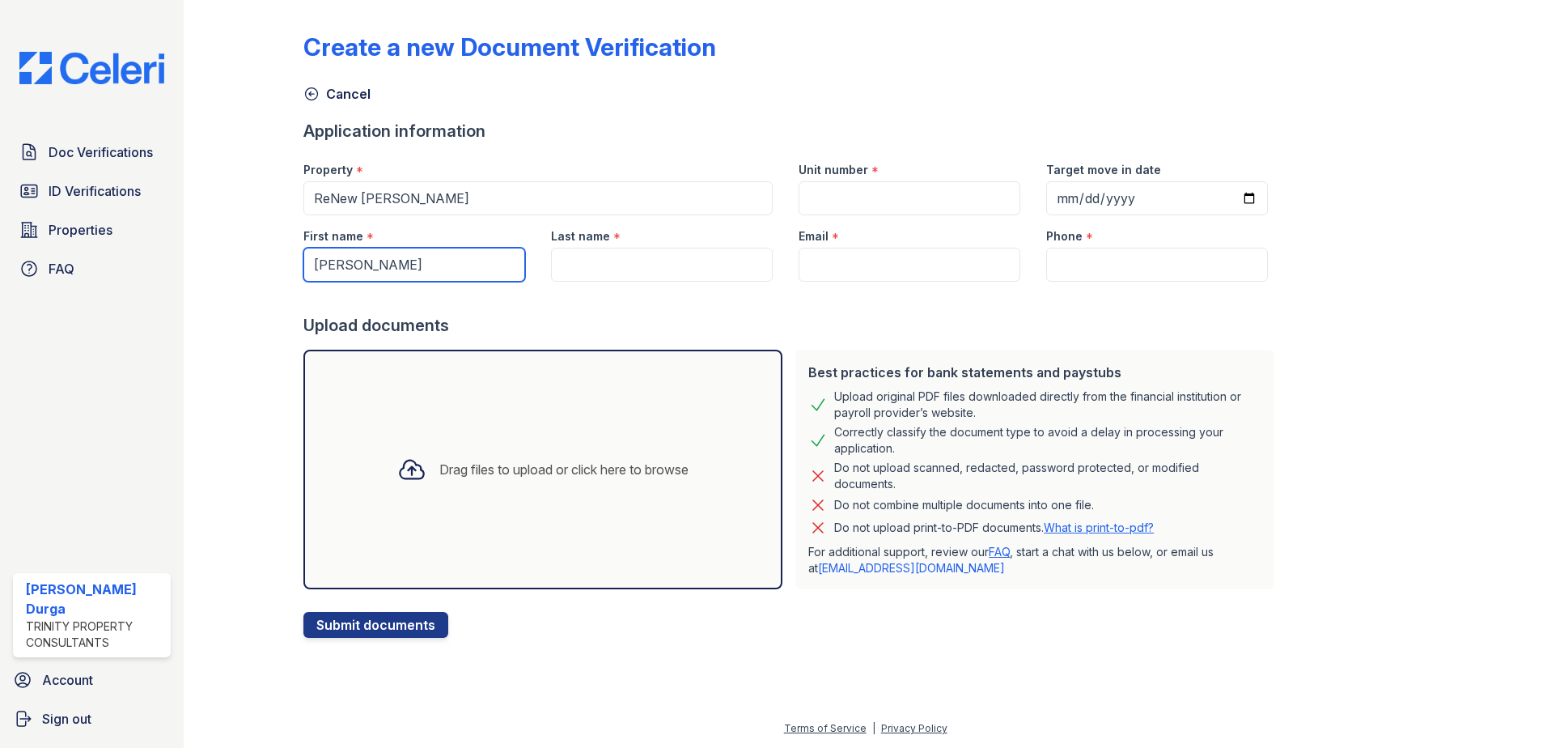
type input "Nestor"
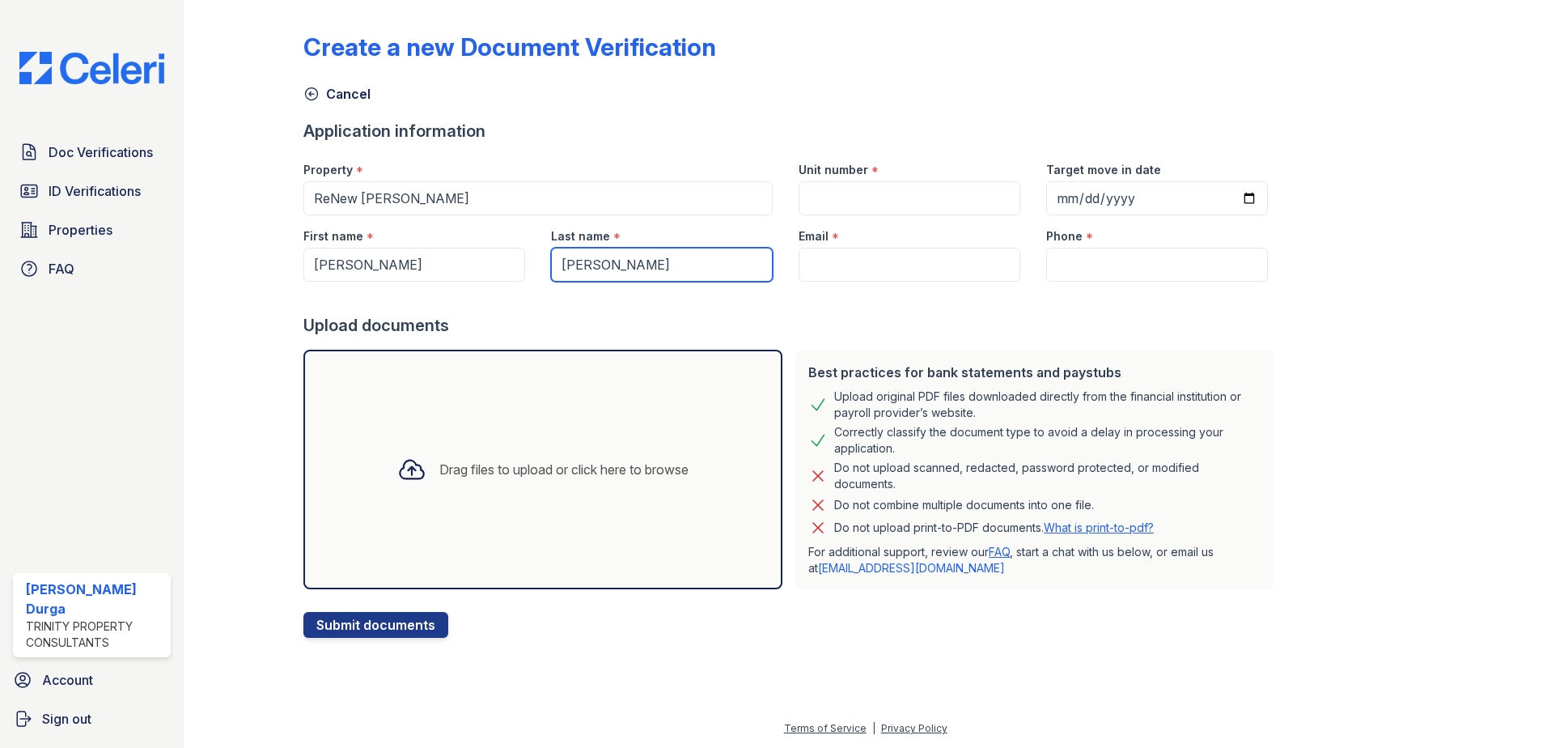
type input "Vasquez"
click at [947, 274] on input "Email" at bounding box center [910, 265] width 222 height 34
paste input "nestorvasquez2406@gmail.com"
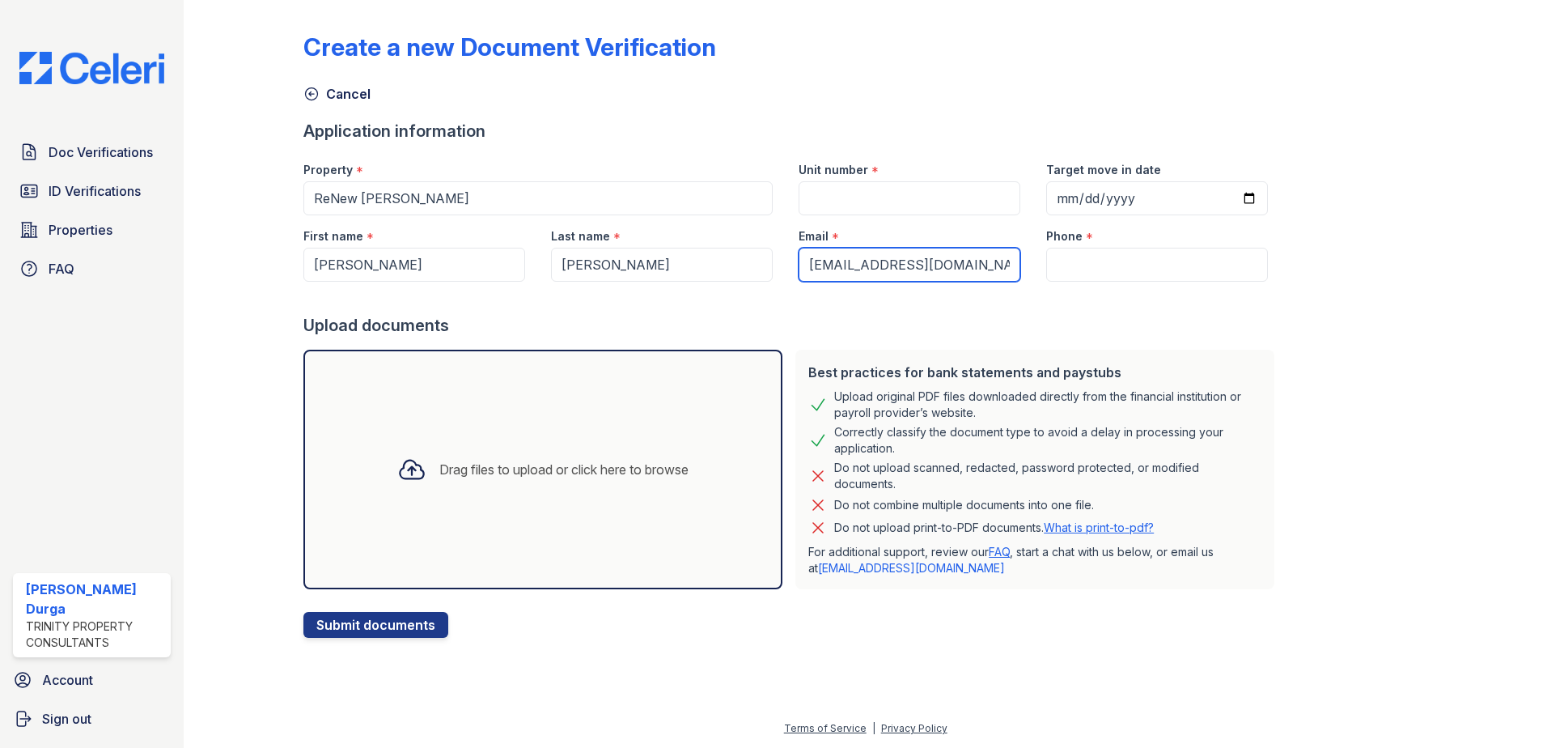
scroll to position [0, 1]
type input "nestorvasquez2406@gmail.com"
click at [863, 203] on input "Unit number" at bounding box center [910, 198] width 222 height 34
type input "4-8"
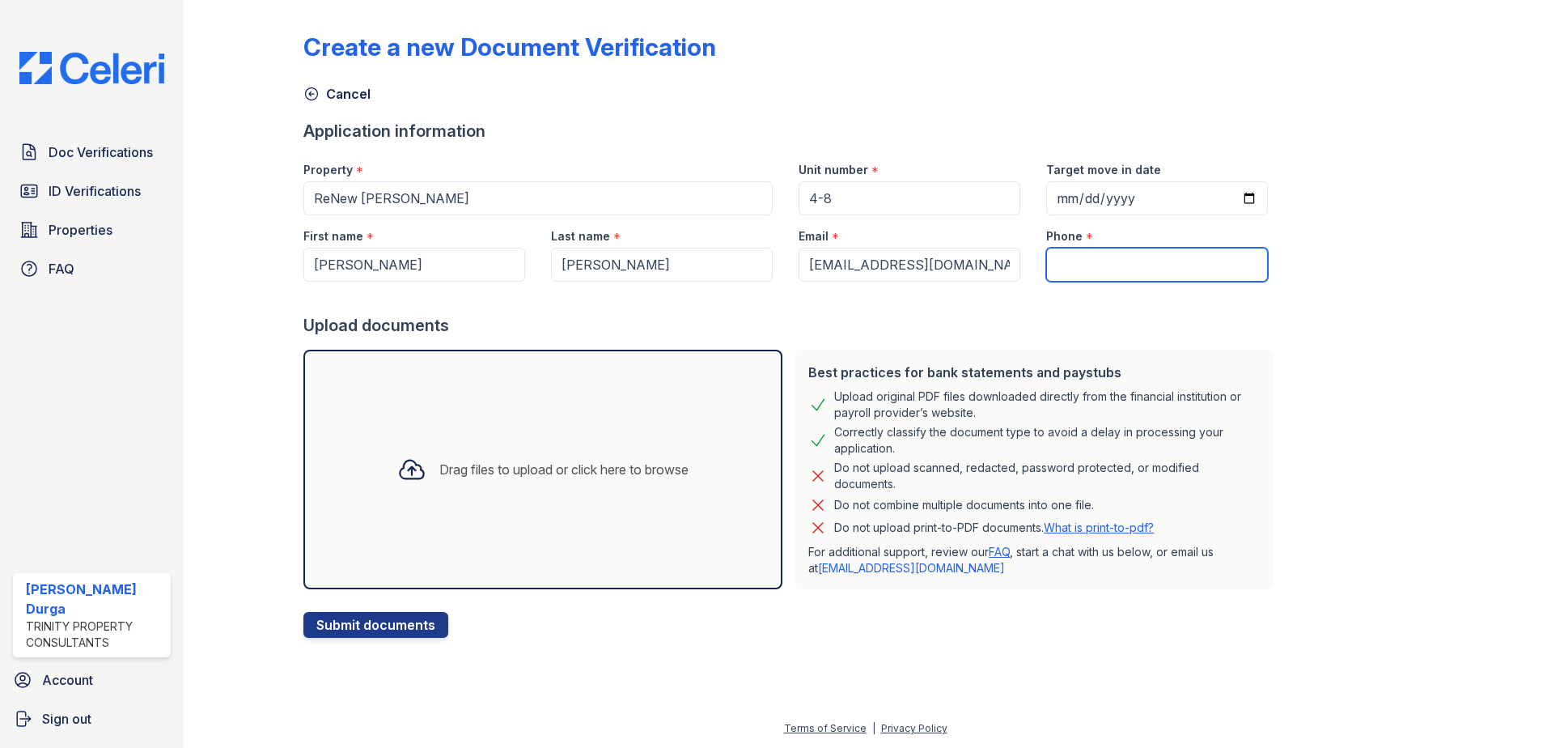
click at [1113, 269] on input "Phone" at bounding box center [1157, 265] width 222 height 34
click at [1119, 263] on input "Phone" at bounding box center [1157, 265] width 222 height 34
paste input "(206) 566-4344"
type input "(206) 566-4344"
click at [1225, 197] on input "Target move in date" at bounding box center [1157, 198] width 222 height 34
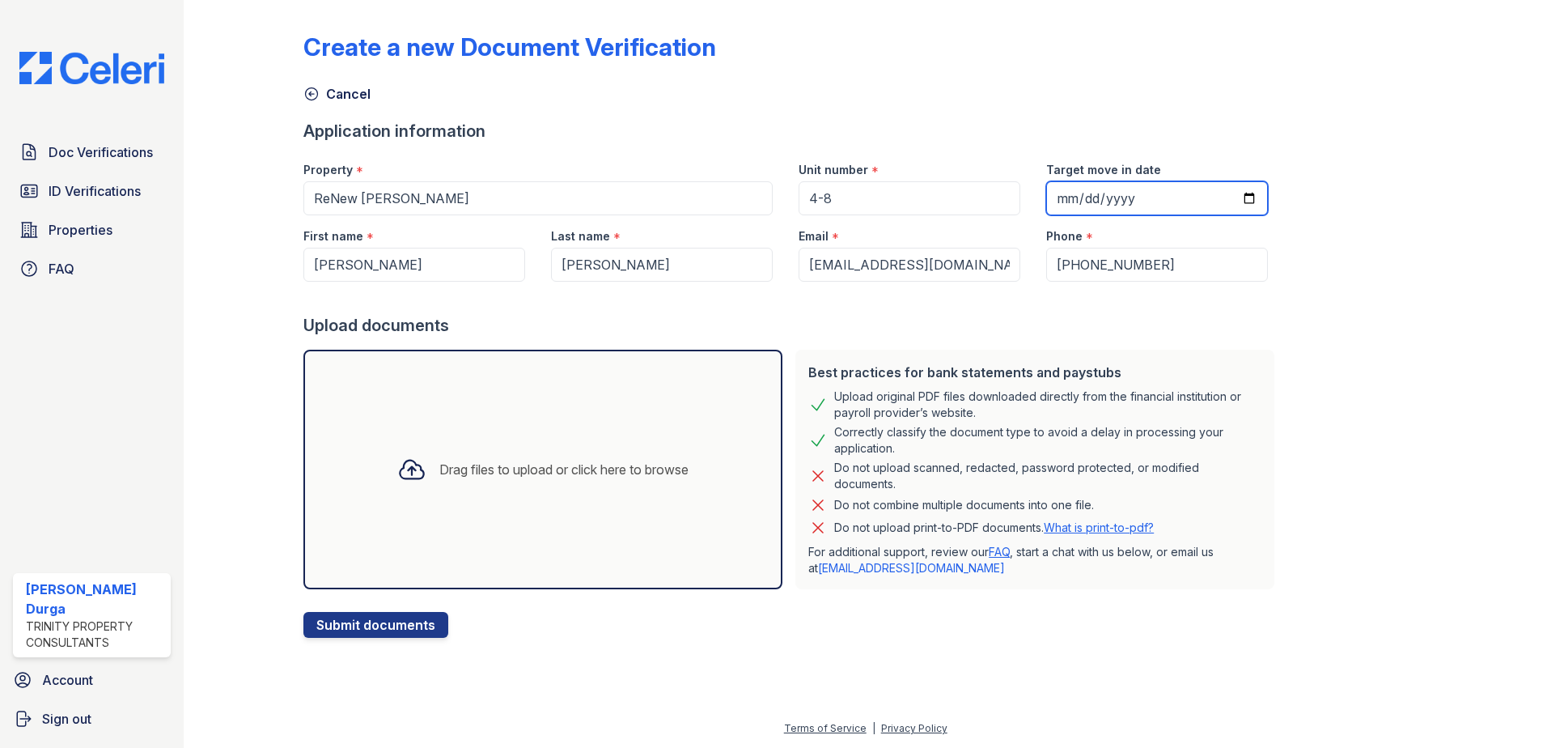
click at [1232, 199] on input "2025-09-17" at bounding box center [1157, 198] width 222 height 34
type input "2025-09-01"
click at [1360, 210] on div "Create a new Document Verification Cancel Application information Property * Re…" at bounding box center [865, 321] width 1124 height 631
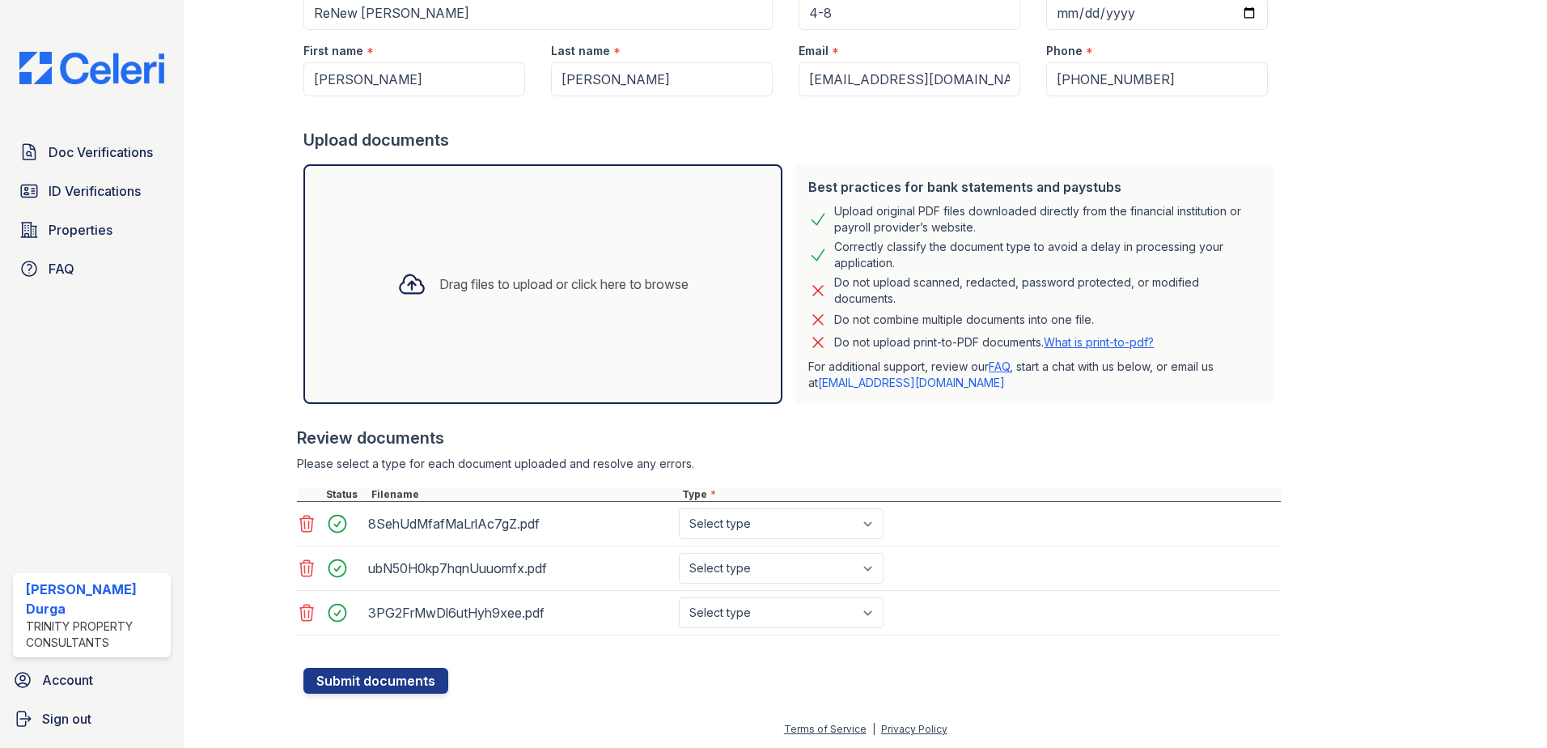
scroll to position [186, 0]
click at [812, 522] on select "Select type Paystub Bank Statement Offer Letter Tax Documents Benefit Award Let…" at bounding box center [781, 522] width 205 height 31
select select "paystub"
click at [679, 507] on select "Select type Paystub Bank Statement Offer Letter Tax Documents Benefit Award Let…" at bounding box center [781, 522] width 205 height 31
click at [735, 570] on select "Select type Paystub Bank Statement Offer Letter Tax Documents Benefit Award Let…" at bounding box center [781, 567] width 205 height 31
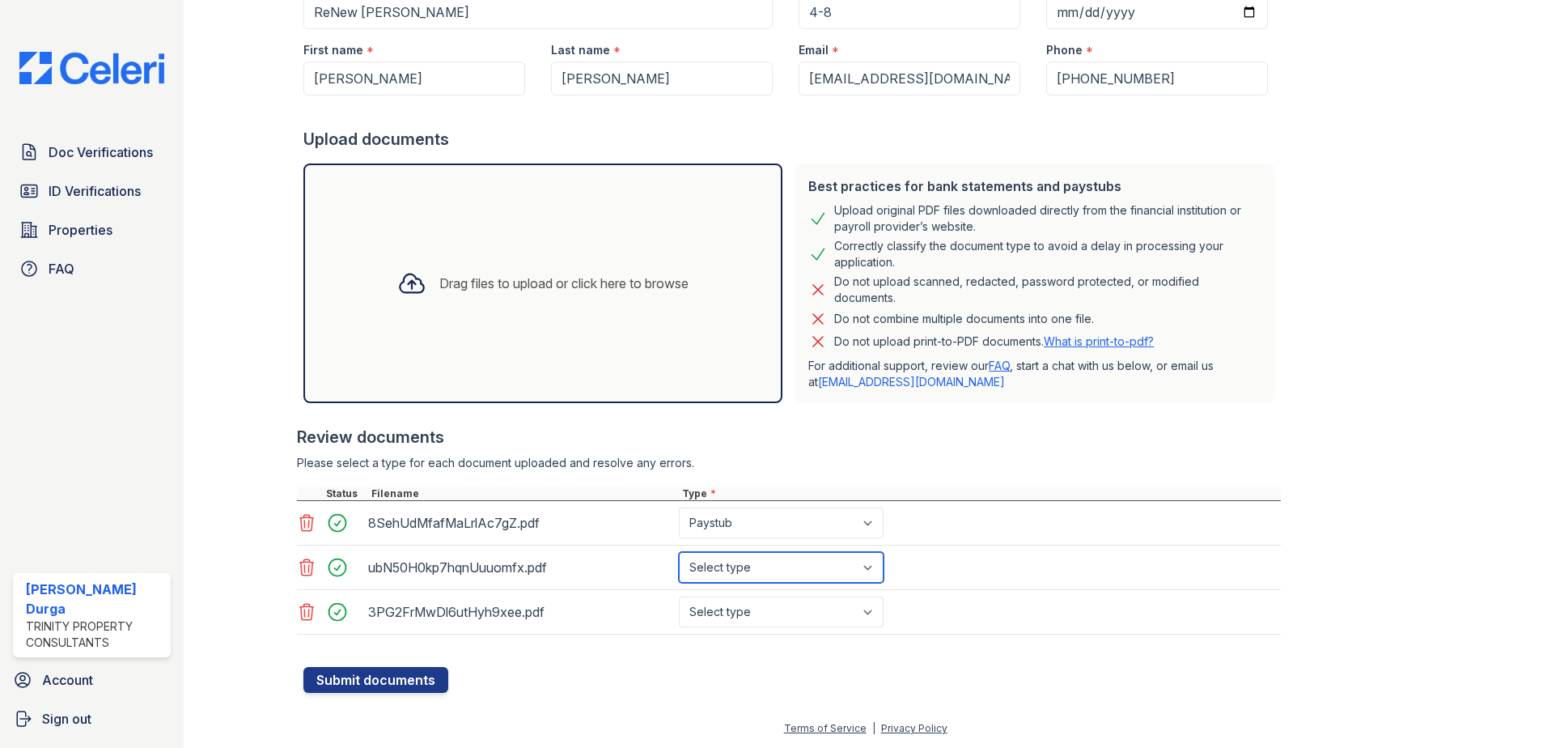
select select "paystub"
click at [679, 552] on select "Select type Paystub Bank Statement Offer Letter Tax Documents Benefit Award Let…" at bounding box center [781, 567] width 205 height 31
click at [727, 617] on select "Select type Paystub Bank Statement Offer Letter Tax Documents Benefit Award Let…" at bounding box center [781, 611] width 205 height 31
select select "paystub"
click at [679, 596] on select "Select type Paystub Bank Statement Offer Letter Tax Documents Benefit Award Let…" at bounding box center [781, 611] width 205 height 31
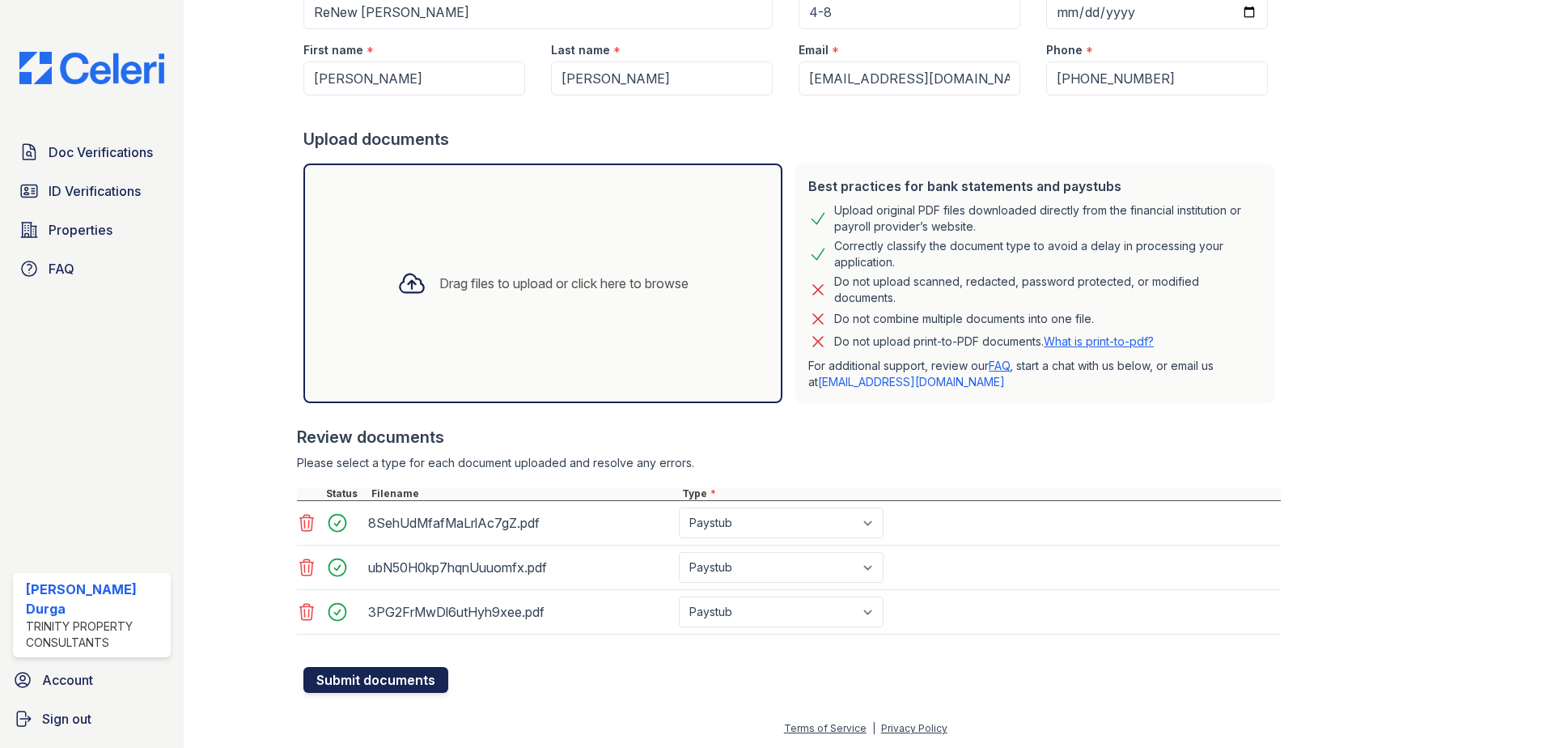
click at [365, 685] on button "Submit documents" at bounding box center [375, 680] width 145 height 26
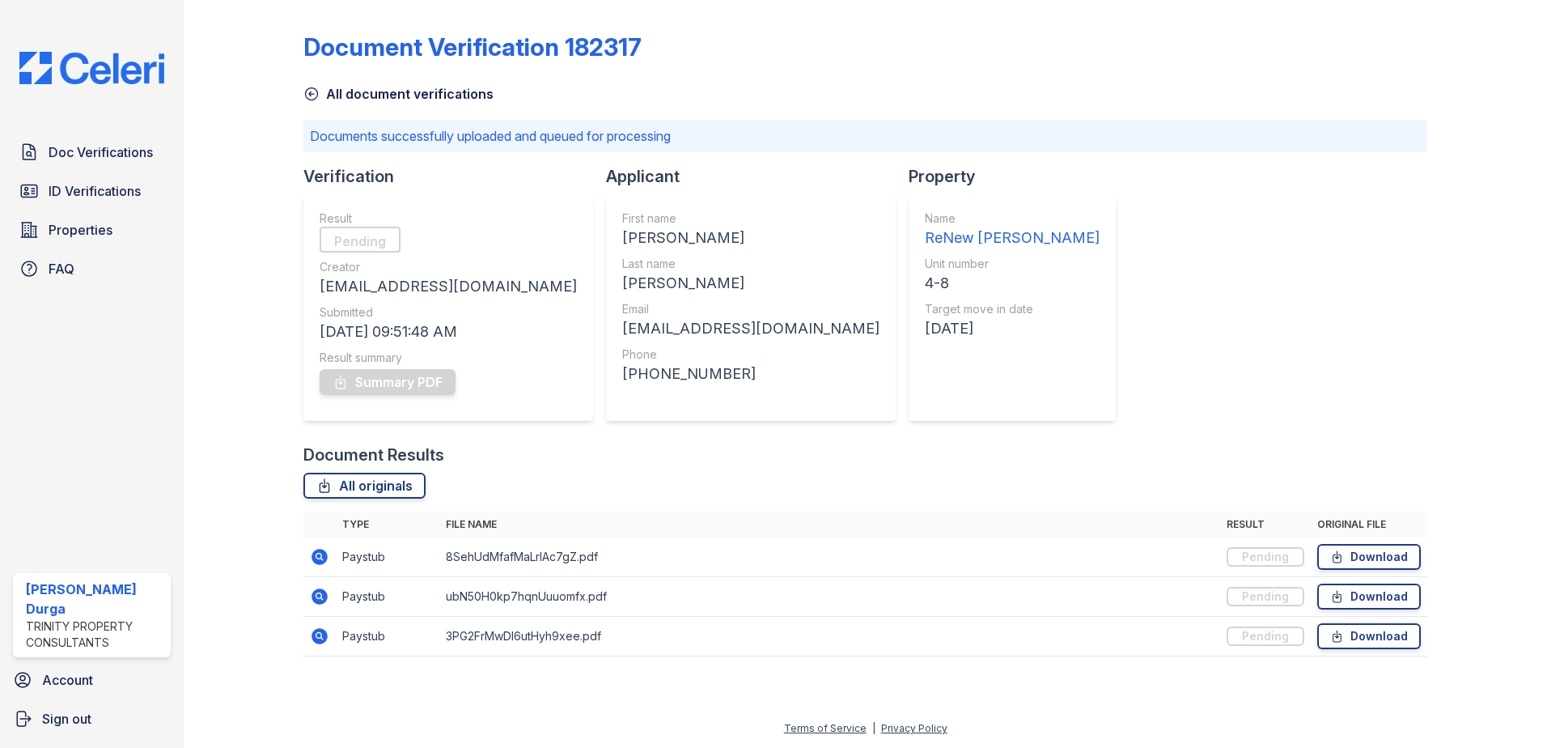
click at [310, 95] on icon at bounding box center [312, 94] width 12 height 12
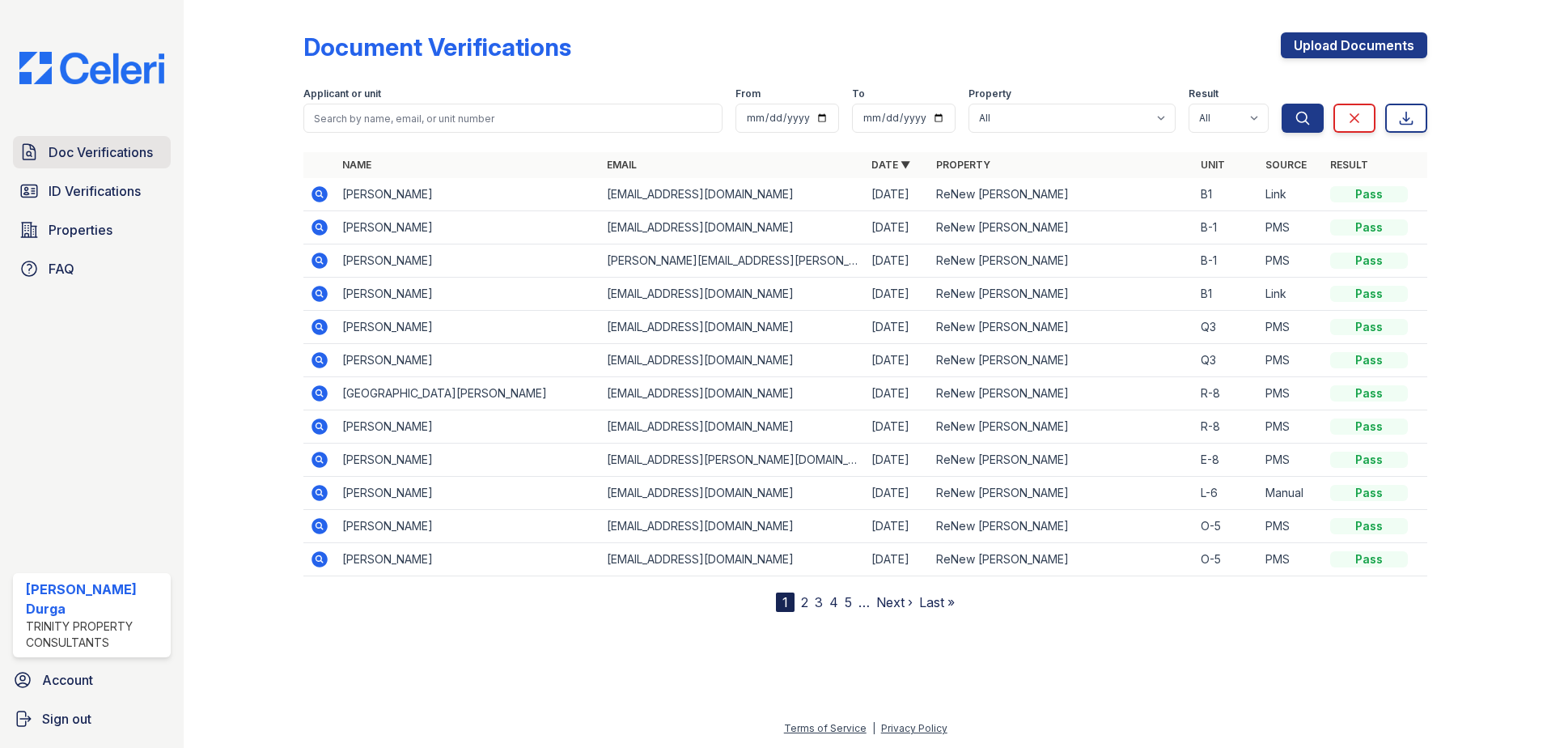
click at [87, 153] on span "Doc Verifications" at bounding box center [101, 151] width 104 height 19
